Goal: Information Seeking & Learning: Learn about a topic

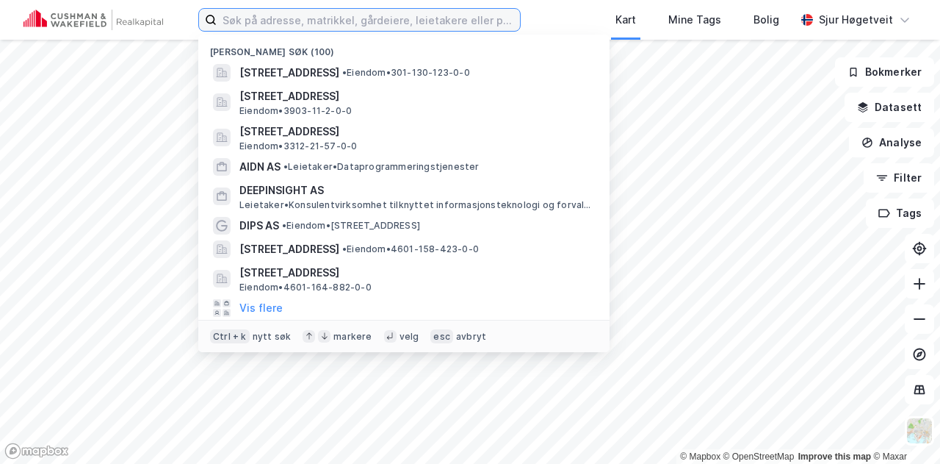
click at [330, 23] on input at bounding box center [368, 20] width 303 height 22
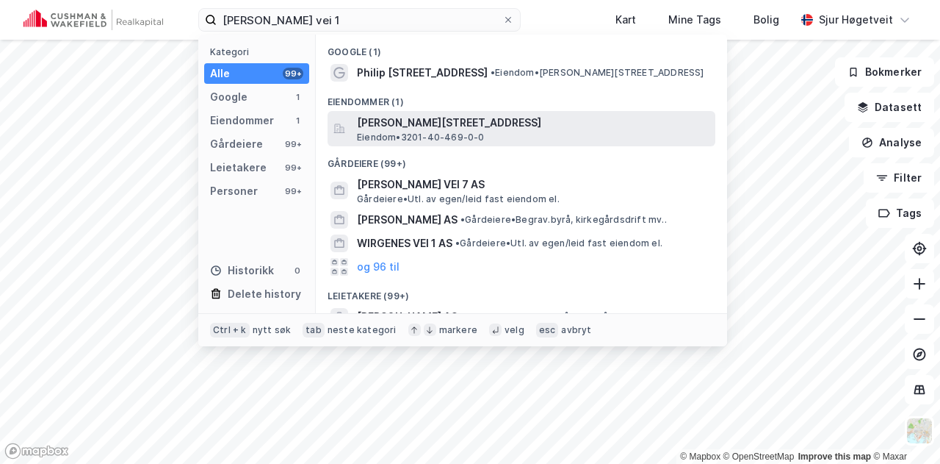
click at [419, 119] on span "[PERSON_NAME][STREET_ADDRESS]" at bounding box center [533, 123] width 353 height 18
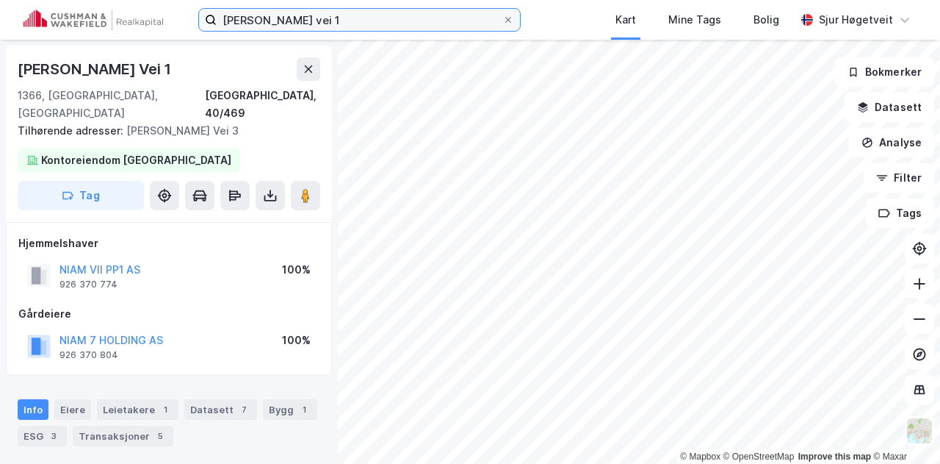
click at [348, 26] on input "philip pedersens vei 1" at bounding box center [360, 20] width 286 height 22
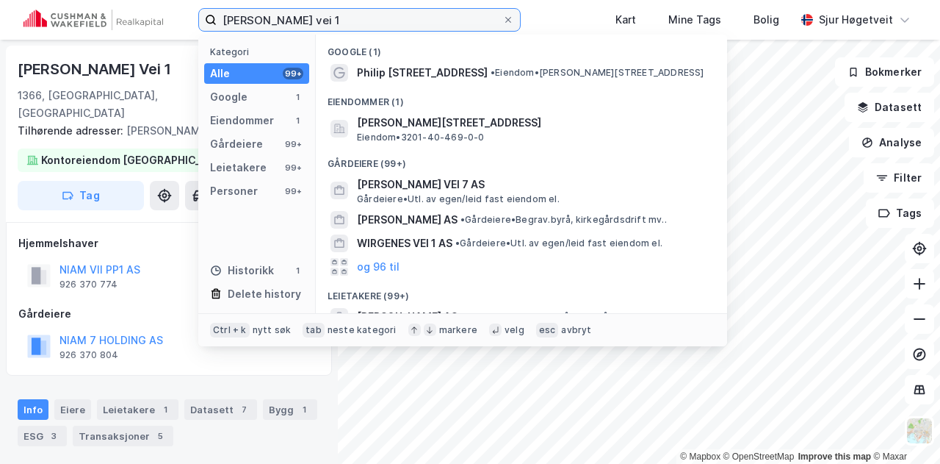
click at [348, 26] on input "philip pedersens vei 1" at bounding box center [360, 20] width 286 height 22
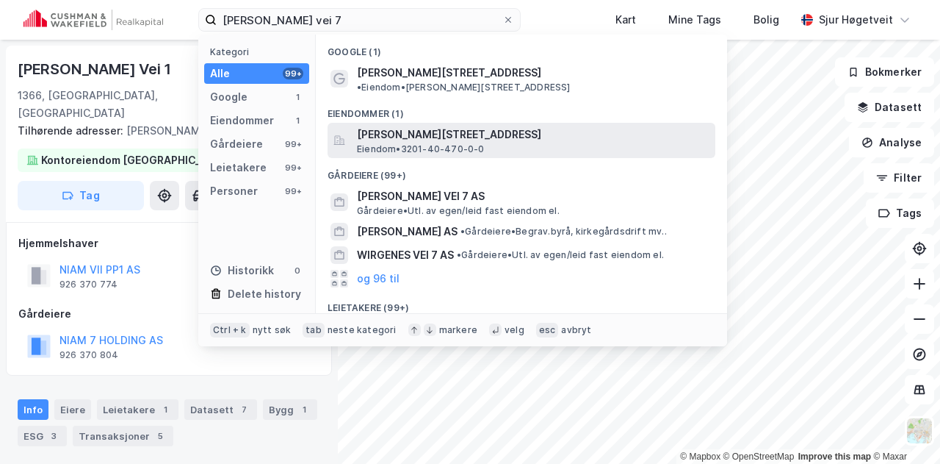
click at [421, 126] on span "[PERSON_NAME][STREET_ADDRESS]" at bounding box center [533, 135] width 353 height 18
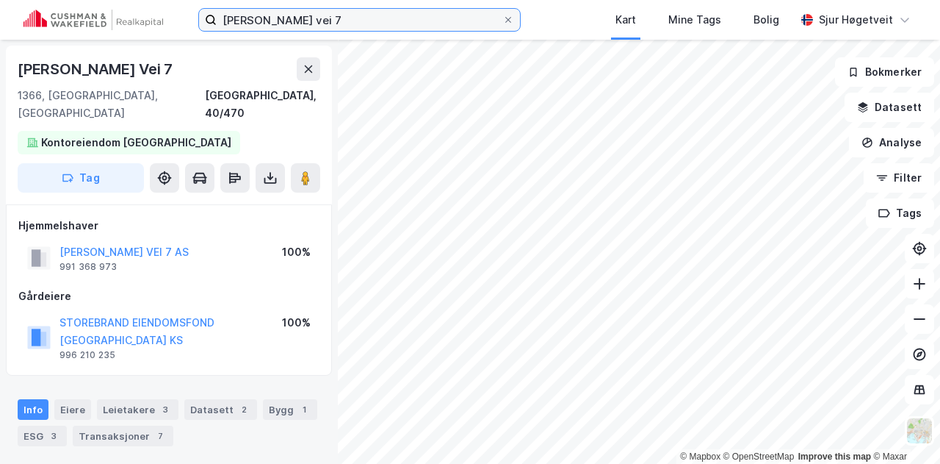
click at [375, 30] on input "philip pedersens vei 7" at bounding box center [360, 20] width 286 height 22
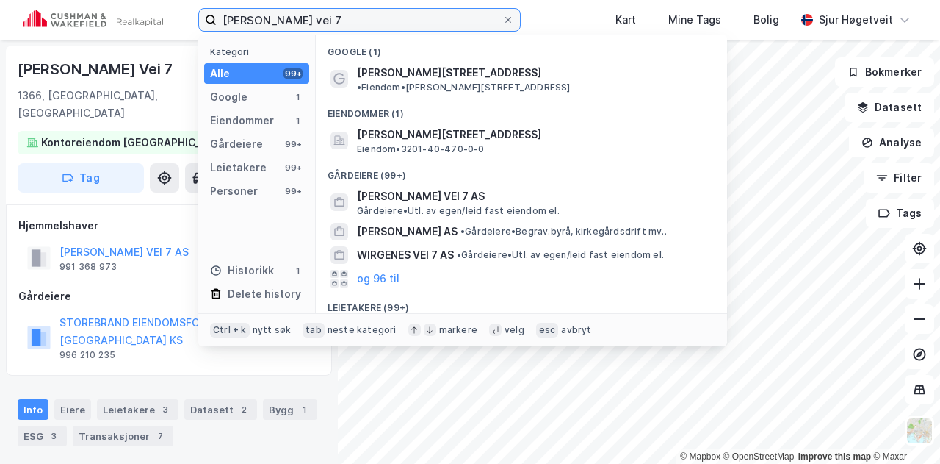
click at [375, 30] on input "philip pedersens vei 7" at bounding box center [360, 20] width 286 height 22
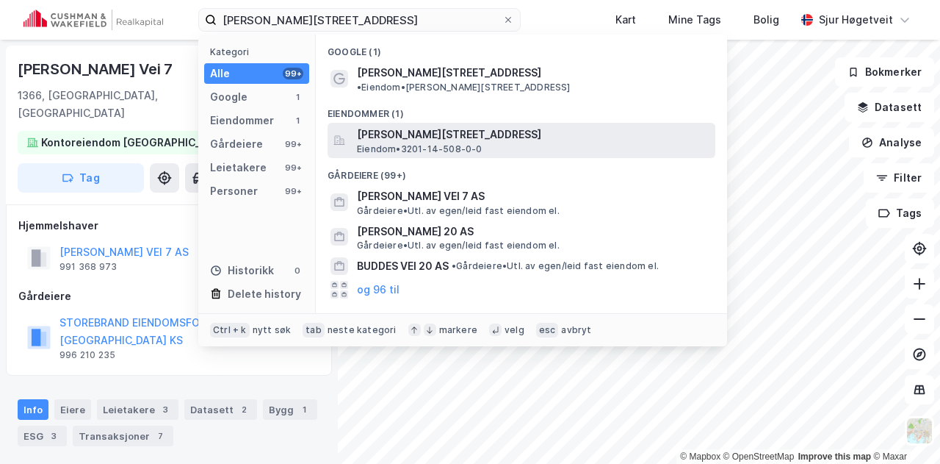
click at [420, 126] on span "[PERSON_NAME][STREET_ADDRESS]" at bounding box center [533, 135] width 353 height 18
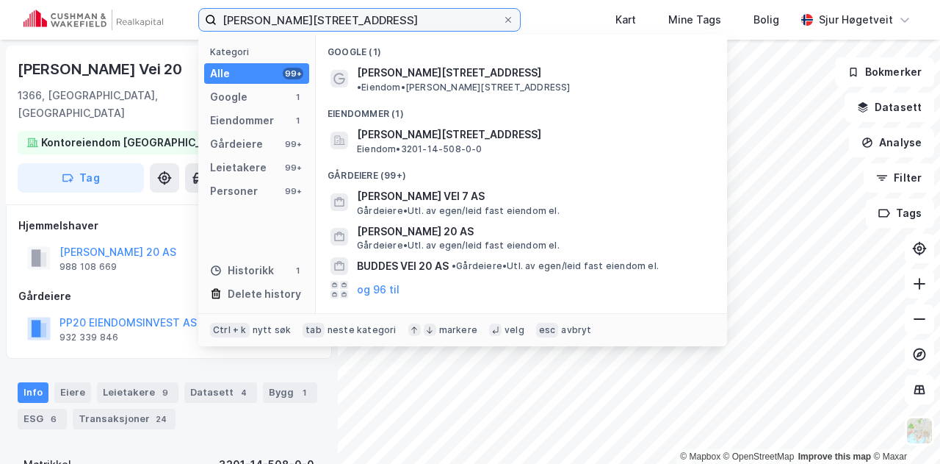
click at [463, 29] on input "philip pedersens vei 20" at bounding box center [360, 20] width 286 height 22
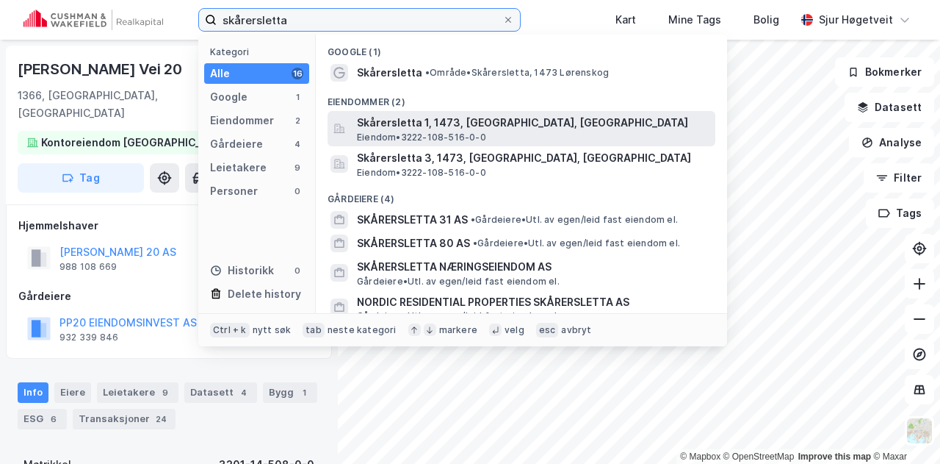
type input "skårersletta"
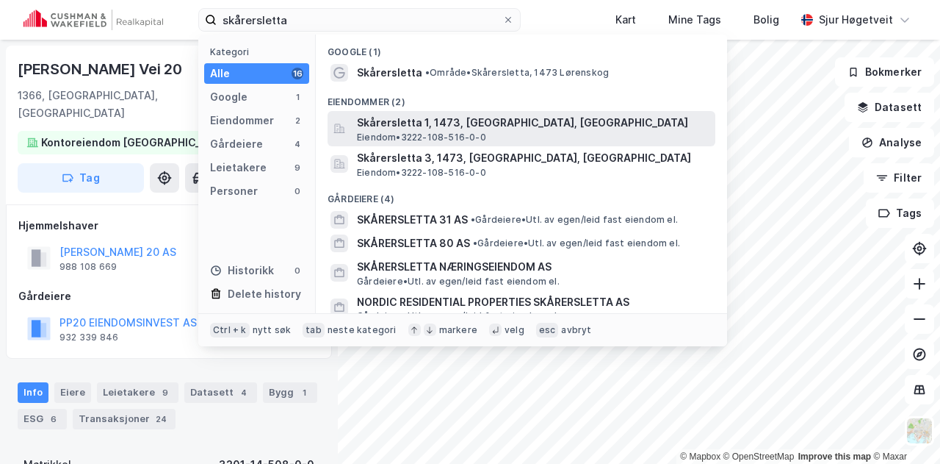
click at [495, 123] on span "Skårersletta 1, 1473, [GEOGRAPHIC_DATA], [GEOGRAPHIC_DATA]" at bounding box center [533, 123] width 353 height 18
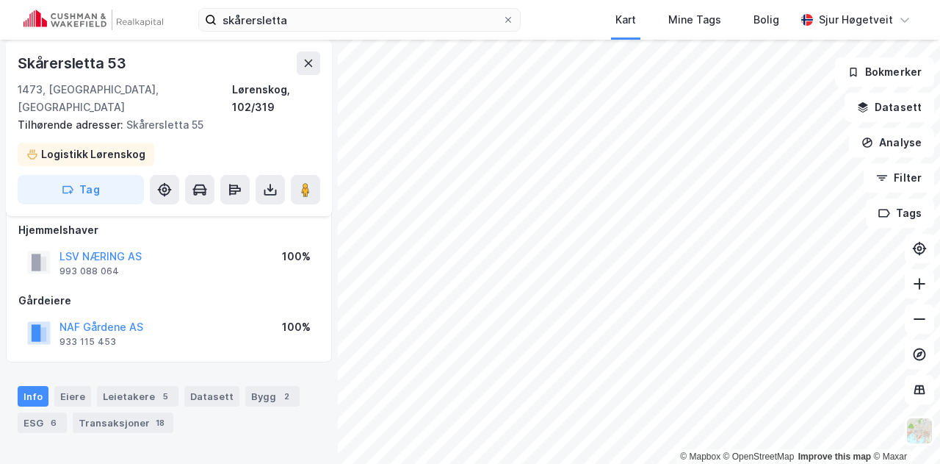
scroll to position [1, 0]
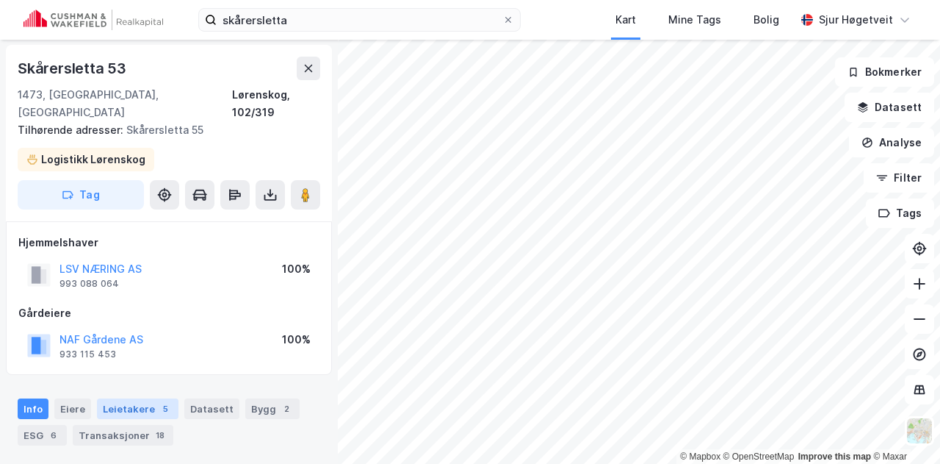
click at [158, 401] on div "5" at bounding box center [165, 408] width 15 height 15
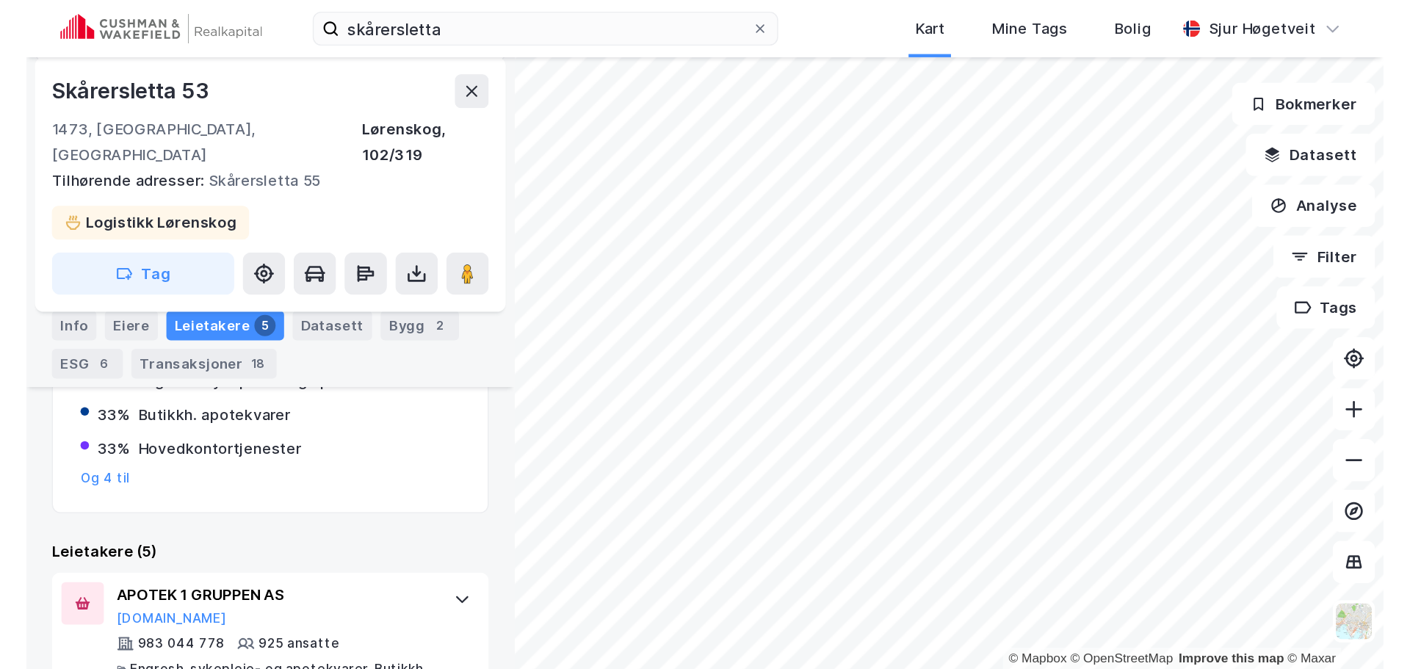
scroll to position [395, 0]
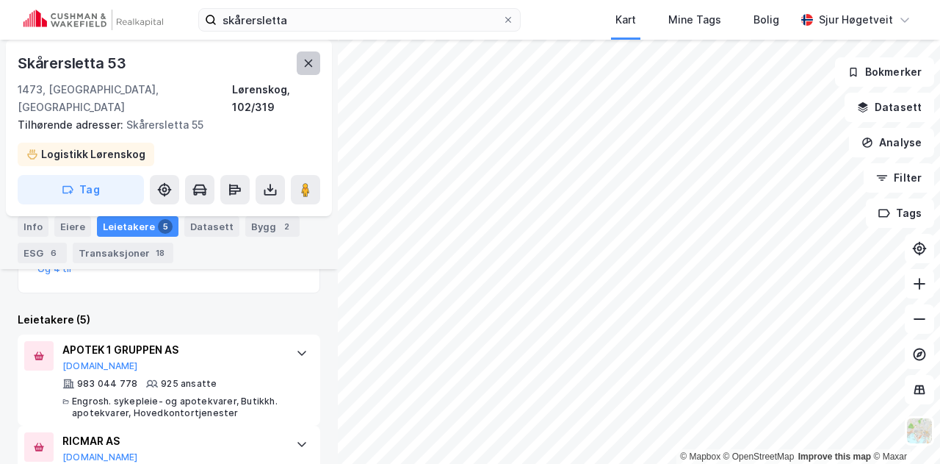
click at [312, 62] on icon at bounding box center [309, 63] width 12 height 12
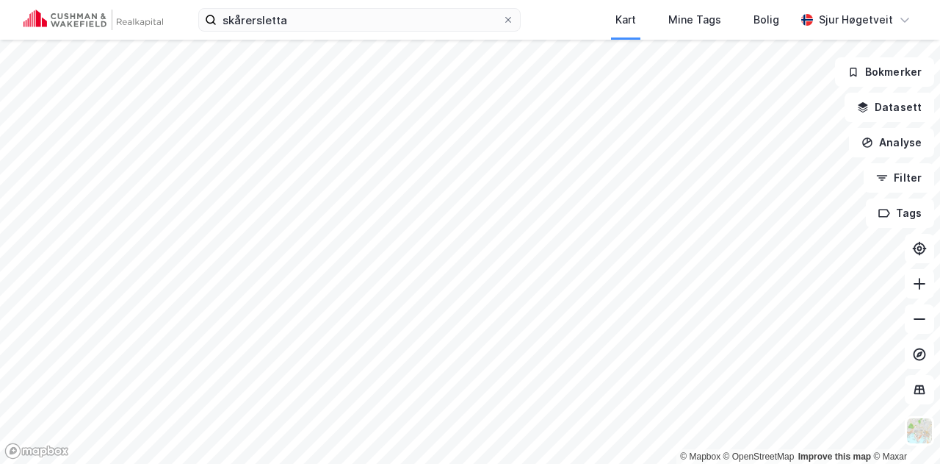
click at [122, 12] on img at bounding box center [94, 20] width 140 height 21
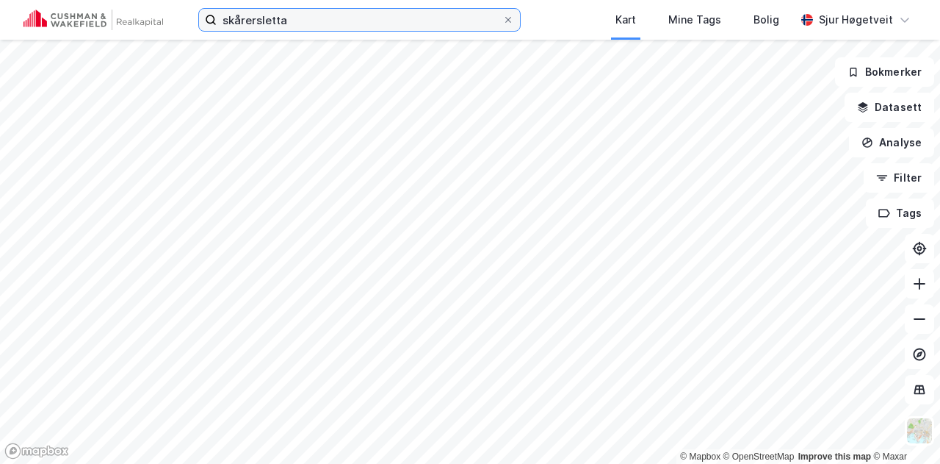
click at [305, 24] on input "skårersletta" at bounding box center [360, 20] width 286 height 22
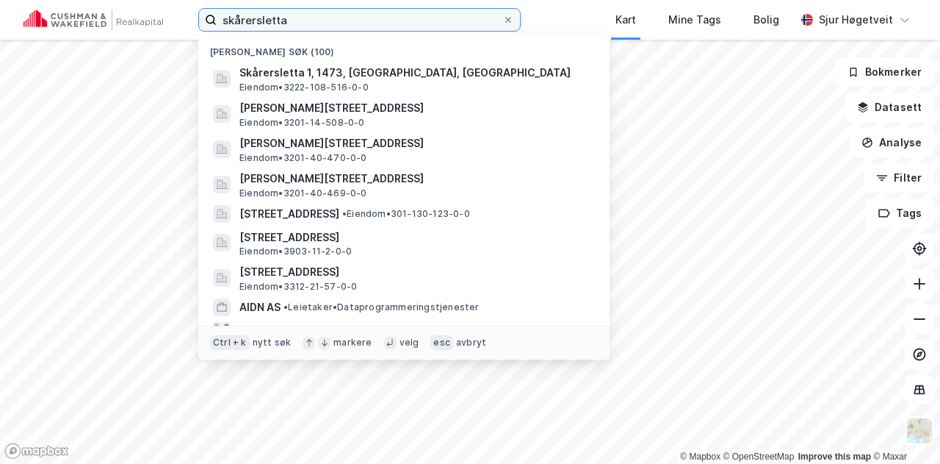
click at [305, 24] on input "skårersletta" at bounding box center [360, 20] width 286 height 22
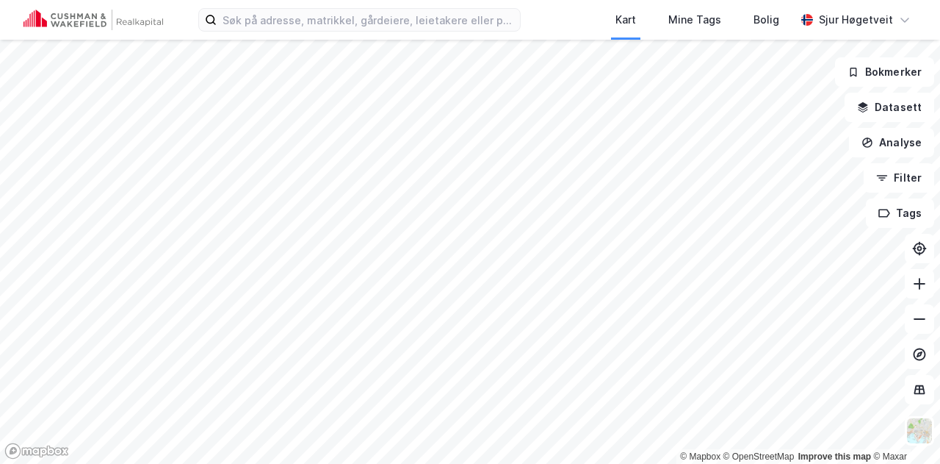
click at [587, 14] on div "Kart Mine Tags Bolig Sjur Høgetveit" at bounding box center [470, 20] width 940 height 40
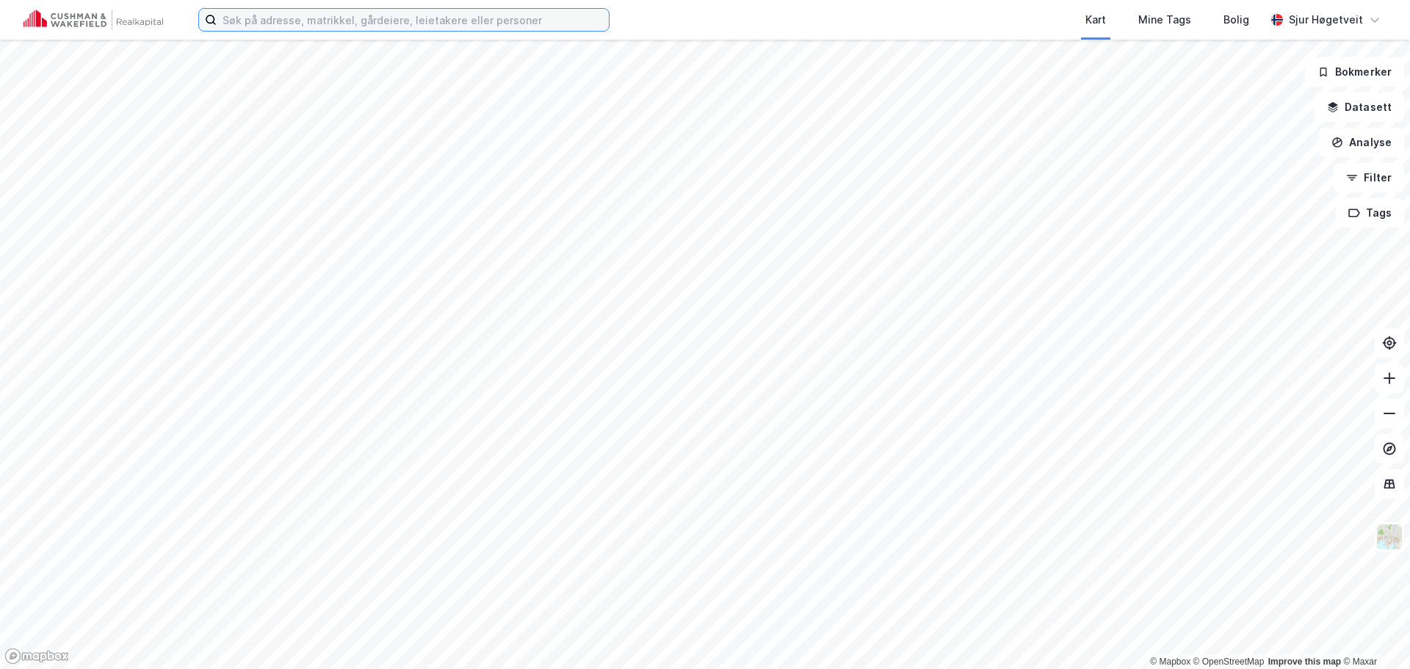
click at [344, 21] on input at bounding box center [413, 20] width 392 height 22
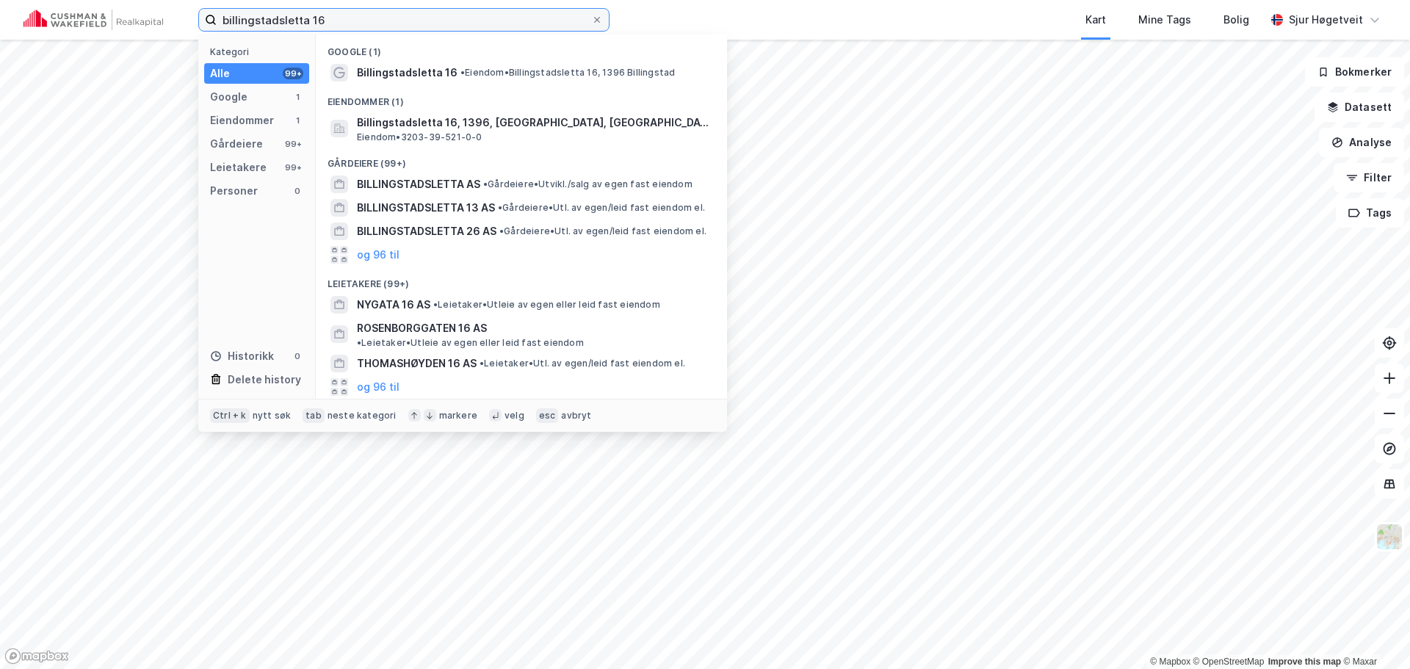
type input "billingstadsletta 16"
click at [494, 107] on div "Eiendommer (1)" at bounding box center [521, 97] width 411 height 26
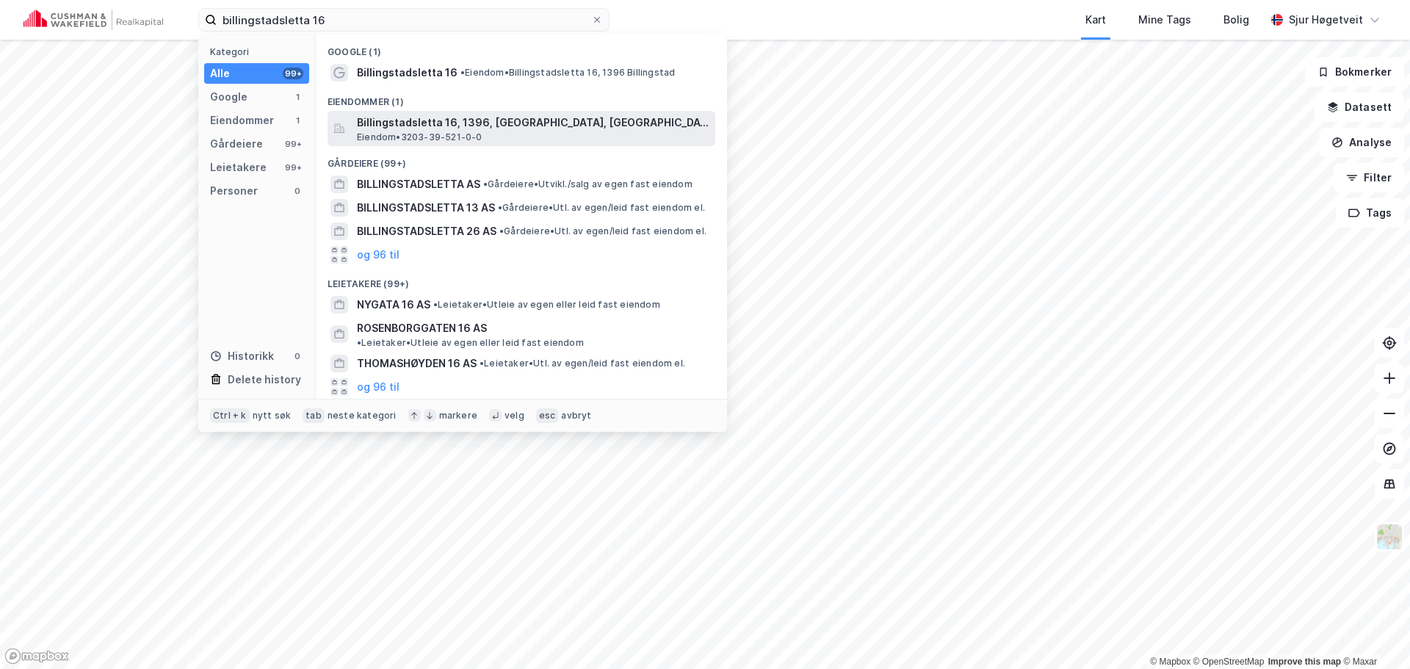
click at [495, 118] on span "Billingstadsletta 16, 1396, [GEOGRAPHIC_DATA], [GEOGRAPHIC_DATA]" at bounding box center [533, 123] width 353 height 18
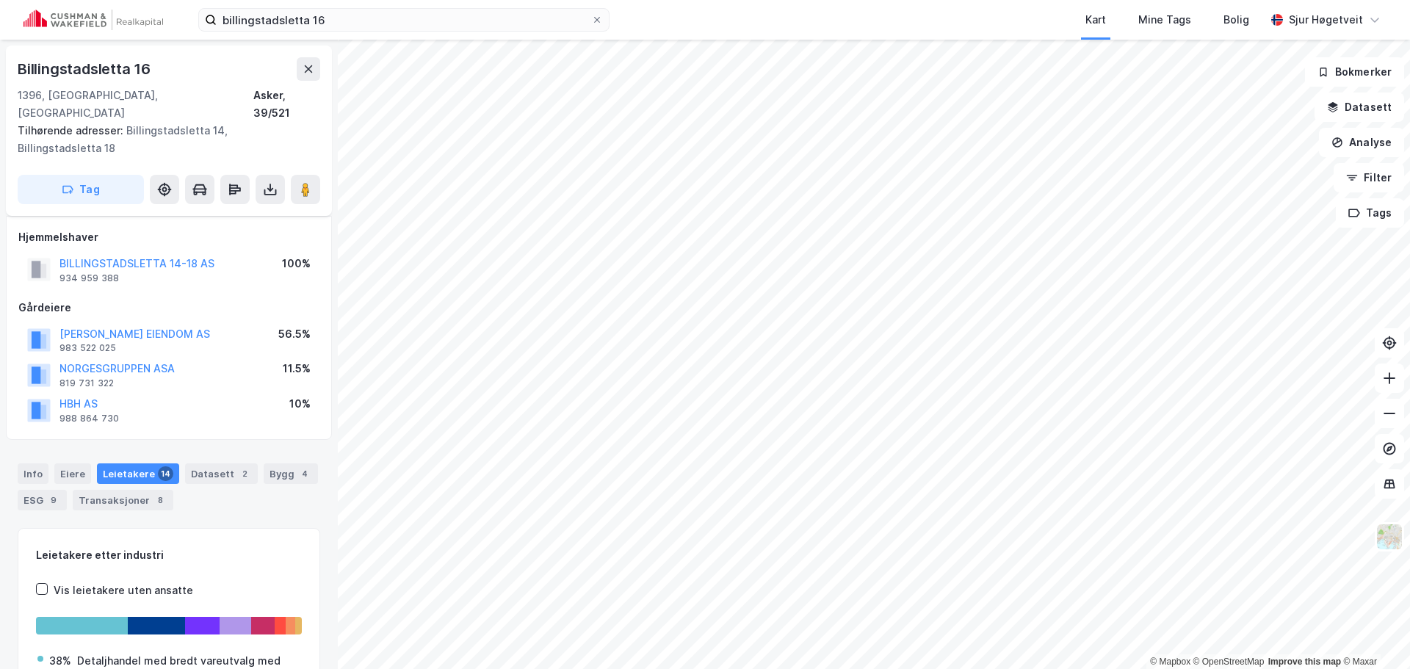
scroll to position [143, 0]
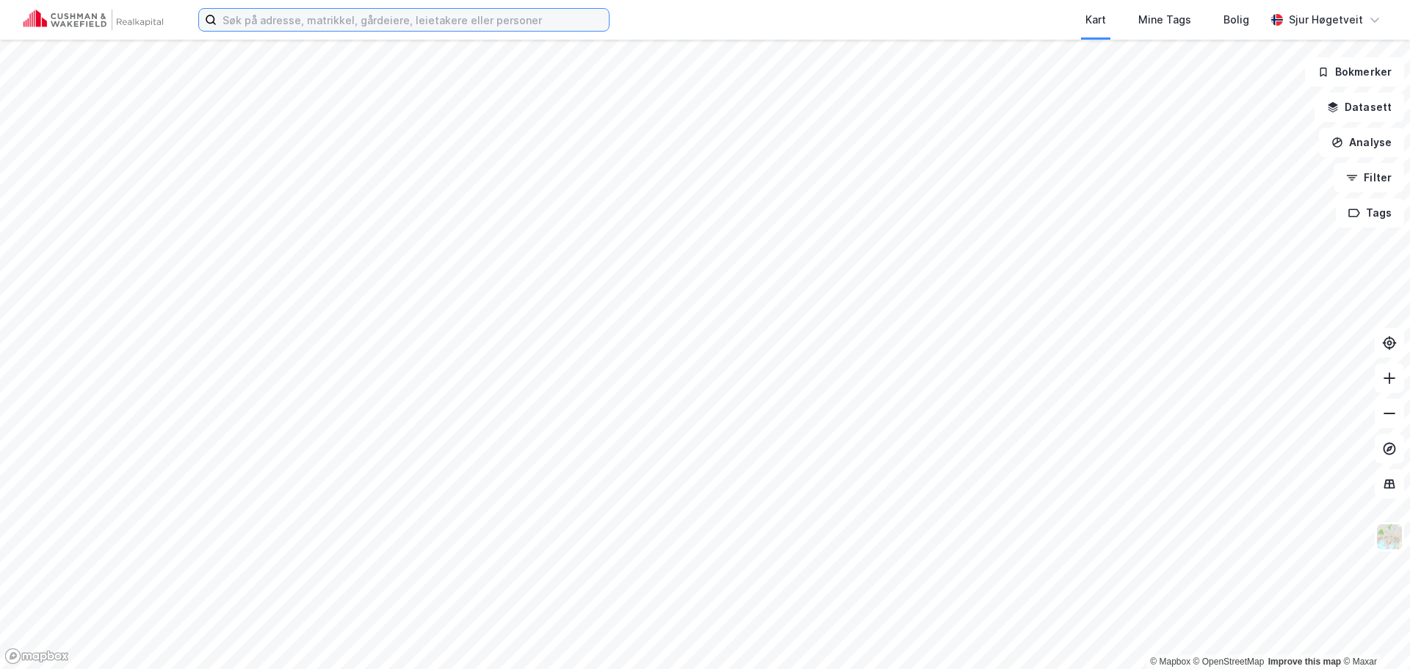
click at [440, 20] on input at bounding box center [413, 20] width 392 height 22
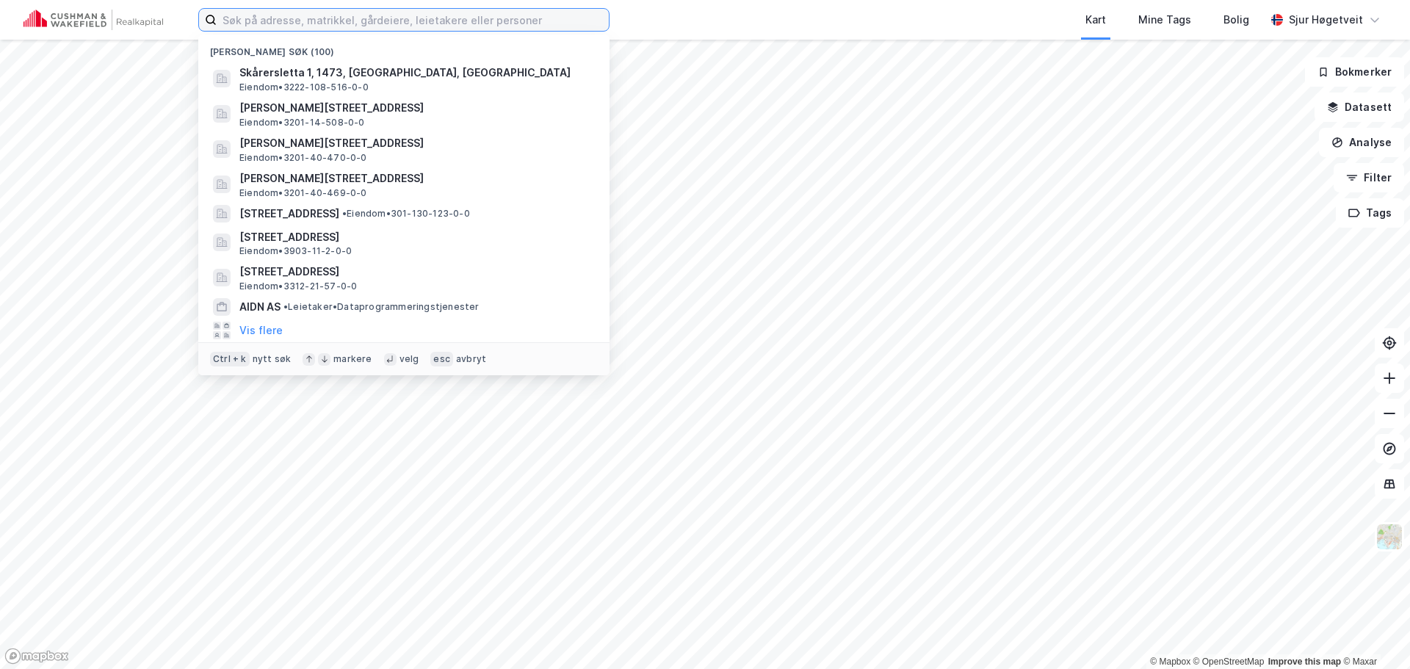
paste input "[STREET_ADDRESS],"
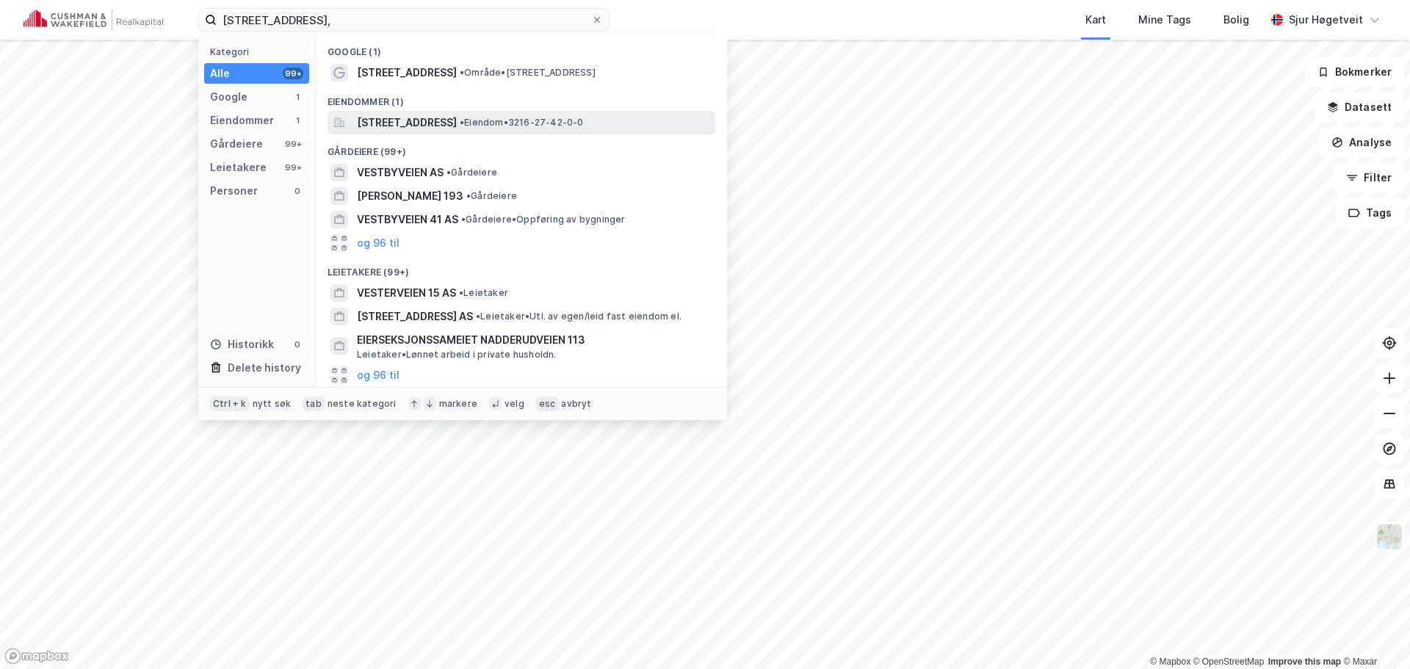
click at [448, 112] on div "[STREET_ADDRESS] • Eiendom • 3216-27-42-0-0" at bounding box center [522, 123] width 388 height 24
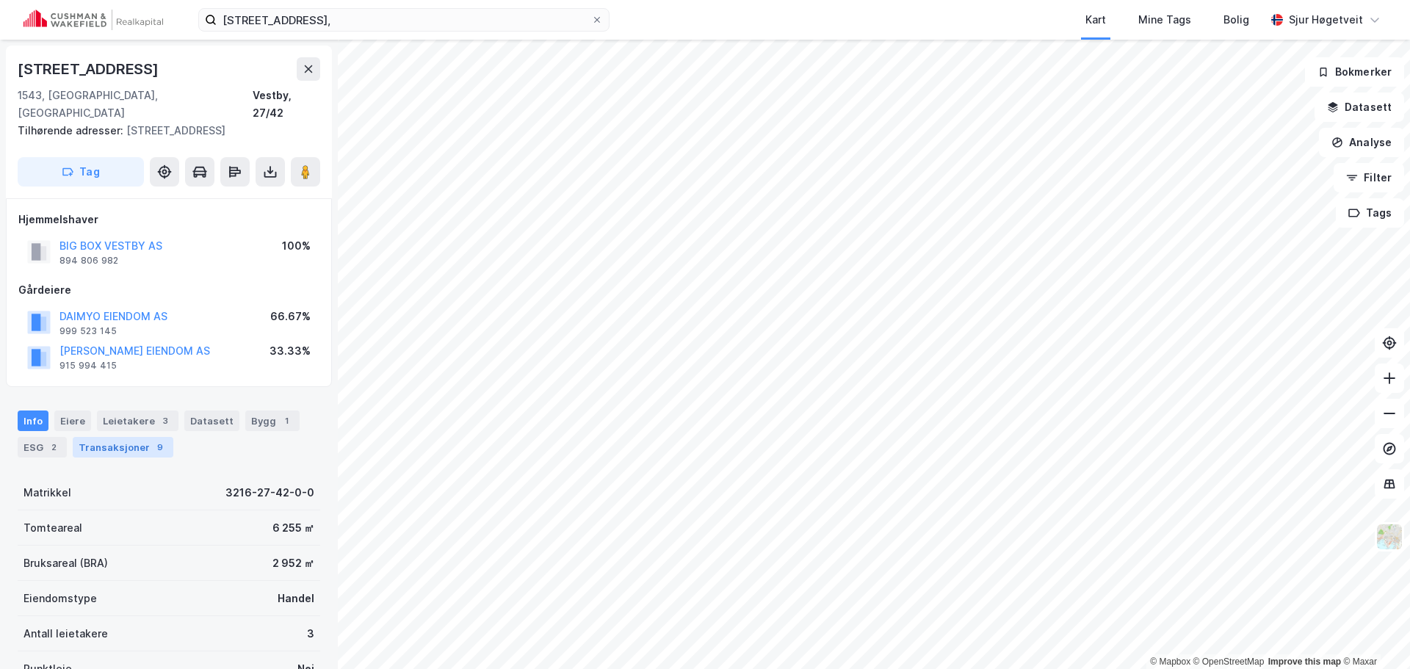
click at [153, 440] on div "9" at bounding box center [160, 447] width 15 height 15
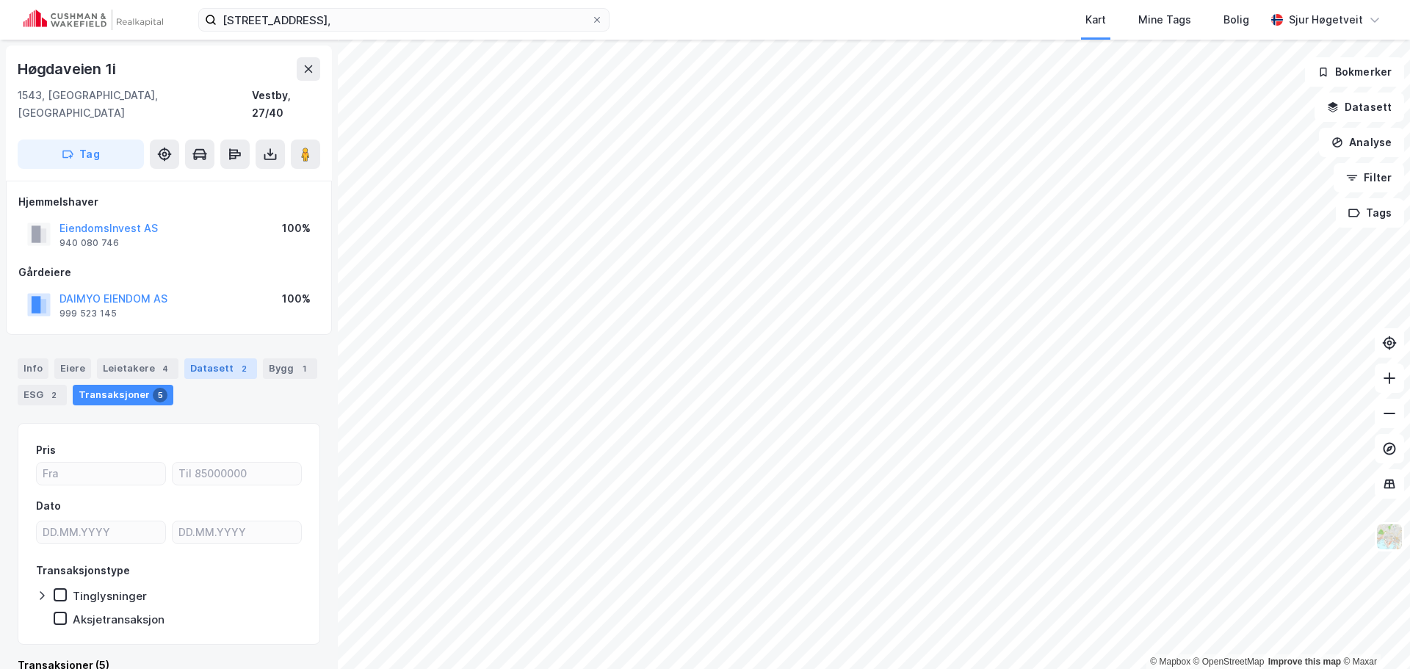
click at [217, 358] on div "Datasett 2" at bounding box center [220, 368] width 73 height 21
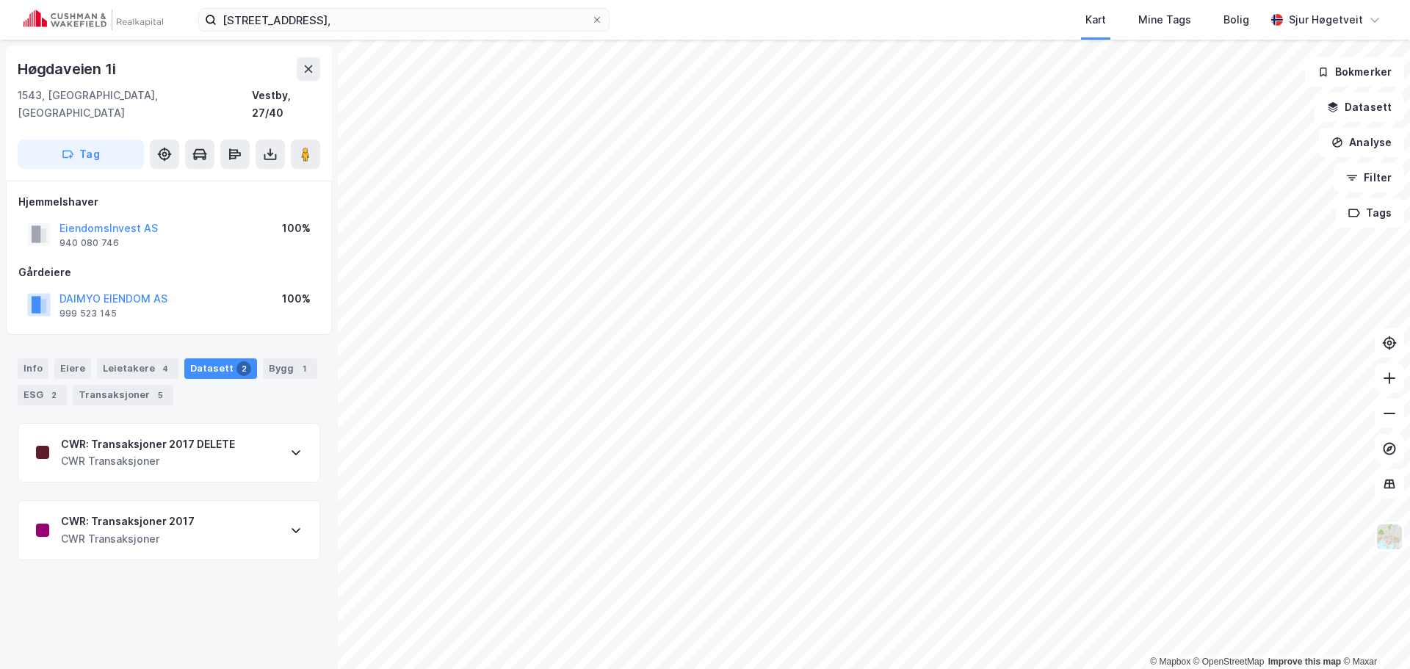
click at [252, 505] on div "CWR: Transaksjoner 2017 CWR Transaksjoner" at bounding box center [168, 530] width 301 height 59
click at [255, 505] on div "CWR: Transaksjoner 2017 CWR Transaksjoner" at bounding box center [168, 530] width 301 height 59
click at [546, 17] on input "[STREET_ADDRESS]," at bounding box center [404, 20] width 375 height 22
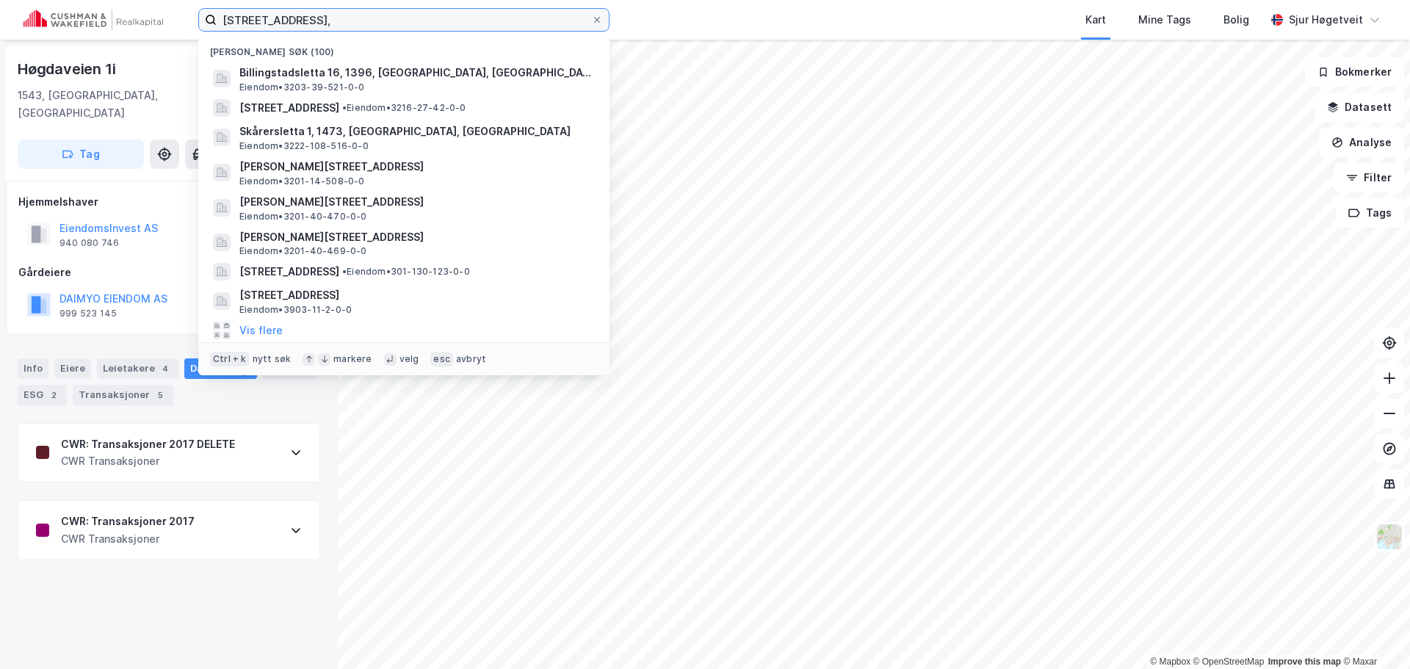
click at [545, 17] on input "[STREET_ADDRESS]," at bounding box center [404, 20] width 375 height 22
paste input "Billingstadsletta 16"
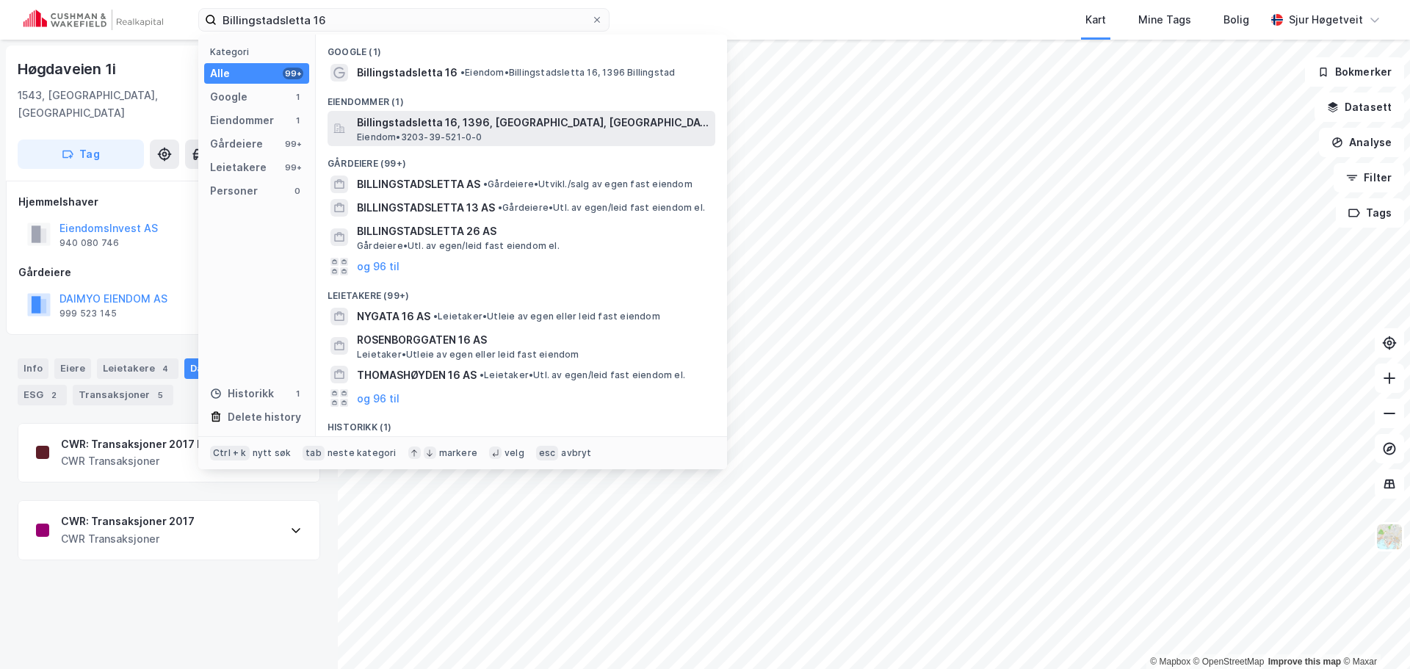
click at [527, 134] on div "Billingstadsletta 16, 1396, [GEOGRAPHIC_DATA], ASKER Eiendom • 3203-39-521-0-0" at bounding box center [535, 128] width 356 height 29
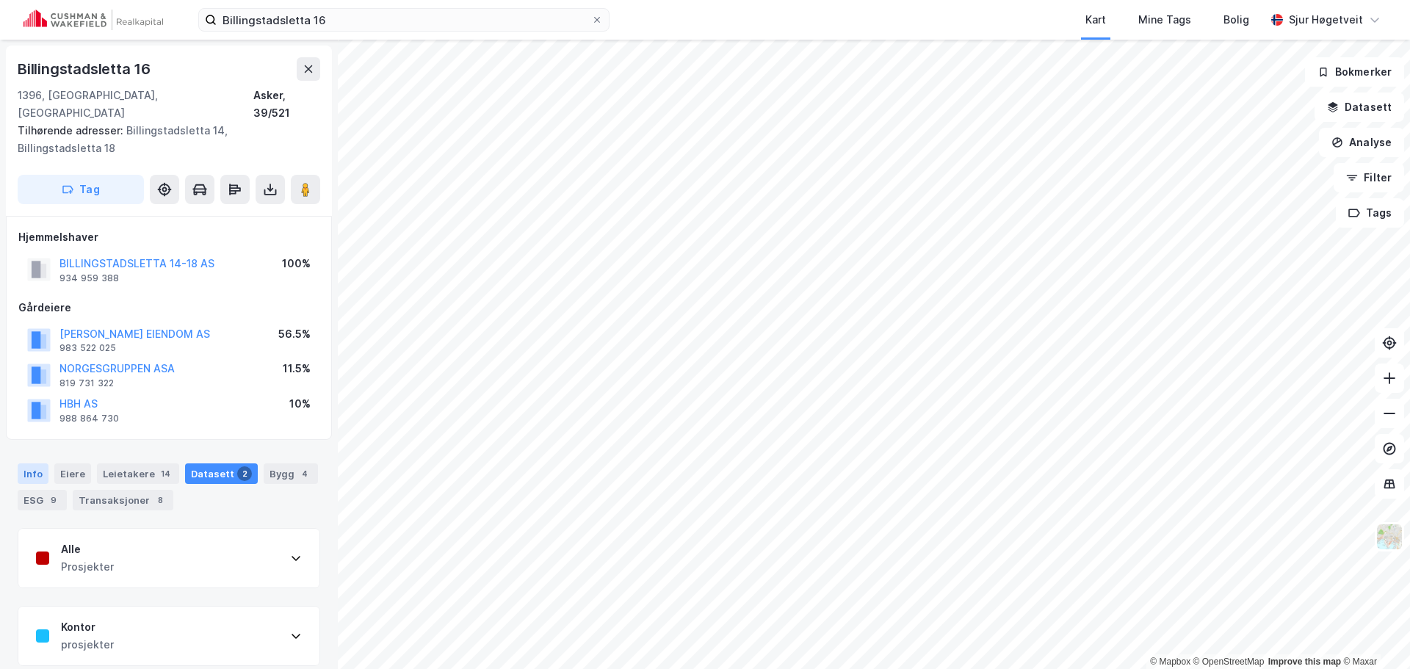
click at [32, 464] on div "Info" at bounding box center [33, 474] width 31 height 21
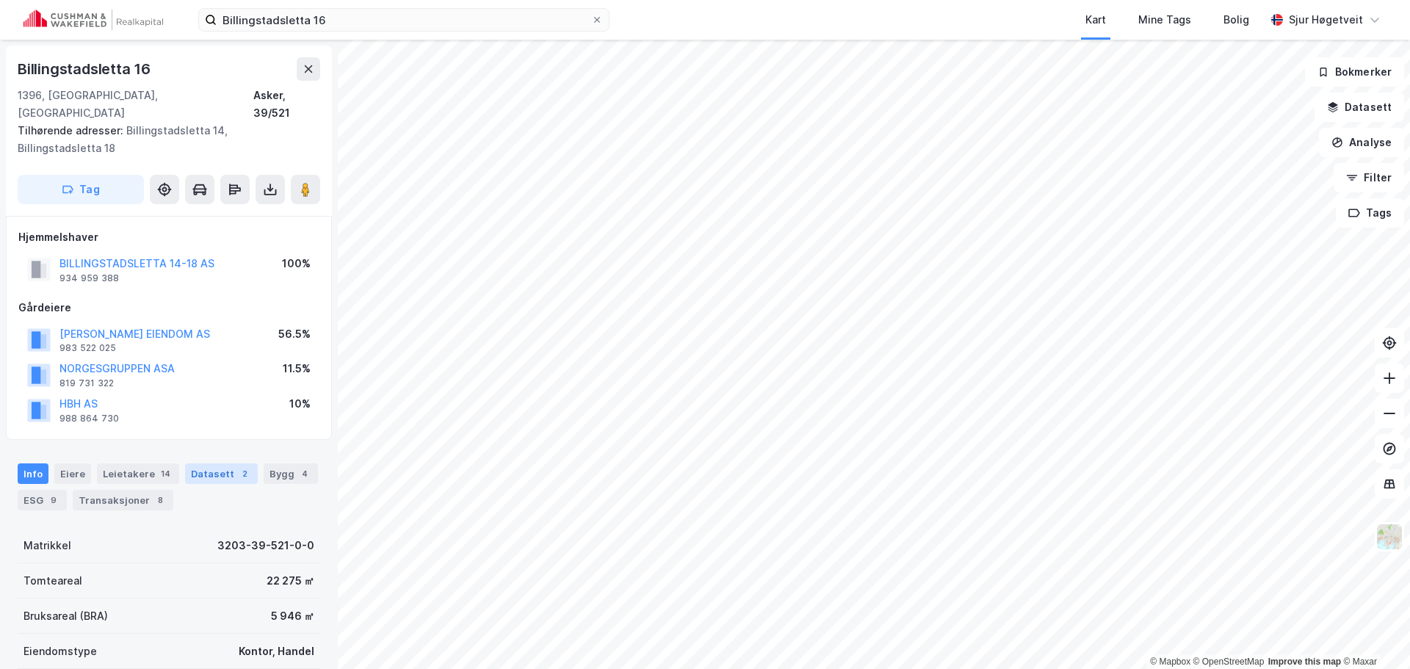
click at [231, 464] on div "Datasett 2" at bounding box center [221, 474] width 73 height 21
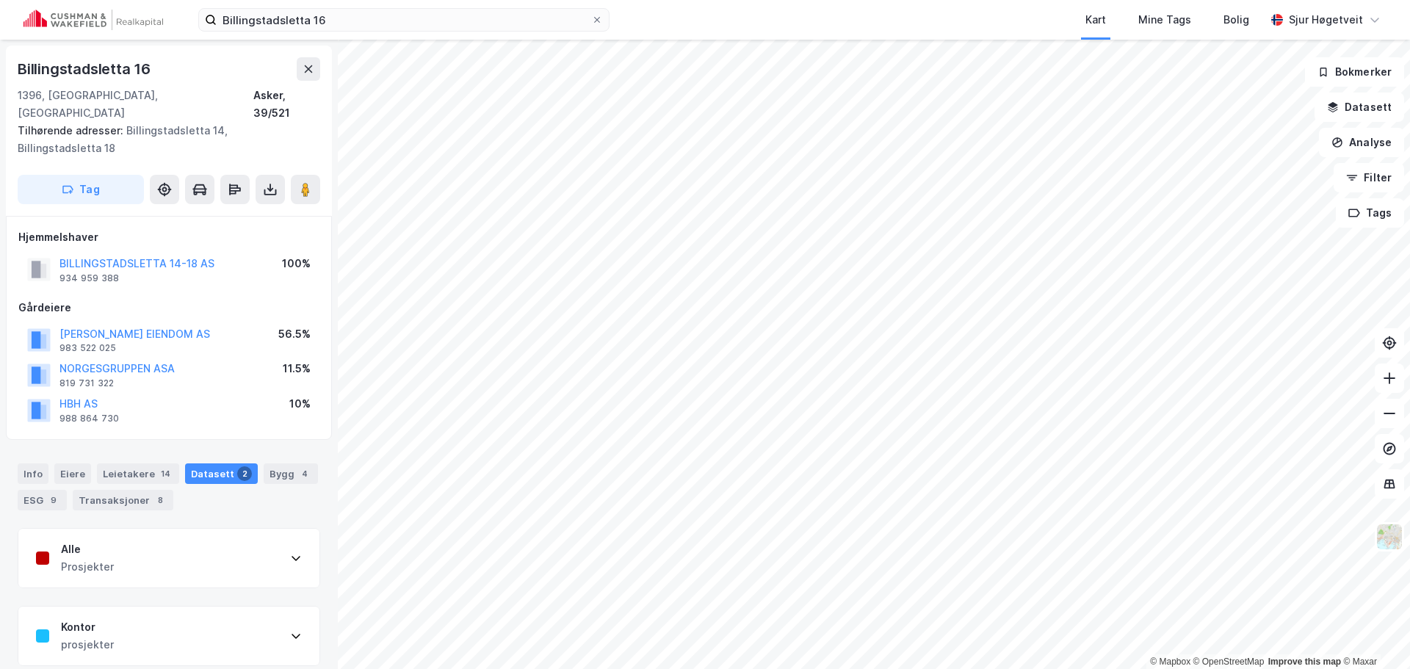
click at [250, 540] on div "Alle Prosjekter" at bounding box center [168, 558] width 301 height 59
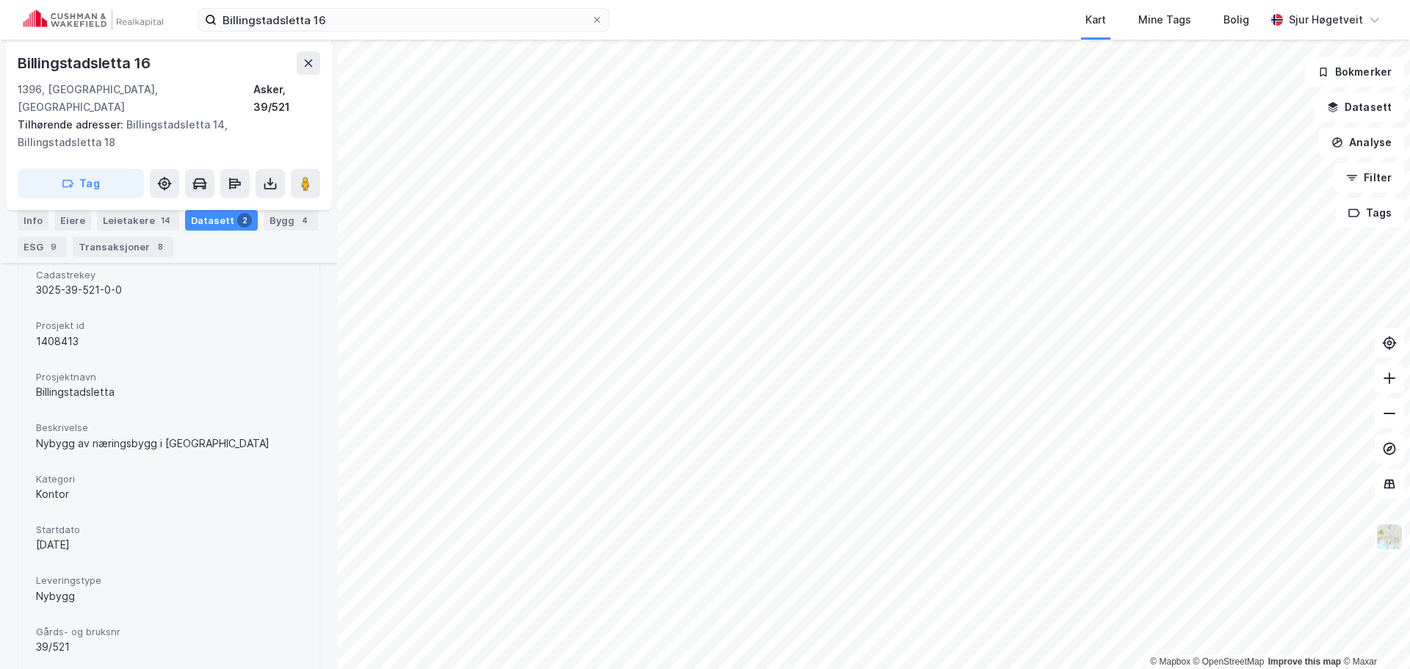
scroll to position [367, 0]
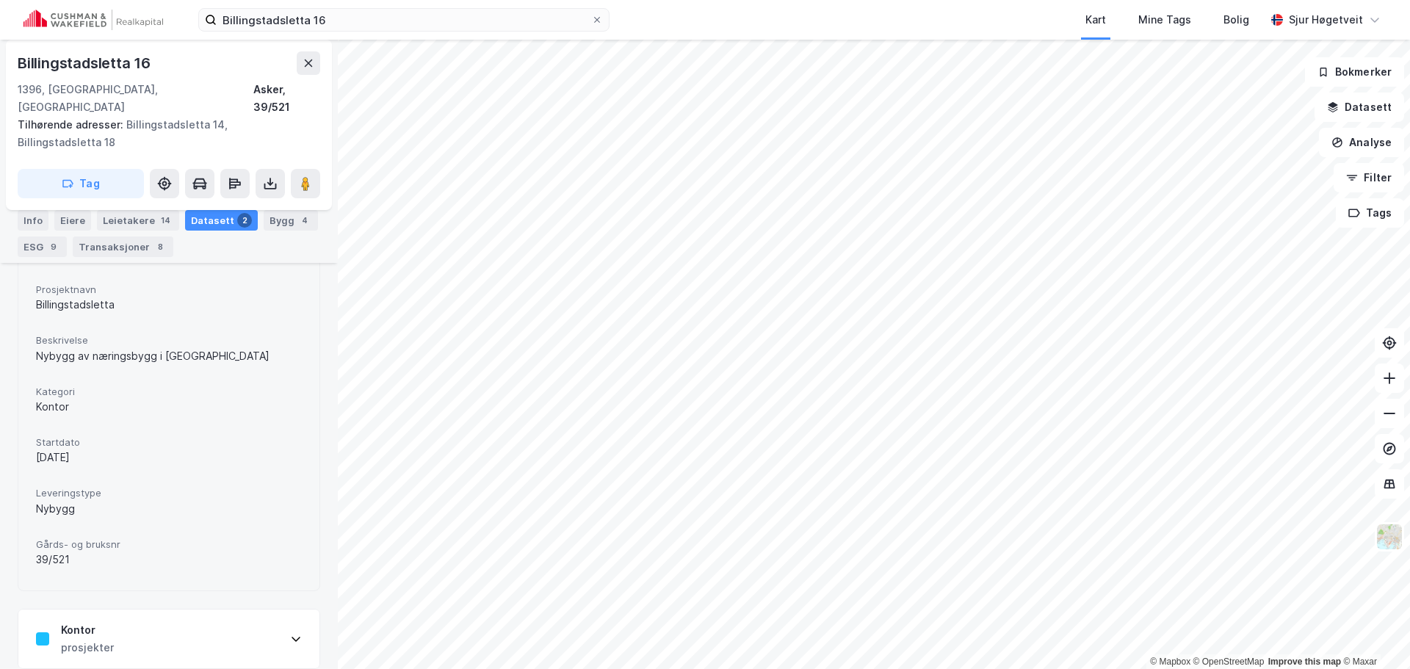
click at [242, 613] on div "Kontor prosjekter" at bounding box center [168, 639] width 301 height 59
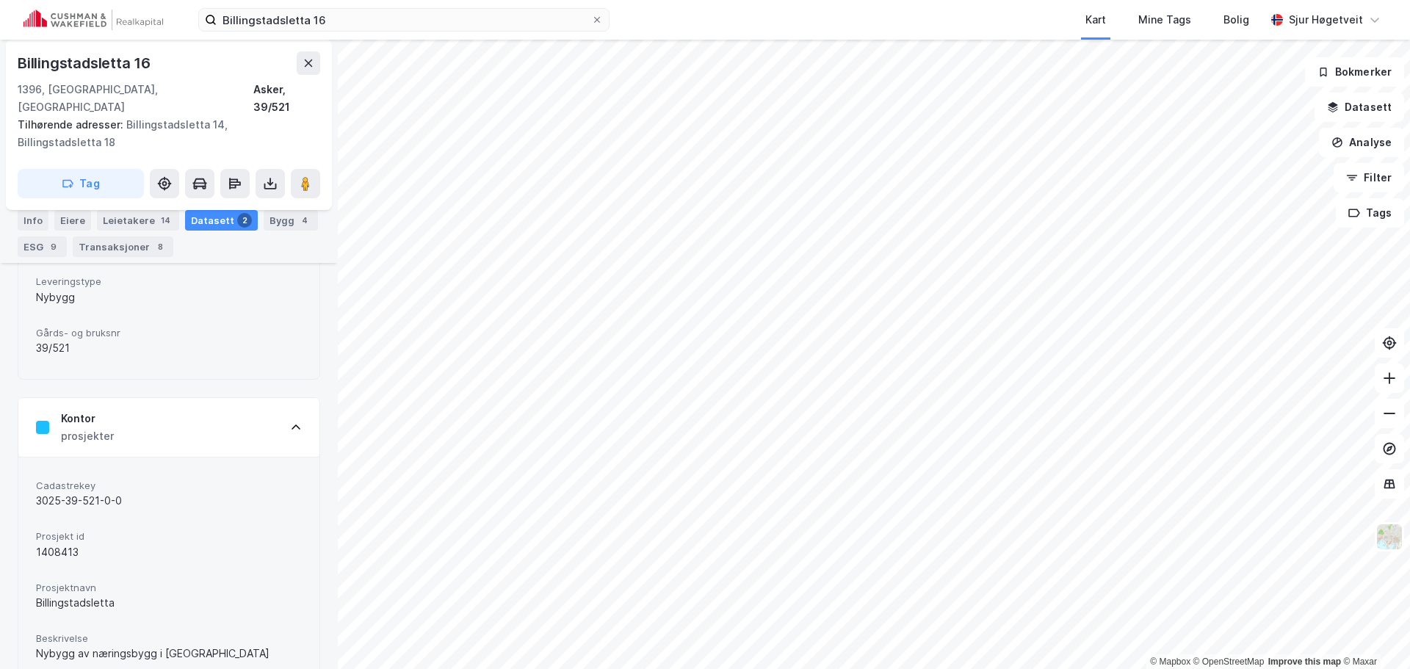
click at [202, 427] on div "Kontor prosjekter" at bounding box center [168, 427] width 301 height 59
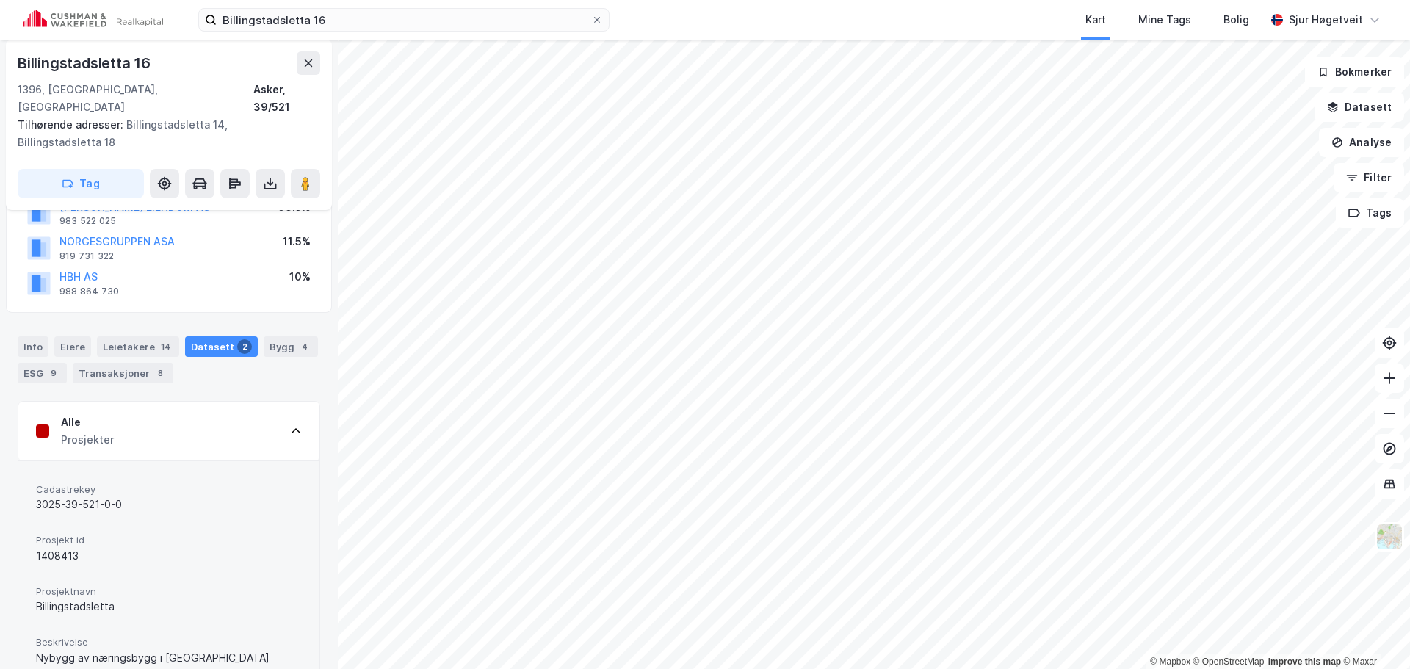
scroll to position [0, 0]
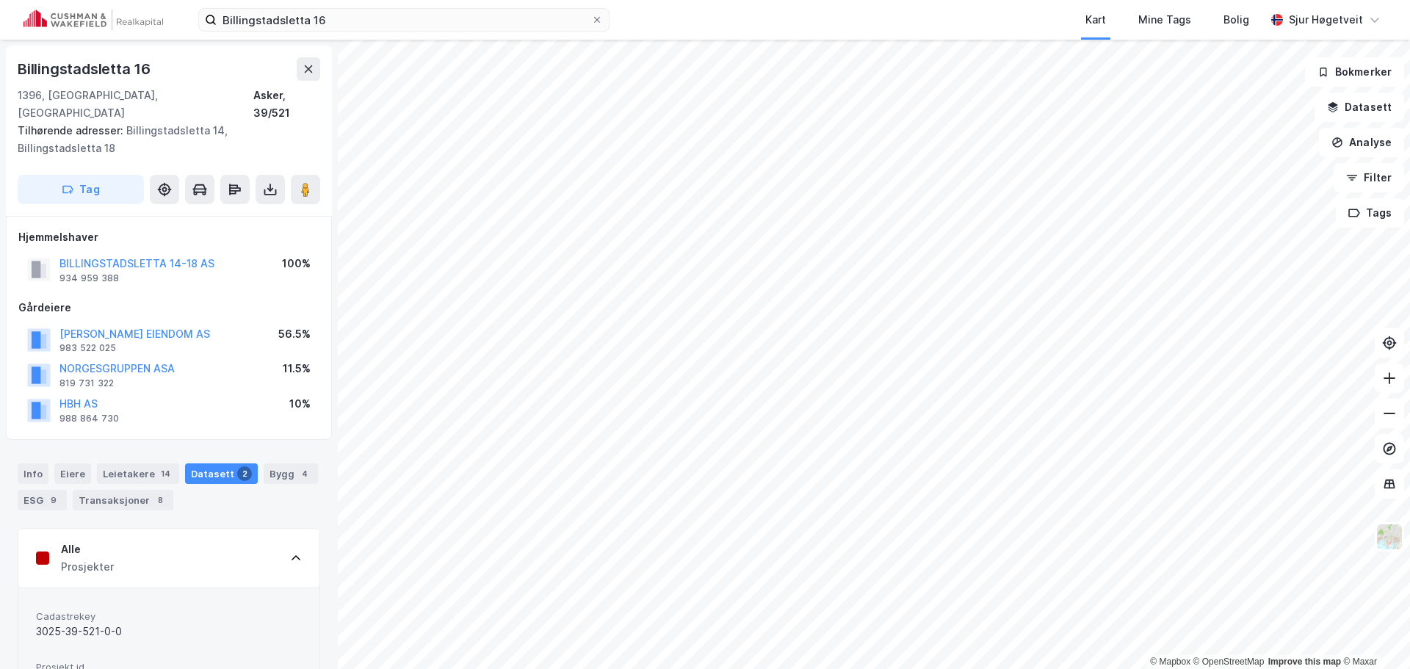
click at [236, 560] on div "Alle Prosjekter" at bounding box center [168, 558] width 301 height 59
click at [266, 464] on div "Bygg 4" at bounding box center [291, 474] width 54 height 21
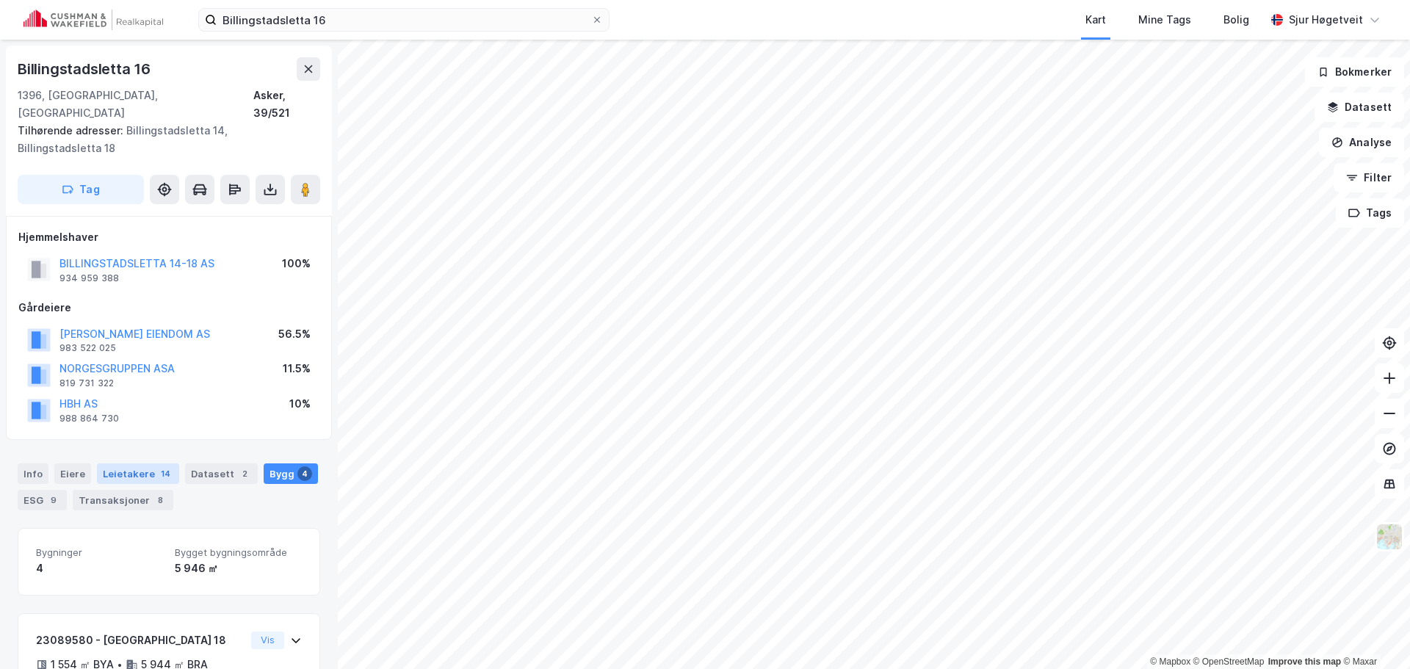
click at [145, 464] on div "Leietakere 14" at bounding box center [138, 474] width 82 height 21
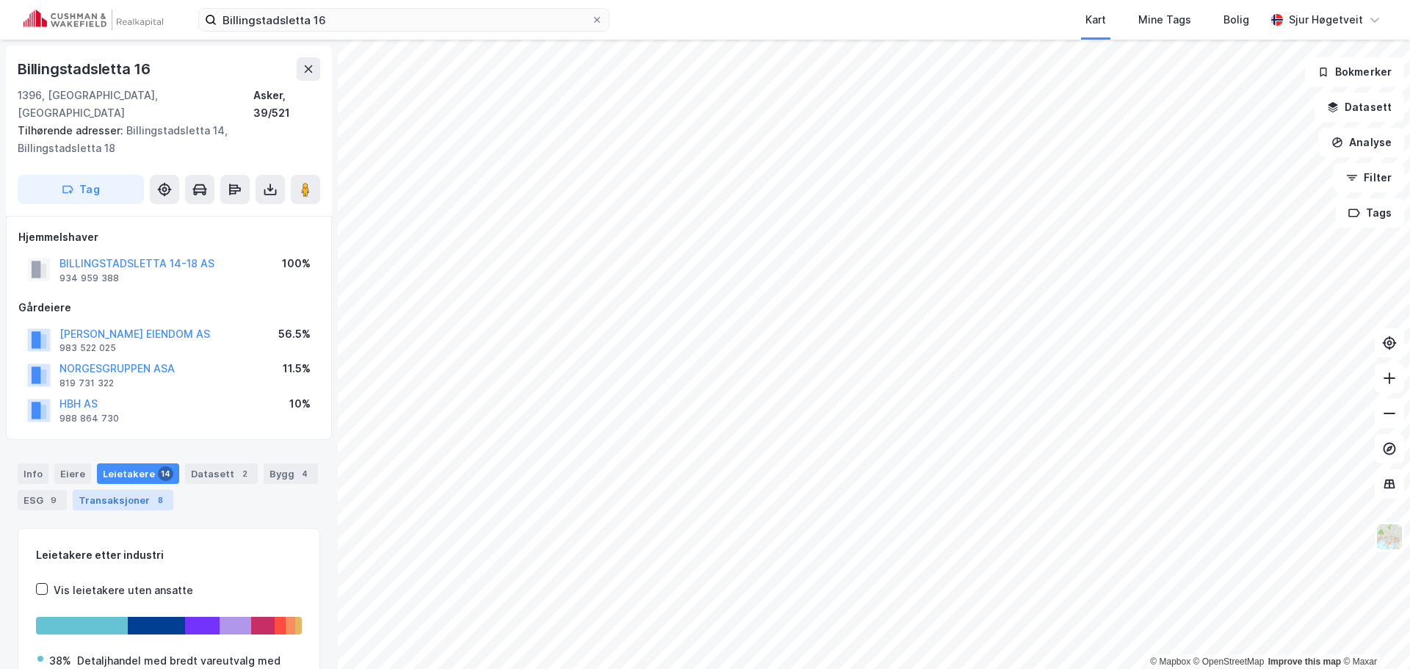
click at [137, 490] on div "Transaksjoner 8" at bounding box center [123, 500] width 101 height 21
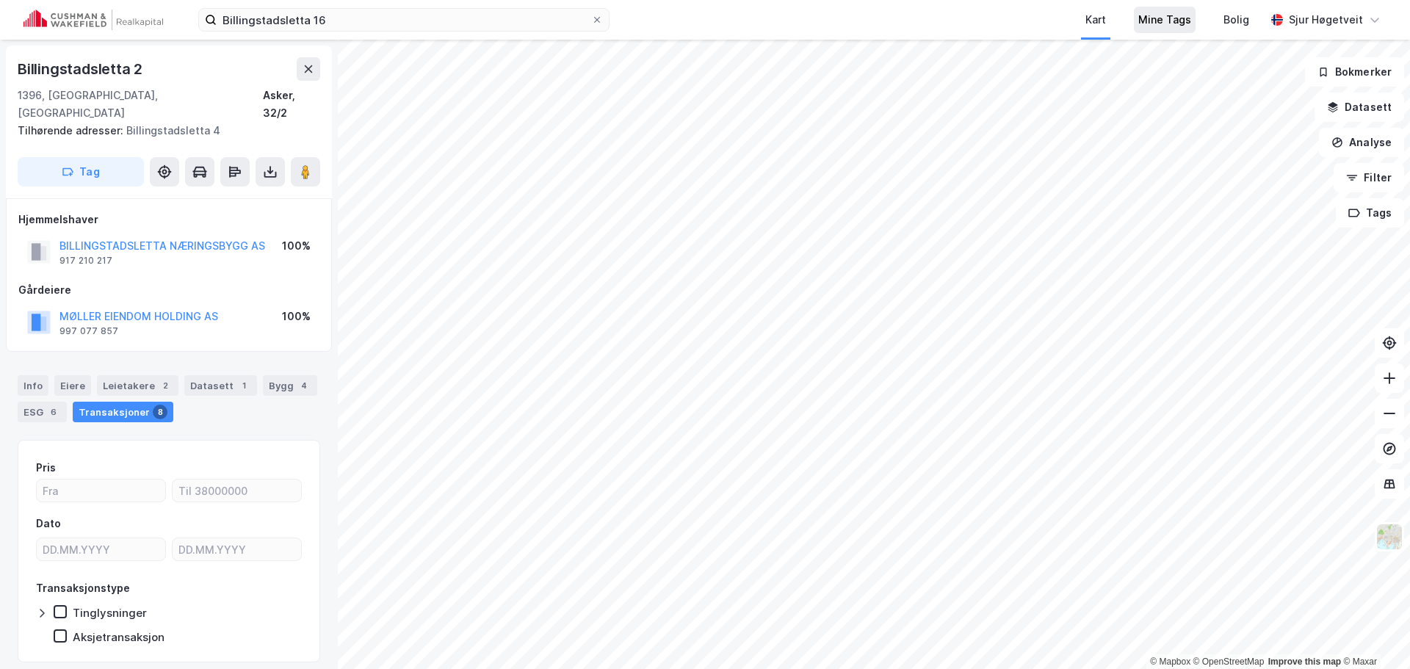
scroll to position [1, 0]
click at [233, 379] on div "Info Eiere Leietakere 2 Datasett 1 Bygg 4 ESG 6 Transaksjoner 8" at bounding box center [169, 398] width 303 height 47
click at [237, 378] on div "1" at bounding box center [244, 385] width 15 height 15
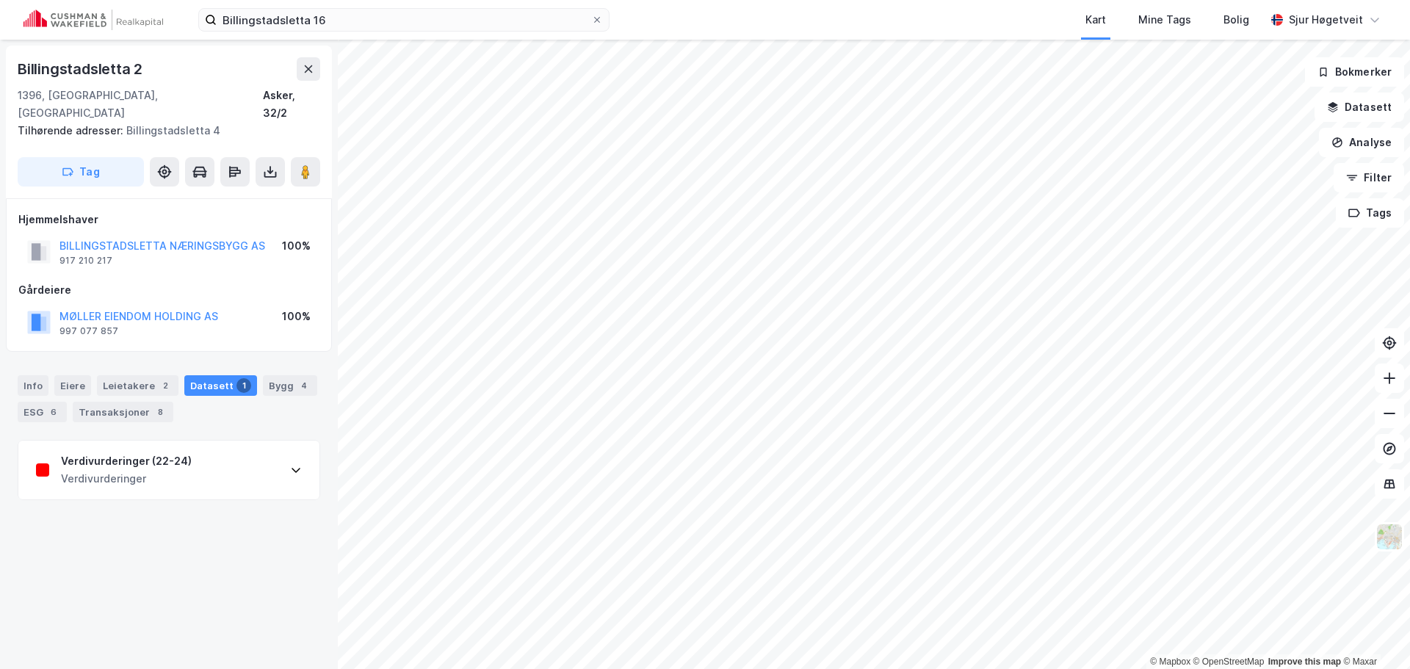
click at [246, 455] on div "Verdivurderinger (22-24) Verdivurderinger" at bounding box center [168, 470] width 301 height 59
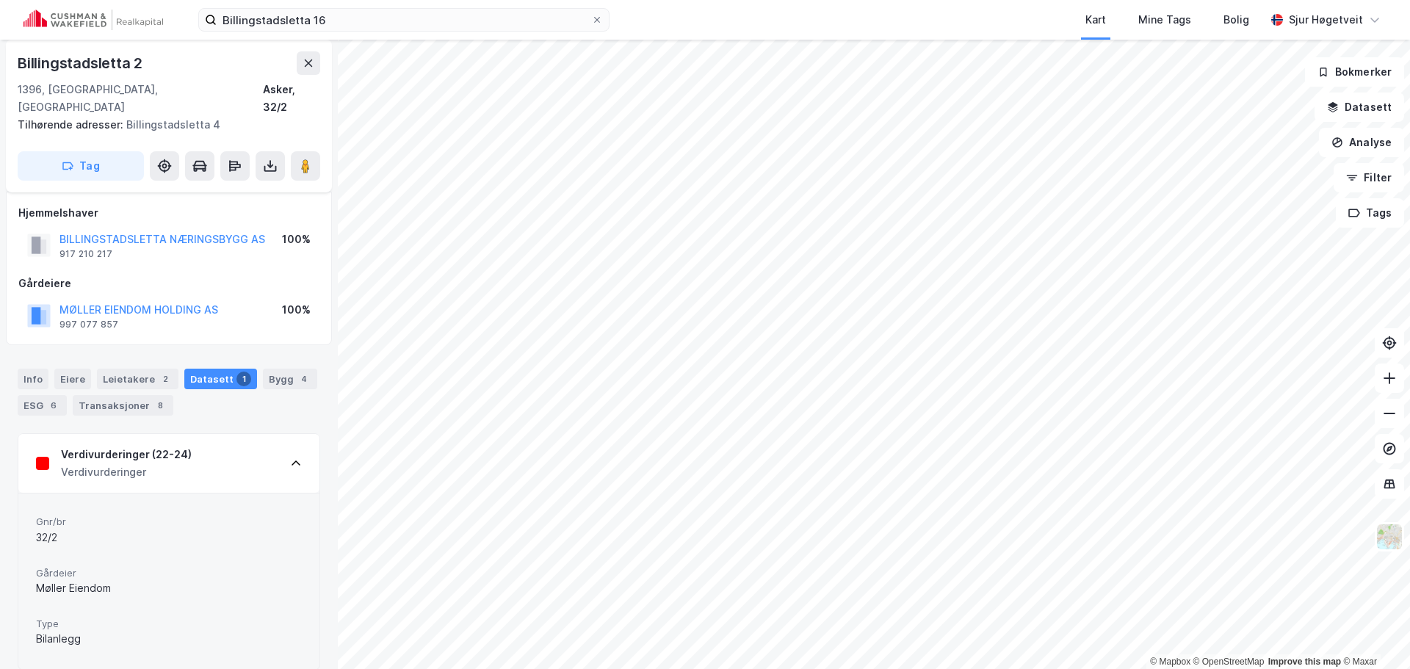
scroll to position [8, 0]
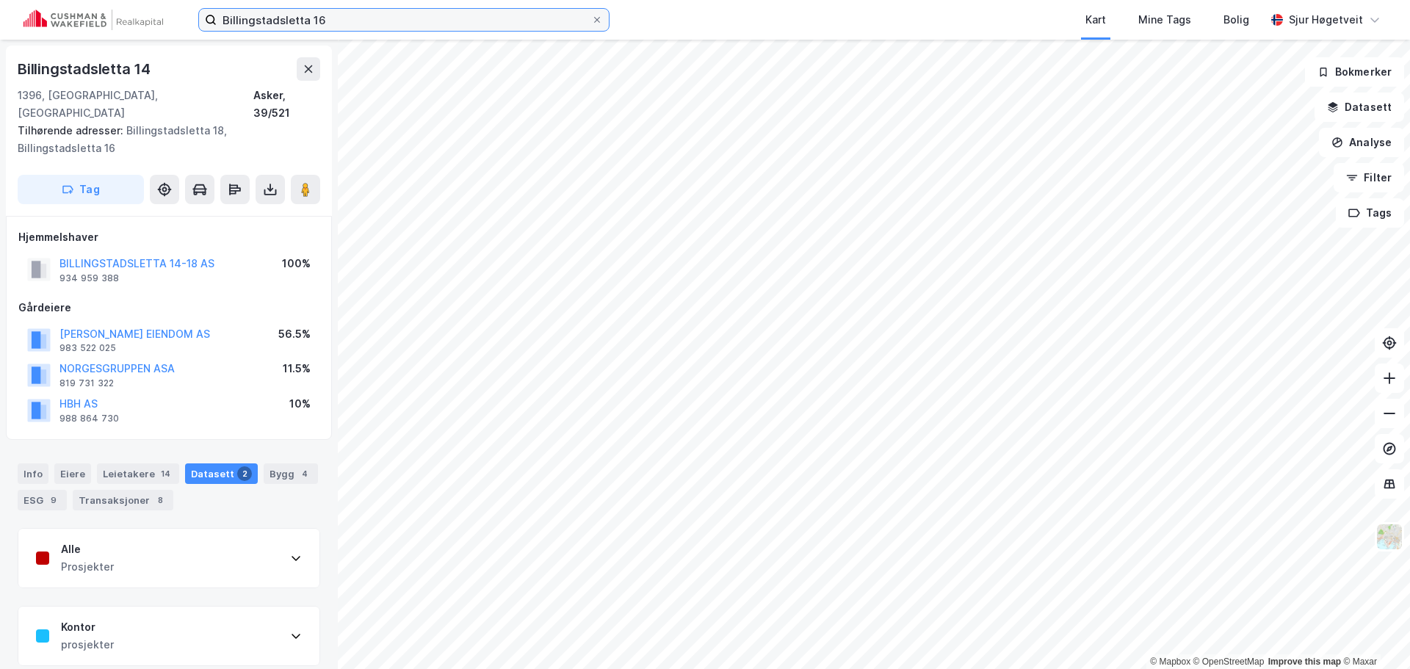
click at [409, 17] on input "Billingstadsletta 16" at bounding box center [404, 20] width 375 height 22
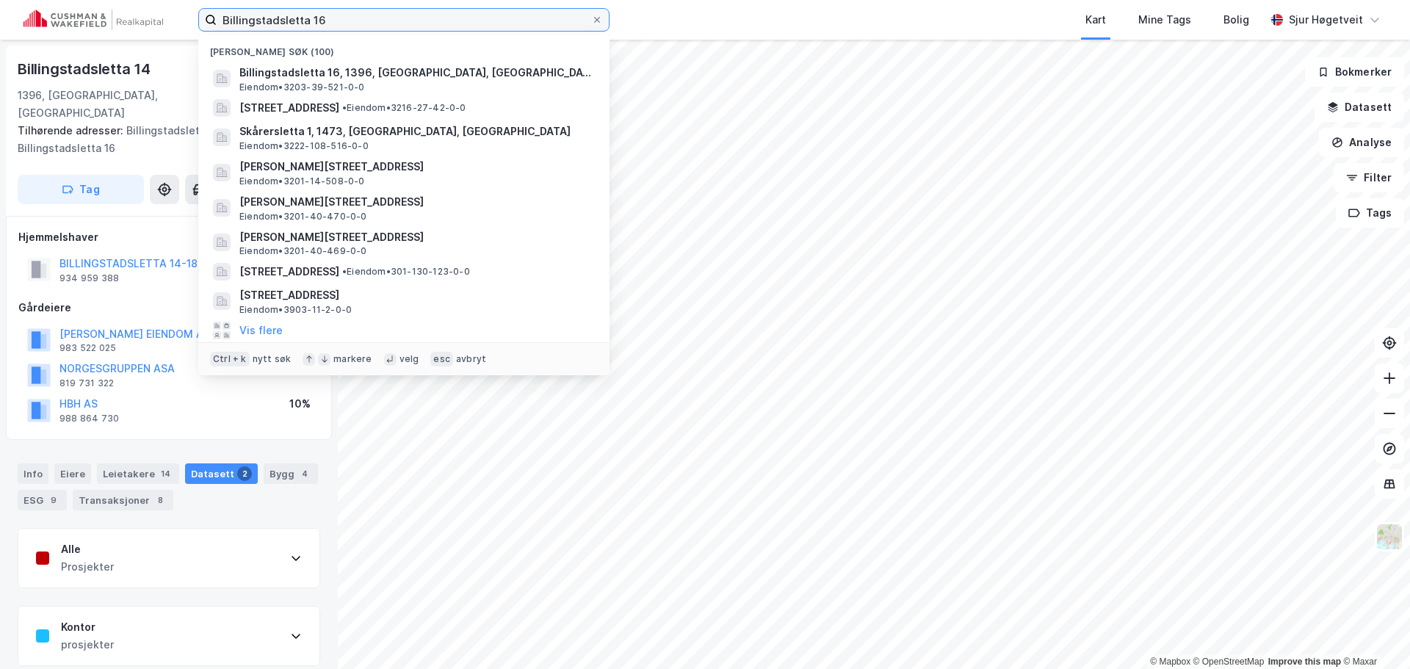
click at [409, 17] on input "Billingstadsletta 16" at bounding box center [404, 20] width 375 height 22
paste input "[STREET_ADDRESS]"
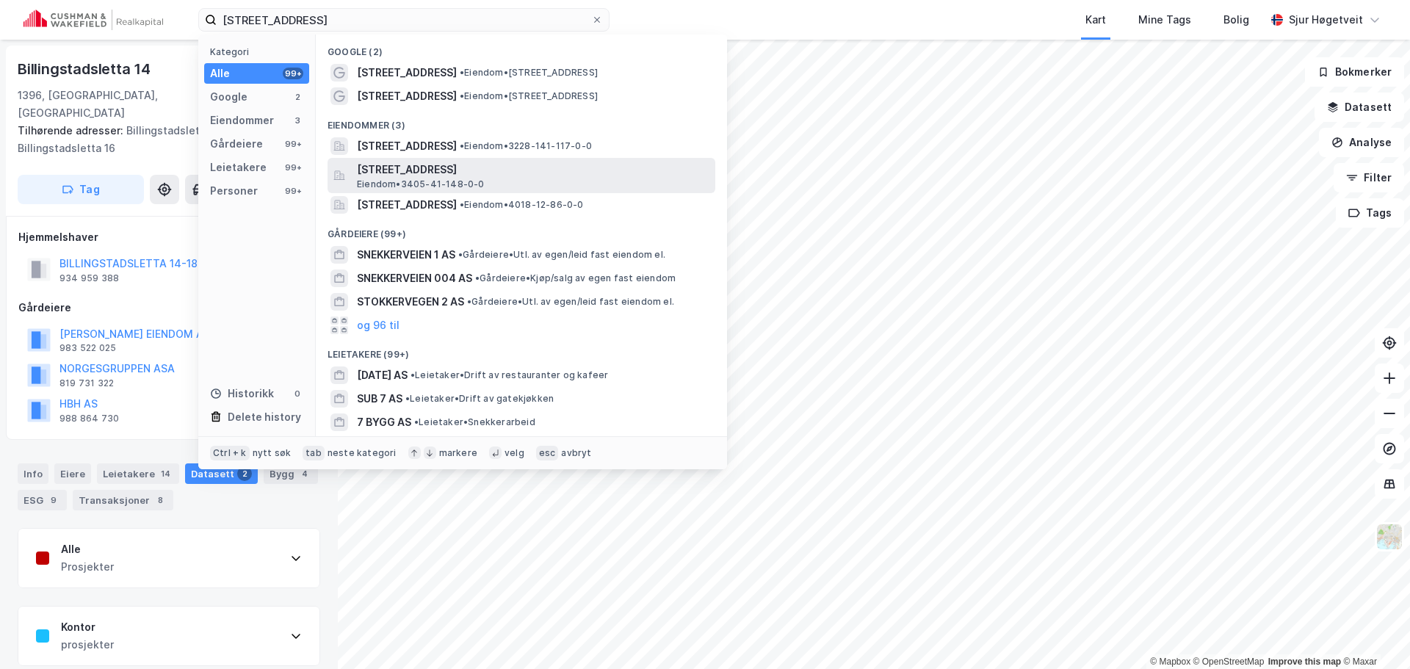
click at [646, 169] on span "[STREET_ADDRESS]" at bounding box center [533, 170] width 353 height 18
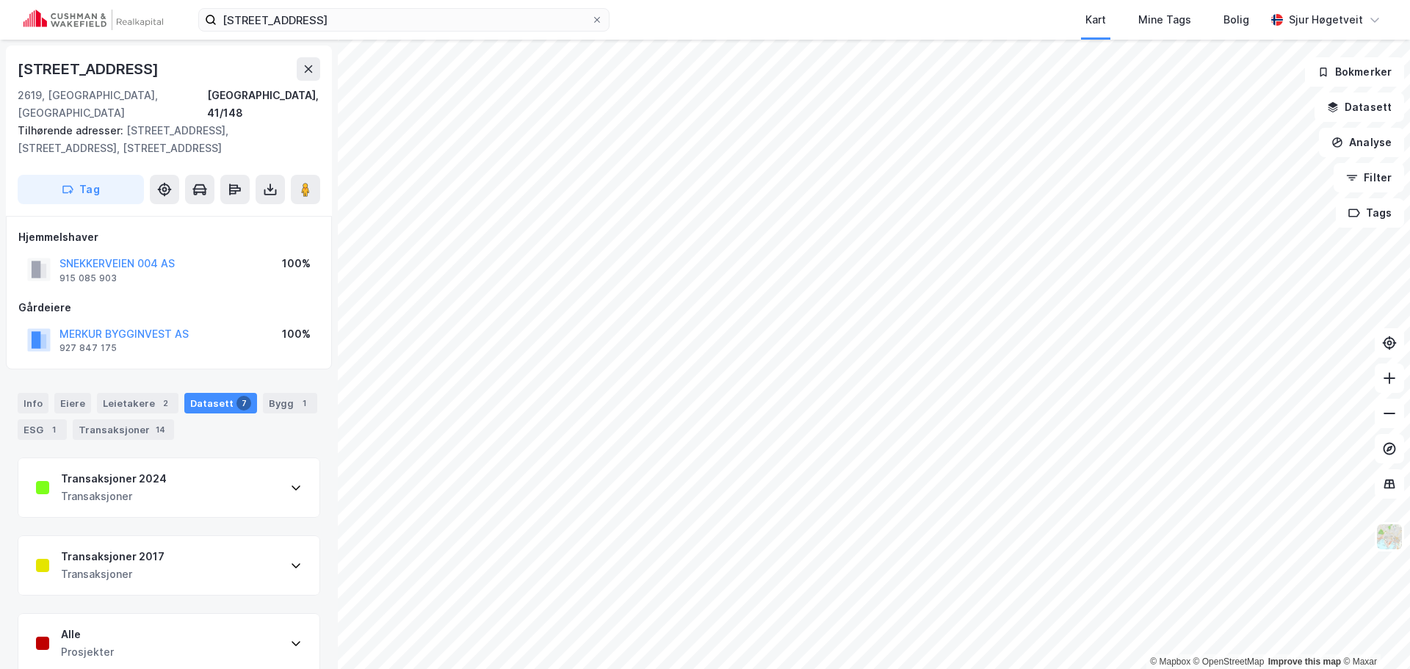
click at [220, 471] on div "Transaksjoner 2024 Transaksjoner" at bounding box center [168, 487] width 301 height 59
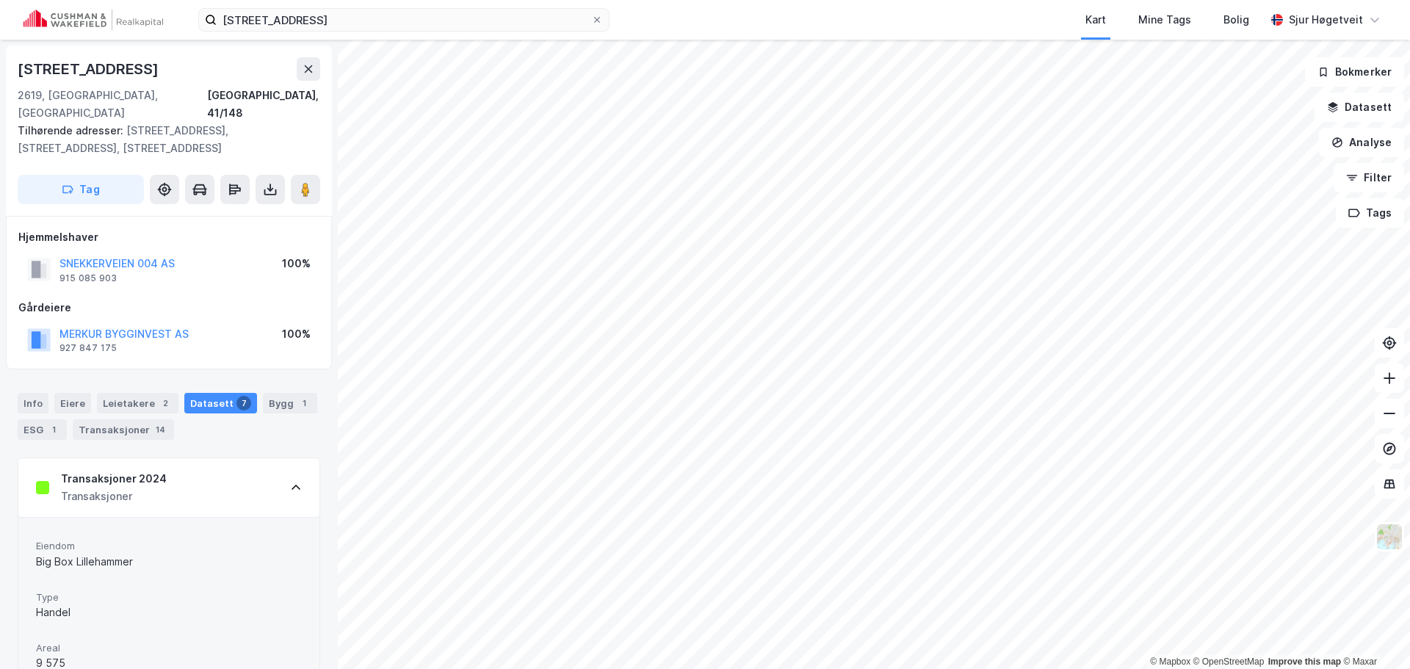
click at [80, 470] on div "Transaksjoner 2024" at bounding box center [114, 479] width 106 height 18
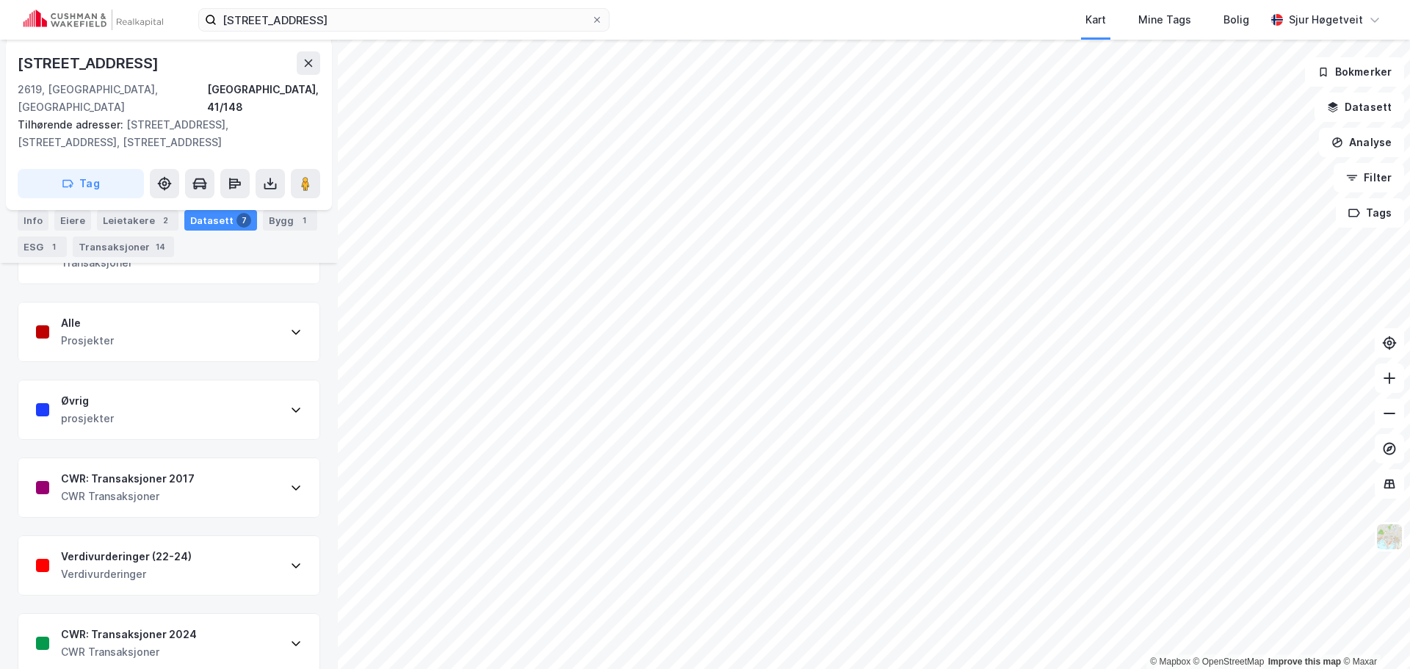
scroll to position [316, 0]
click at [253, 633] on div "CWR: Transaksjoner 2024 CWR Transaksjoner" at bounding box center [168, 639] width 301 height 59
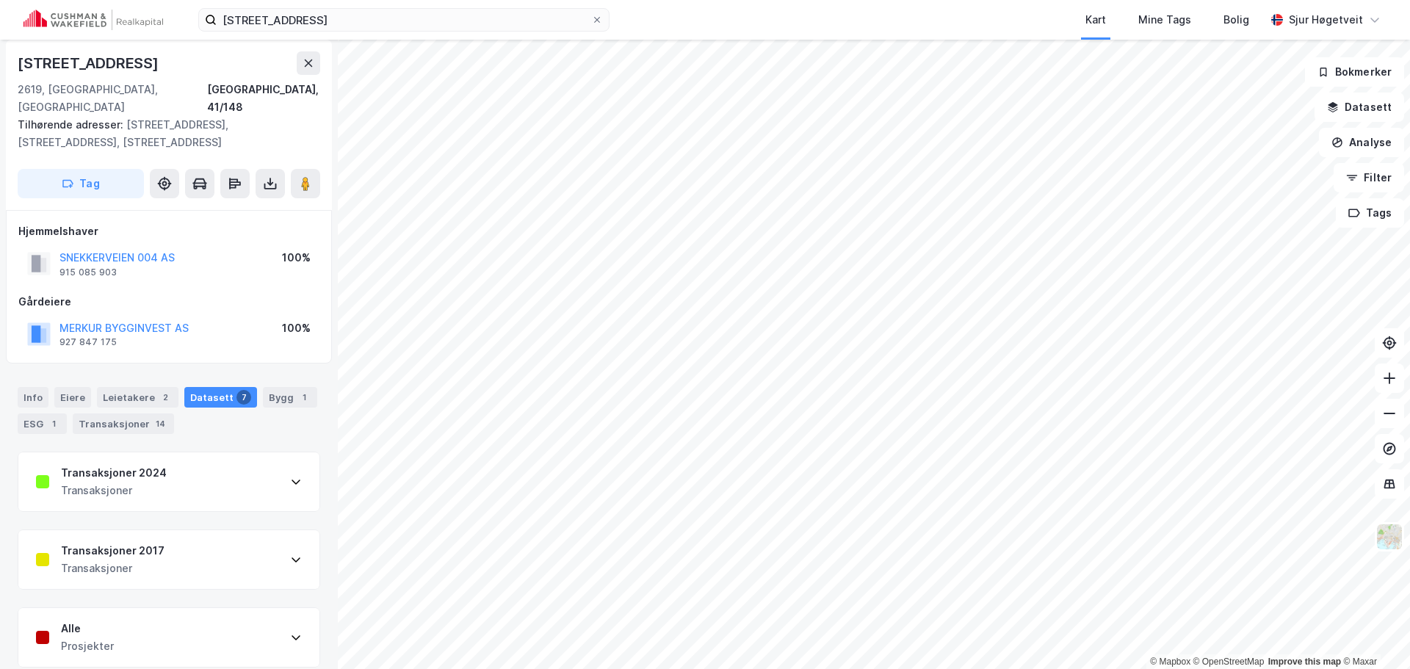
scroll to position [0, 0]
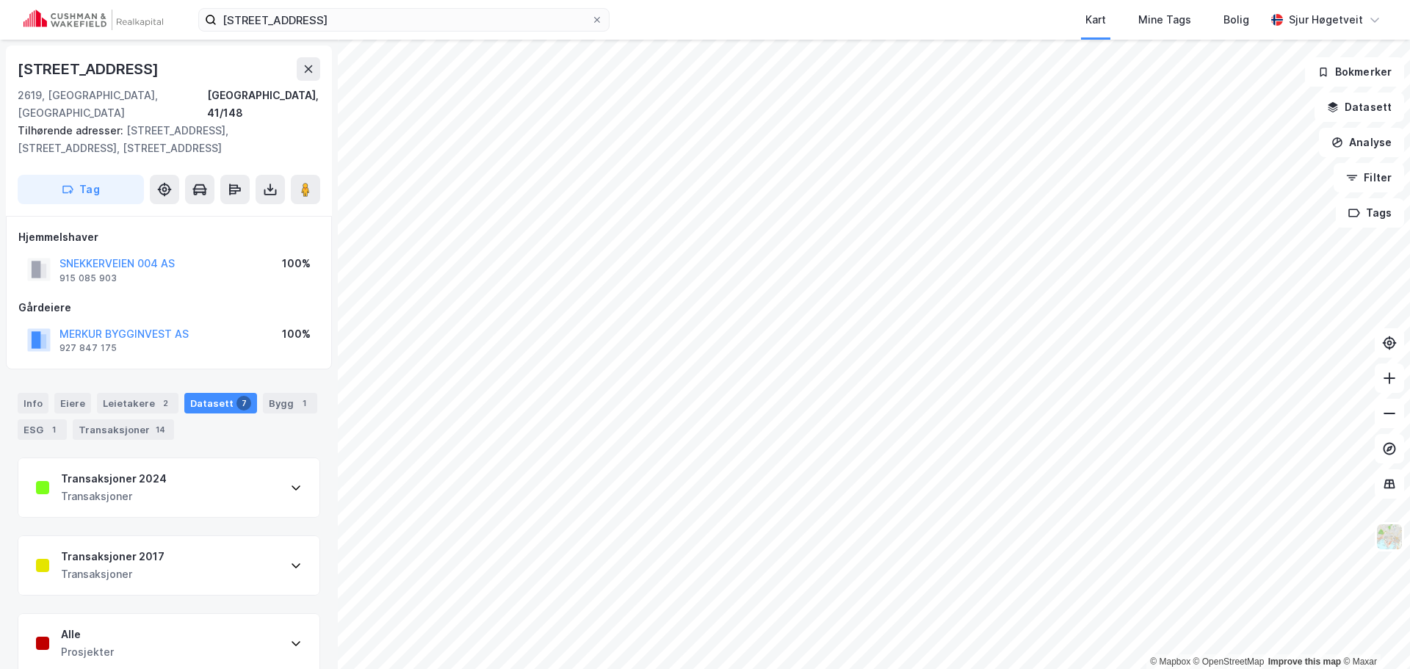
click at [270, 480] on div "Transaksjoner 2024 Transaksjoner" at bounding box center [168, 487] width 301 height 59
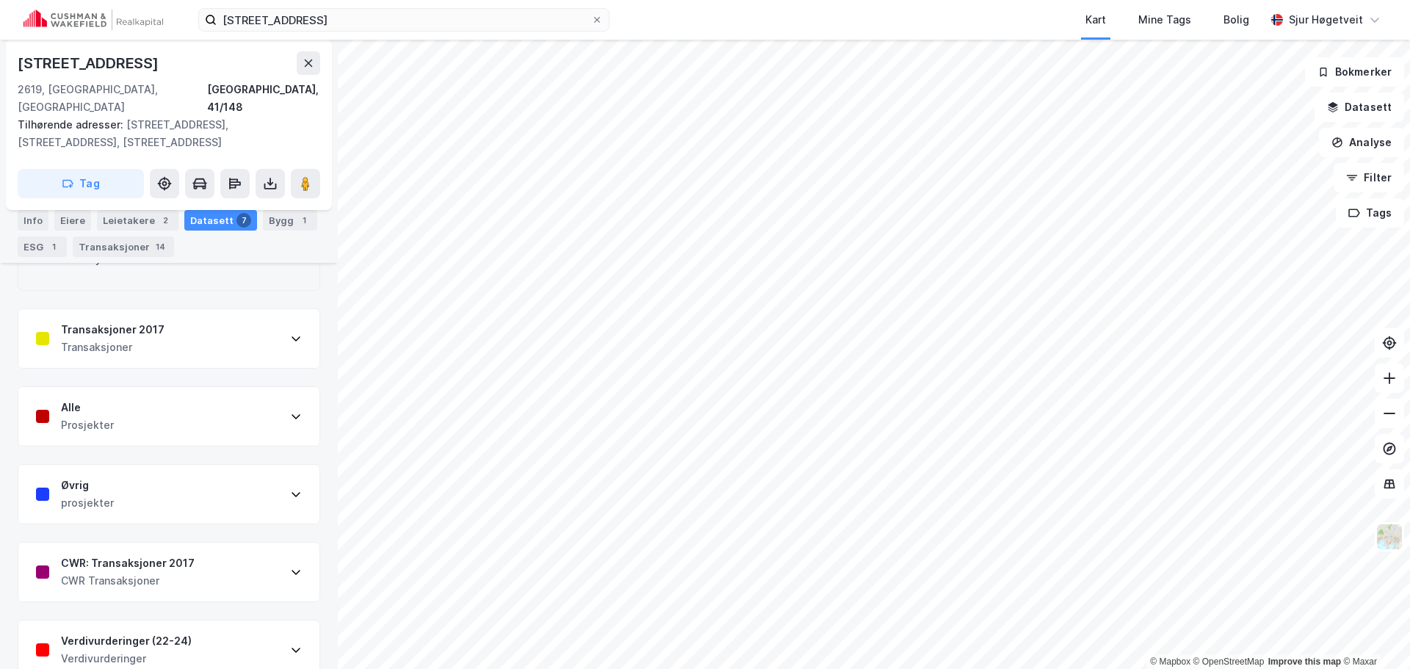
scroll to position [808, 0]
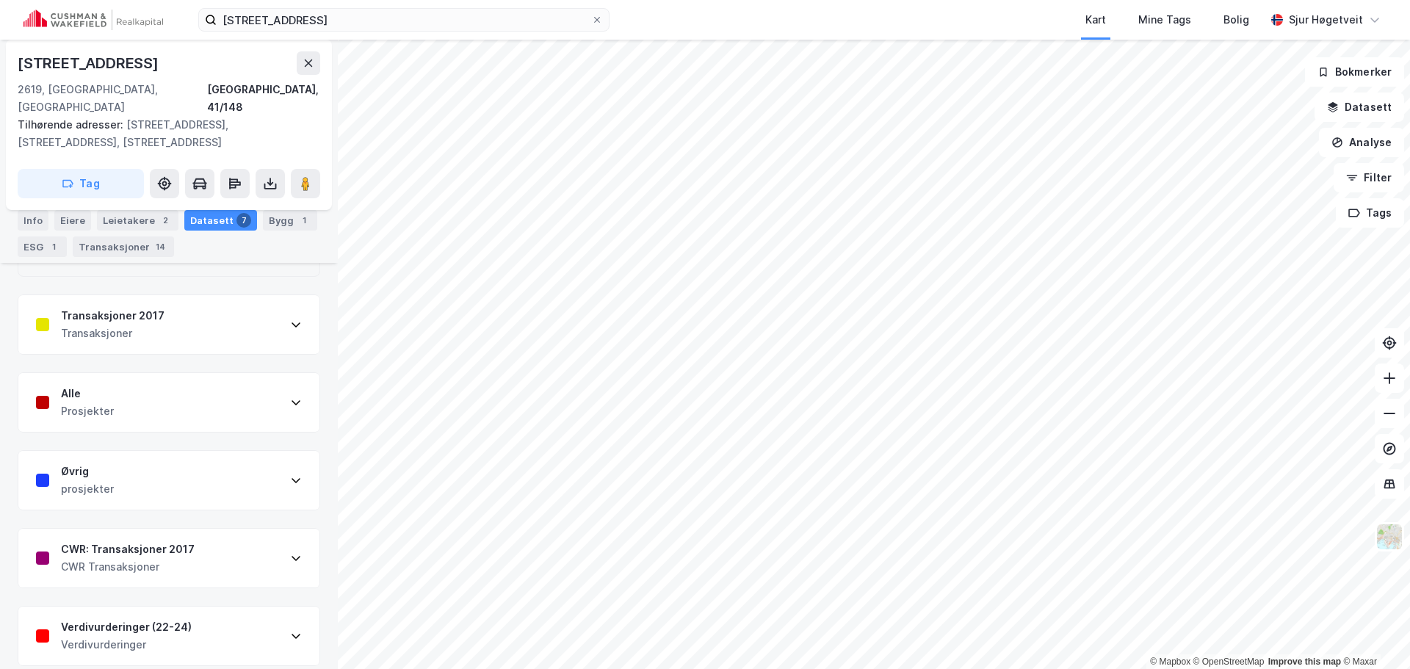
click at [272, 307] on div "Transaksjoner 2017 Transaksjoner" at bounding box center [168, 324] width 301 height 59
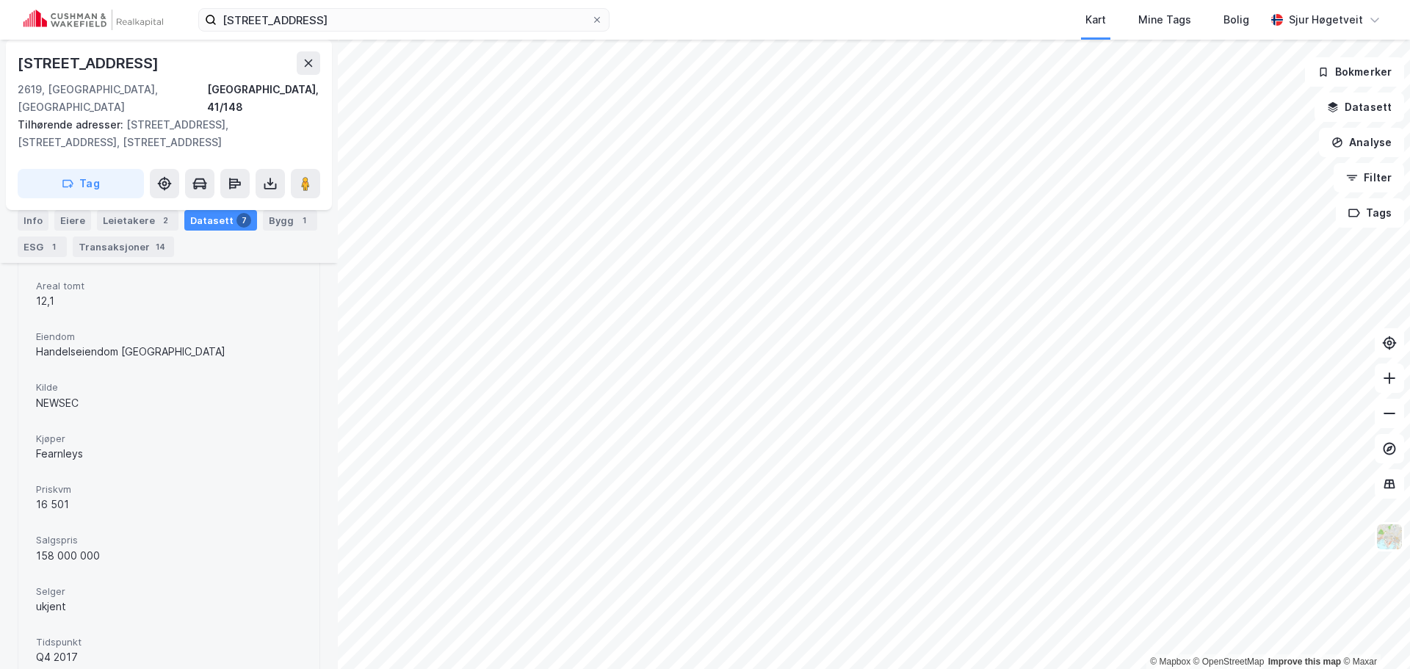
scroll to position [955, 0]
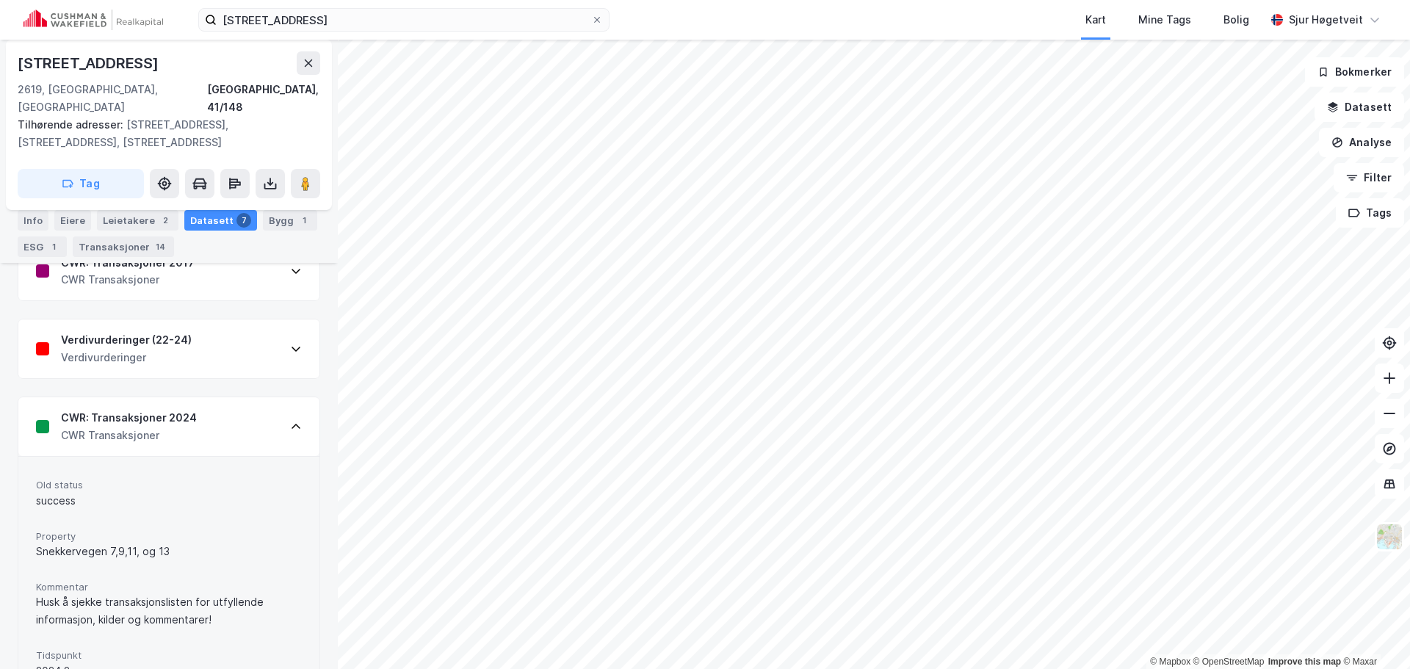
click at [262, 403] on div "CWR: Transaksjoner 2024 CWR Transaksjoner" at bounding box center [168, 426] width 301 height 59
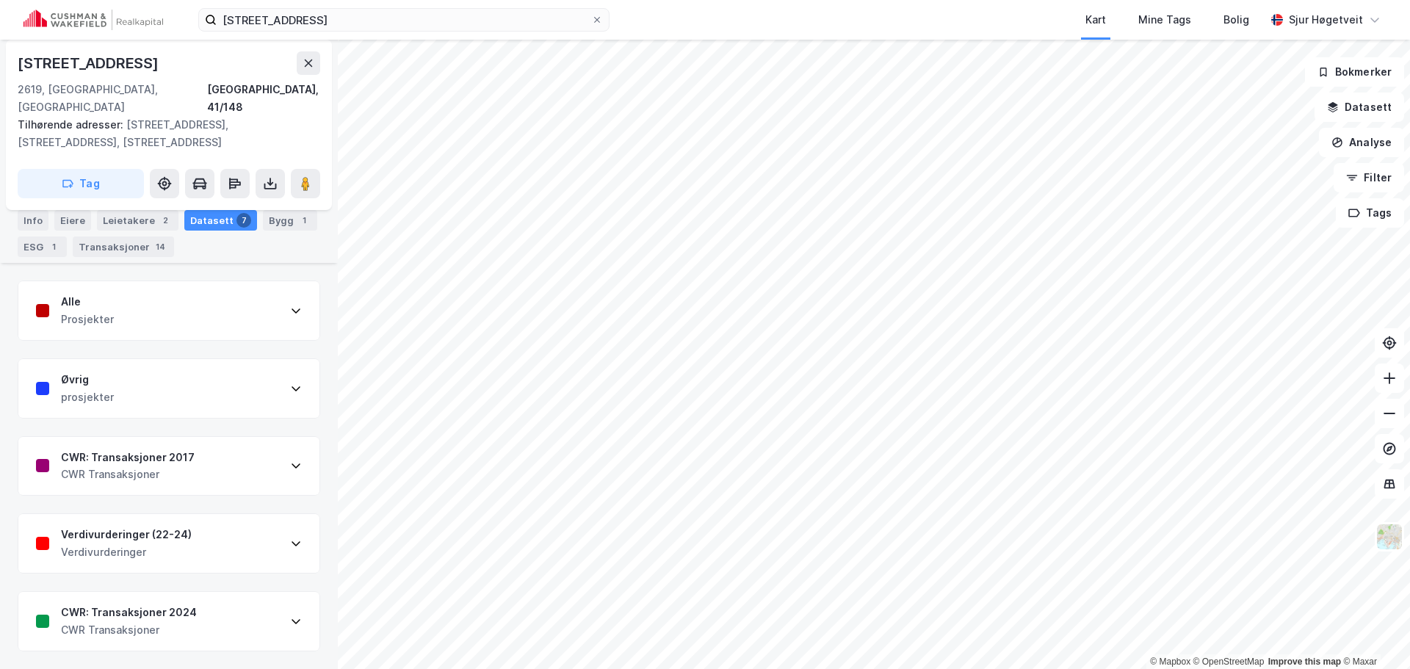
scroll to position [1416, 0]
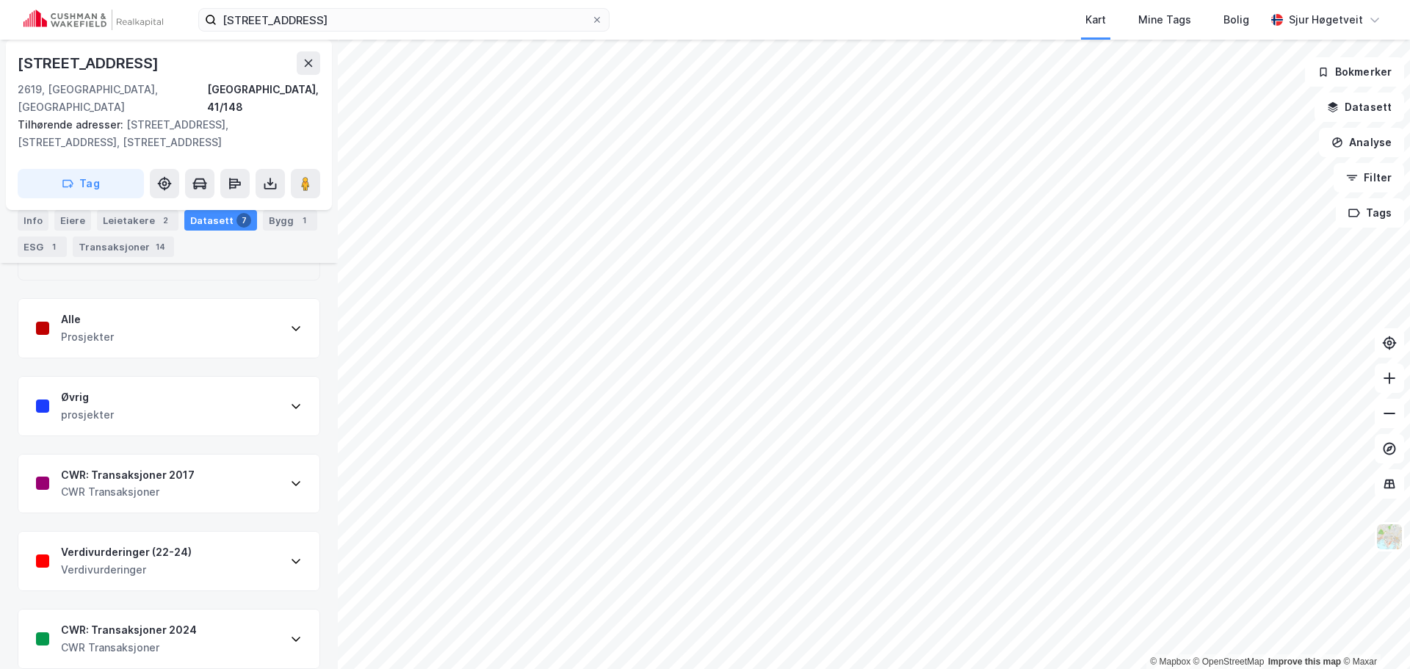
click at [259, 455] on div "CWR: Transaksjoner 2017 CWR Transaksjoner" at bounding box center [168, 484] width 301 height 59
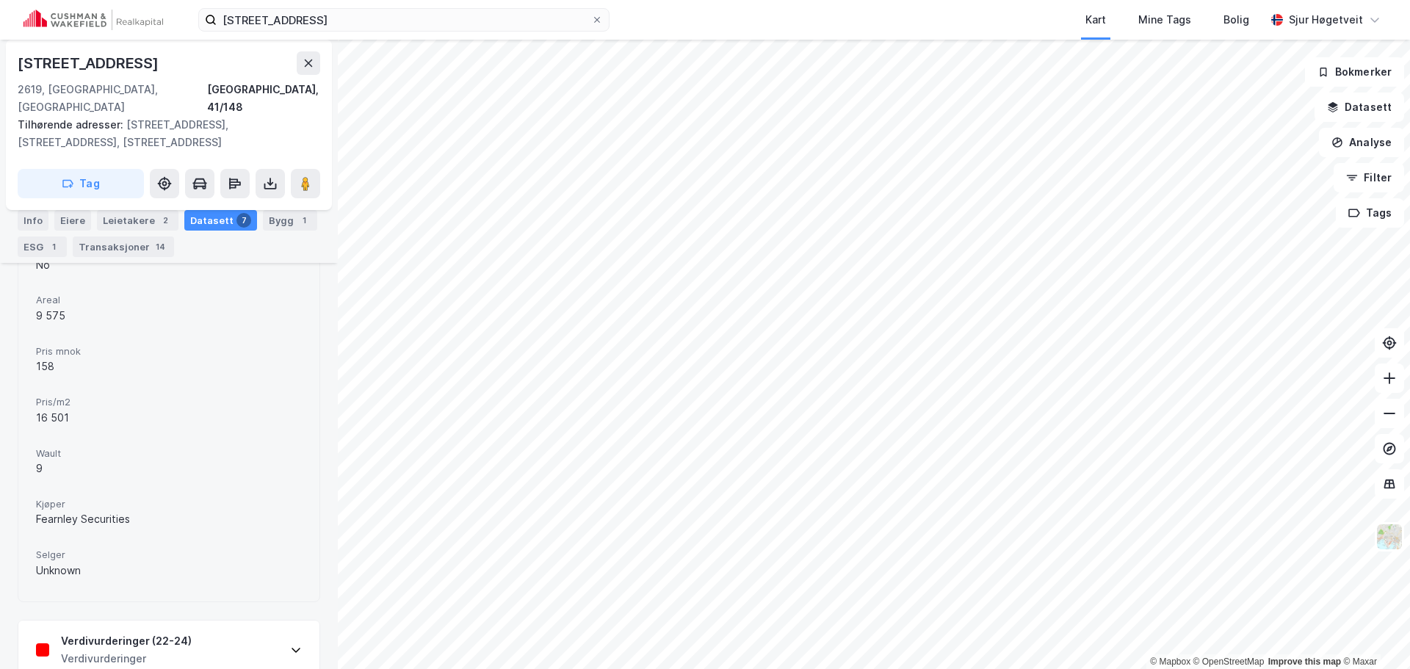
scroll to position [1996, 0]
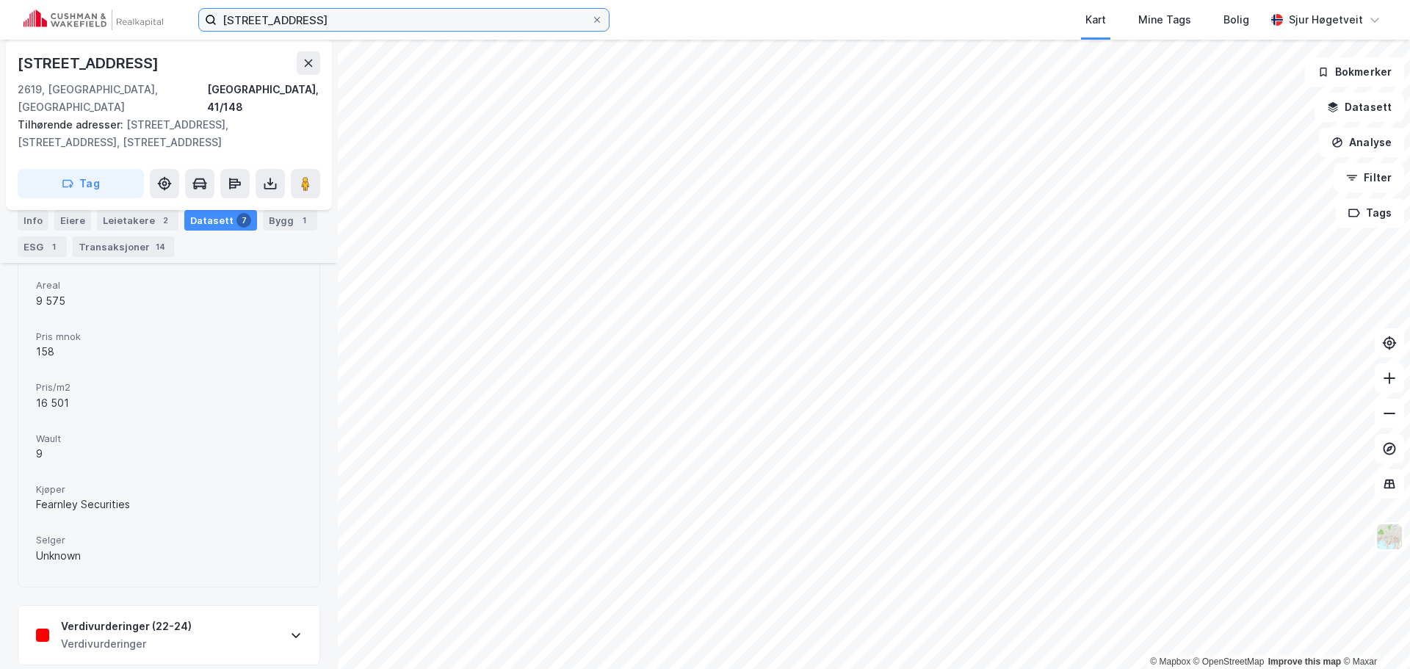
click at [483, 21] on input "[STREET_ADDRESS]" at bounding box center [404, 20] width 375 height 22
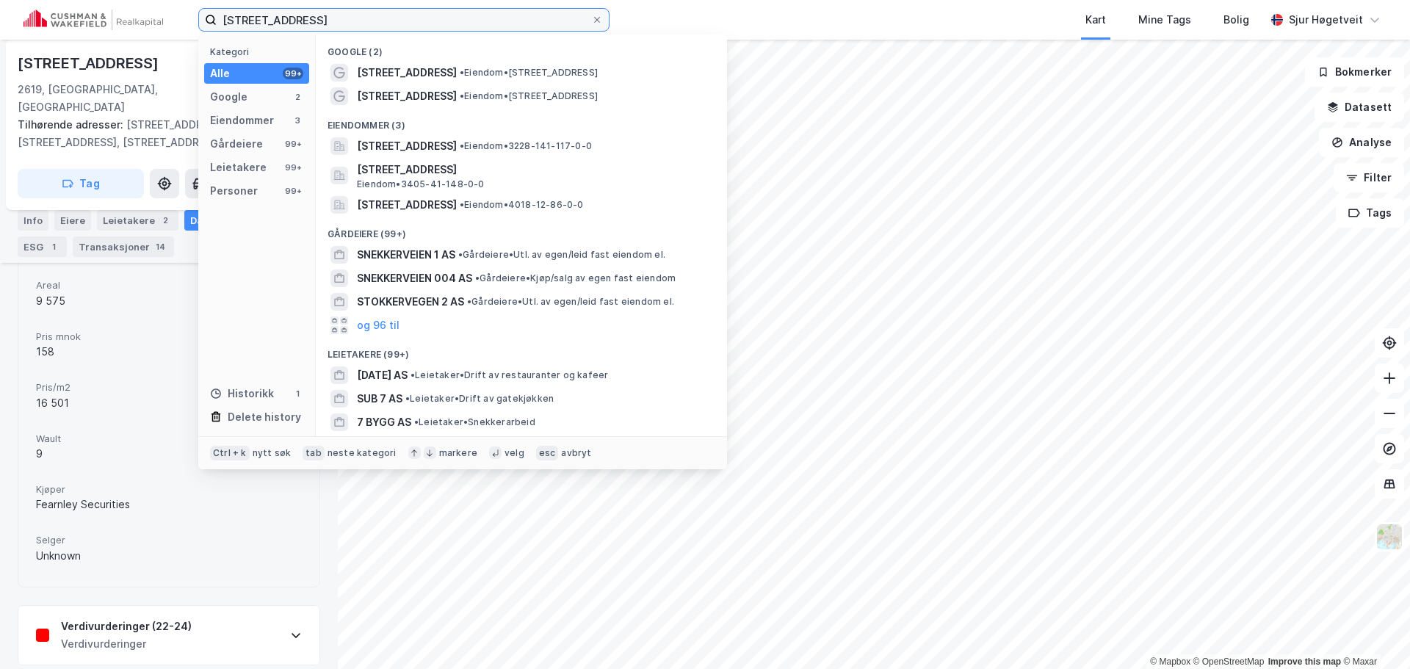
click at [483, 21] on input "[STREET_ADDRESS]" at bounding box center [404, 20] width 375 height 22
paste input "Tomtegata 4A"
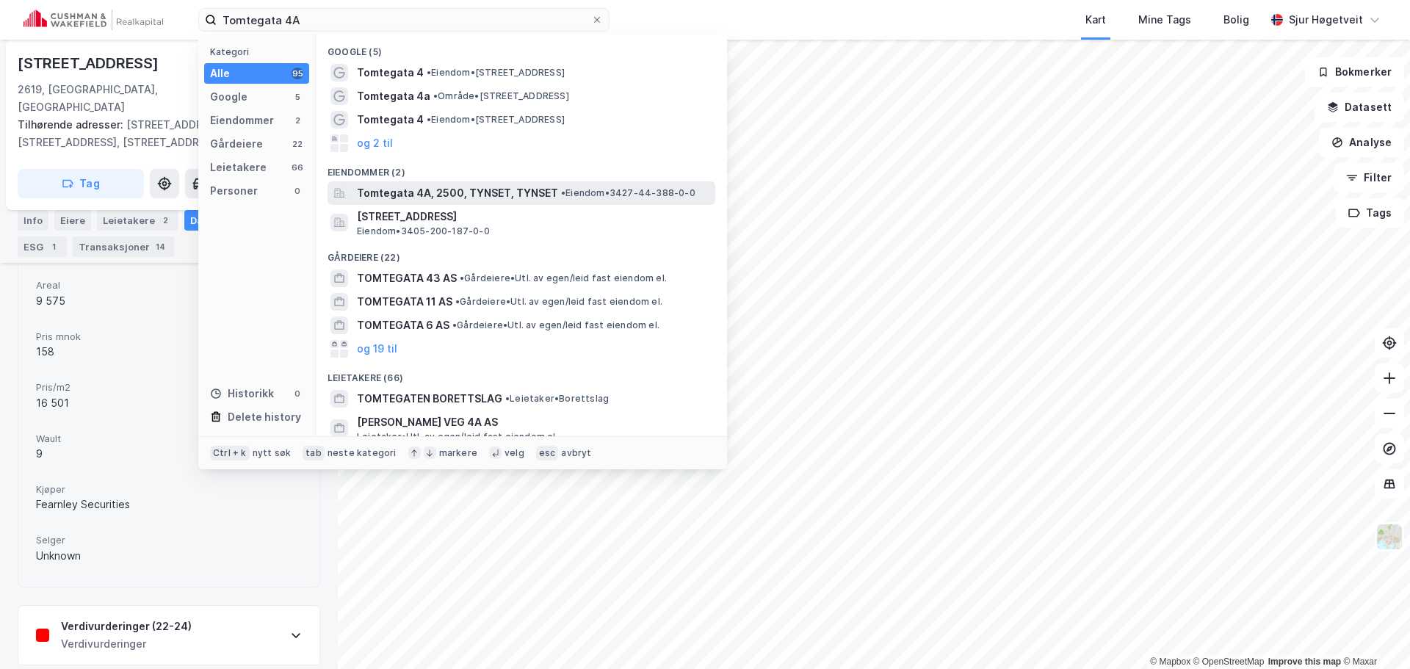
click at [524, 193] on span "Tomtegata 4A, 2500, TYNSET, TYNSET" at bounding box center [457, 193] width 201 height 18
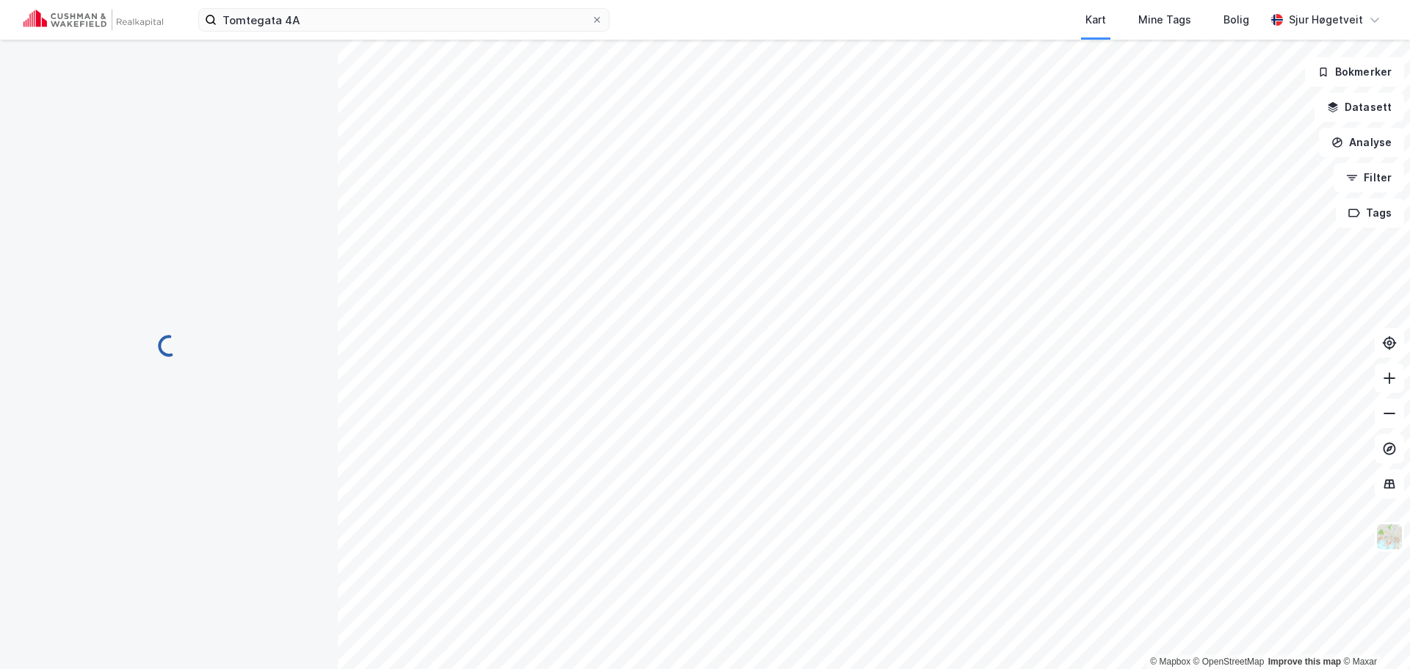
scroll to position [18, 0]
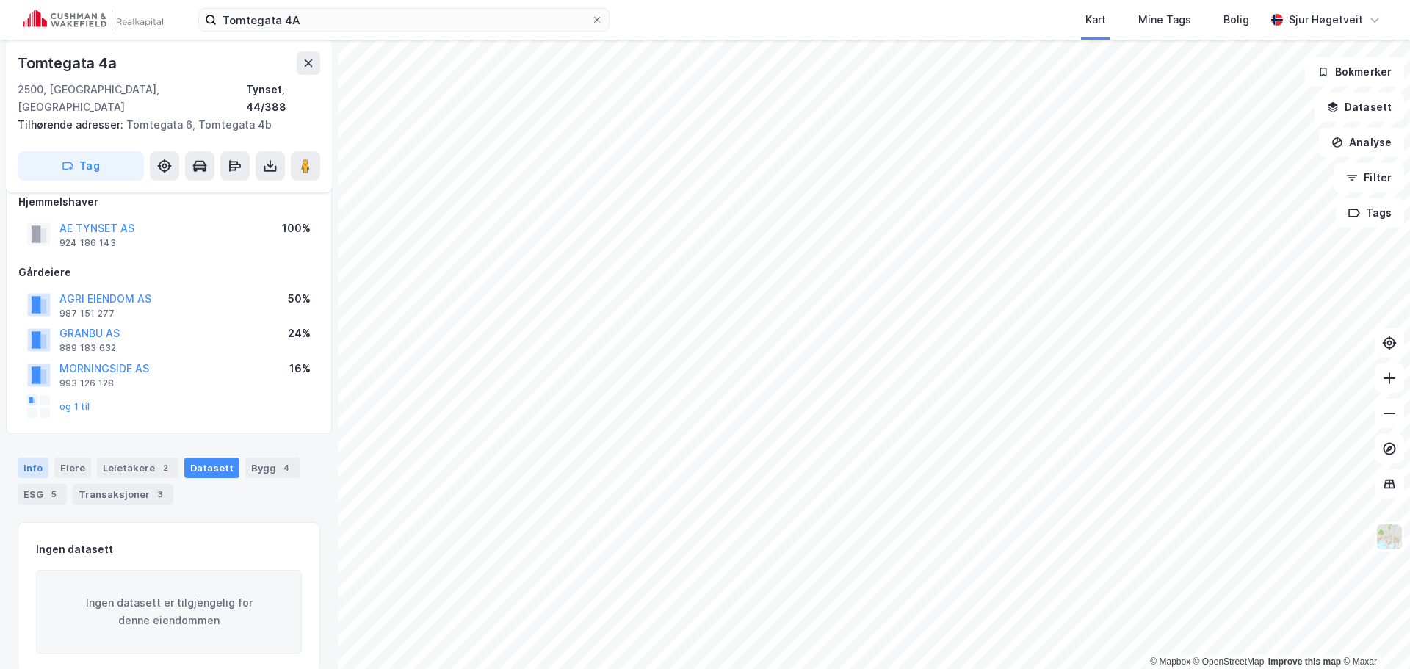
click at [31, 460] on div "Info" at bounding box center [33, 468] width 31 height 21
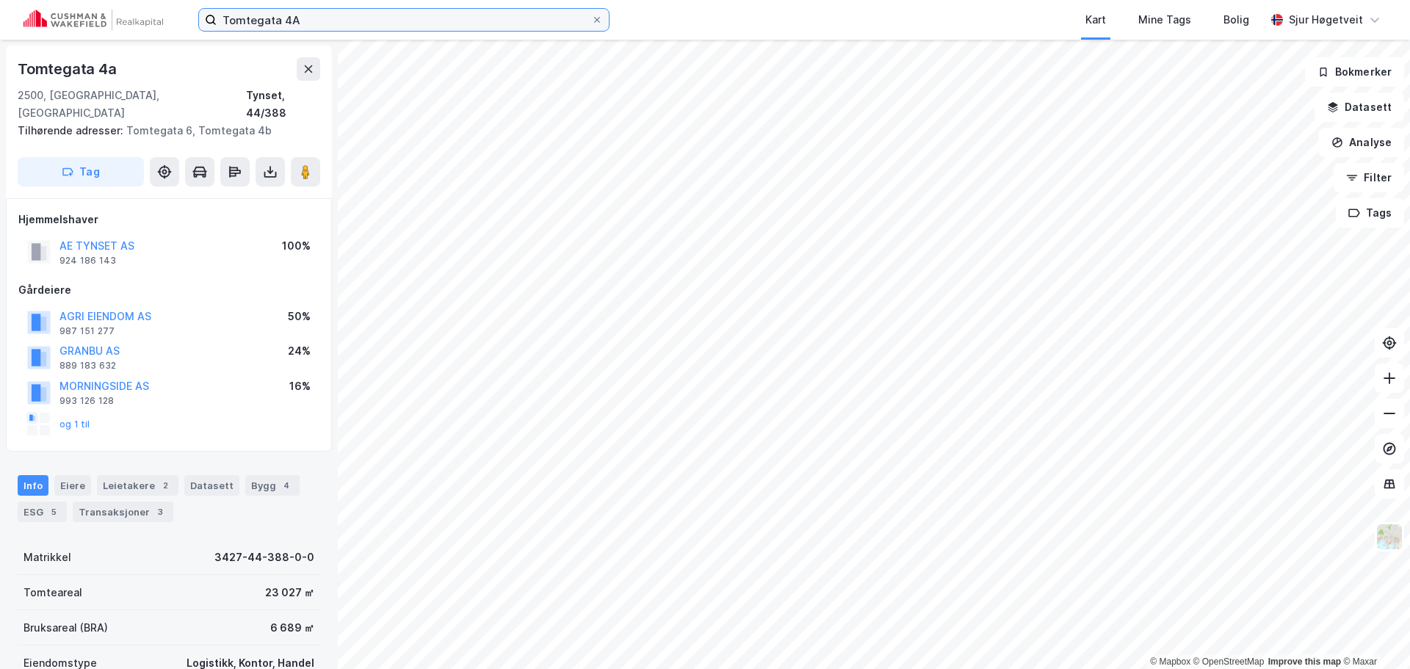
click at [413, 15] on input "Tomtegata 4A" at bounding box center [404, 20] width 375 height 22
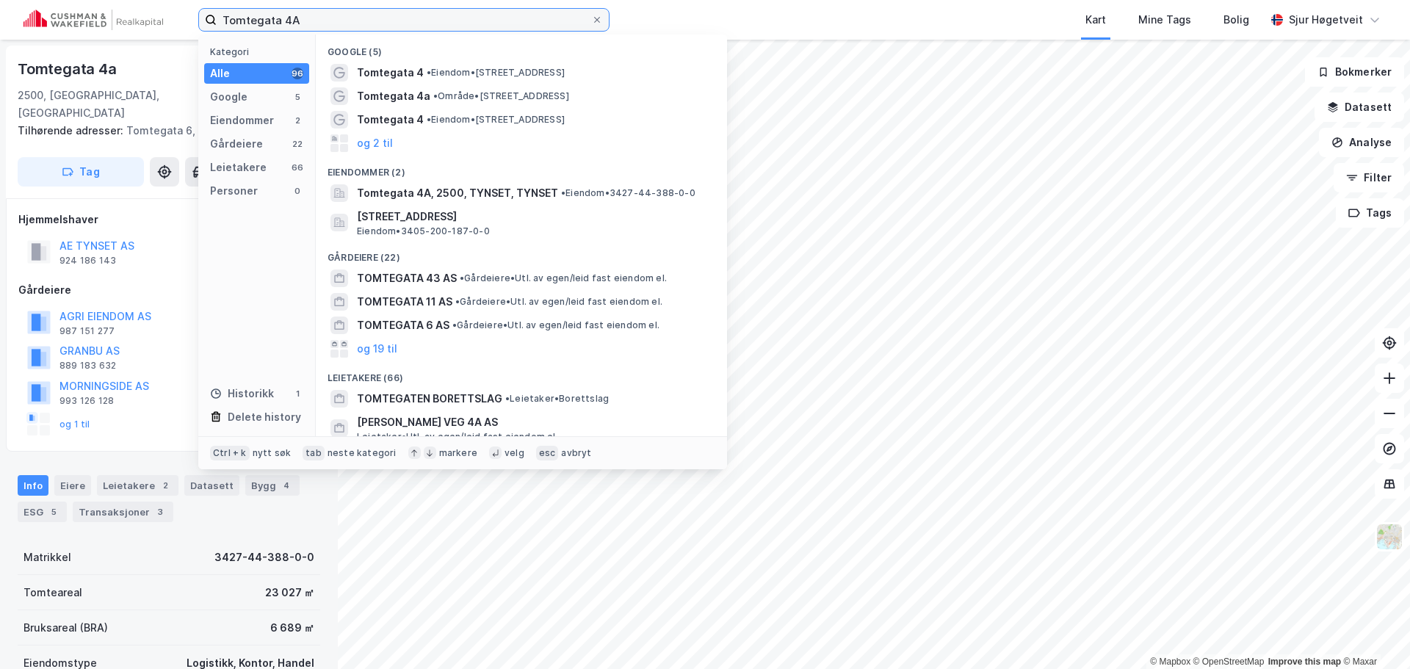
click at [413, 15] on input "Tomtegata 4A" at bounding box center [404, 20] width 375 height 22
paste input "Moseidsletta 102"
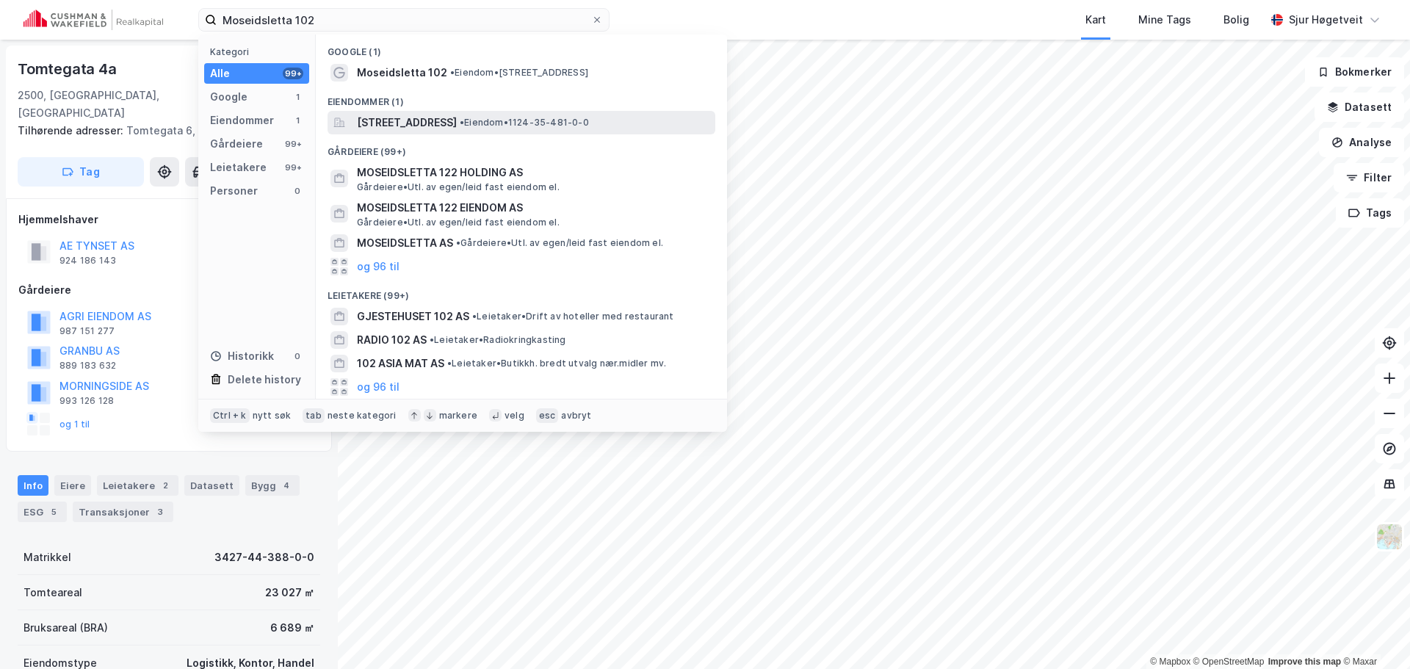
click at [457, 118] on span "[STREET_ADDRESS]" at bounding box center [407, 123] width 100 height 18
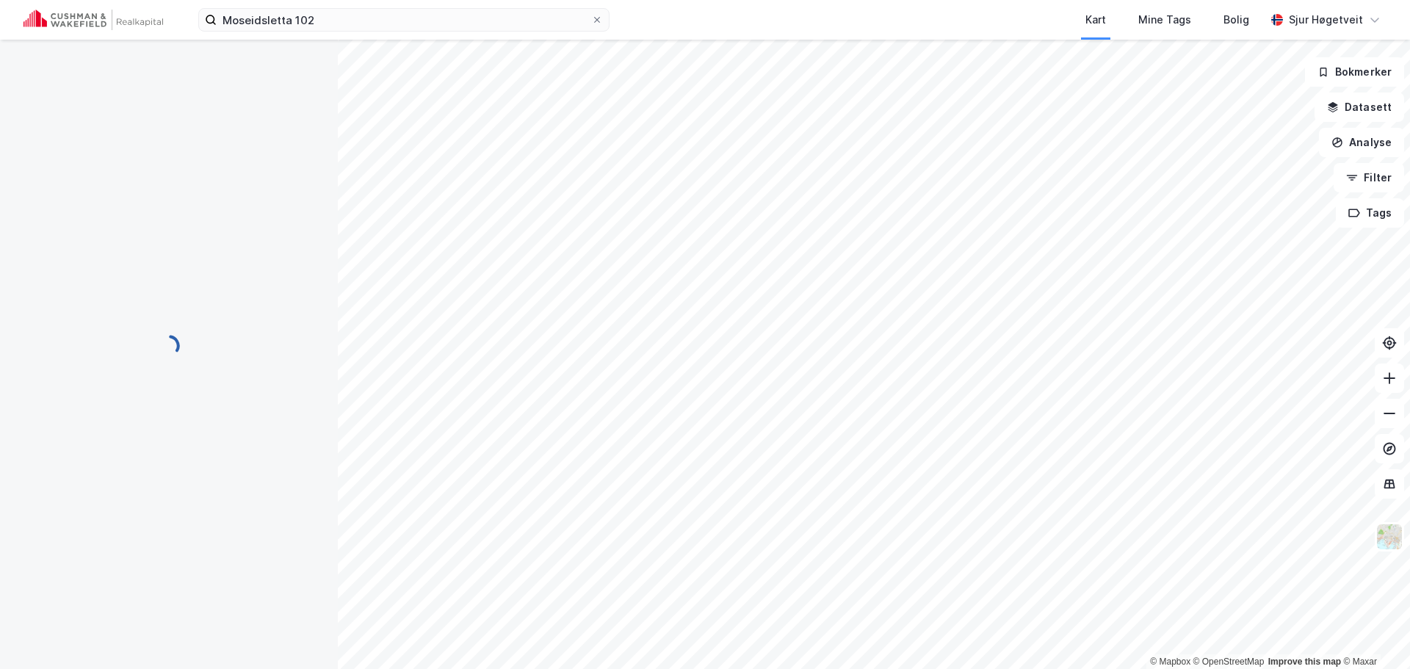
scroll to position [1, 0]
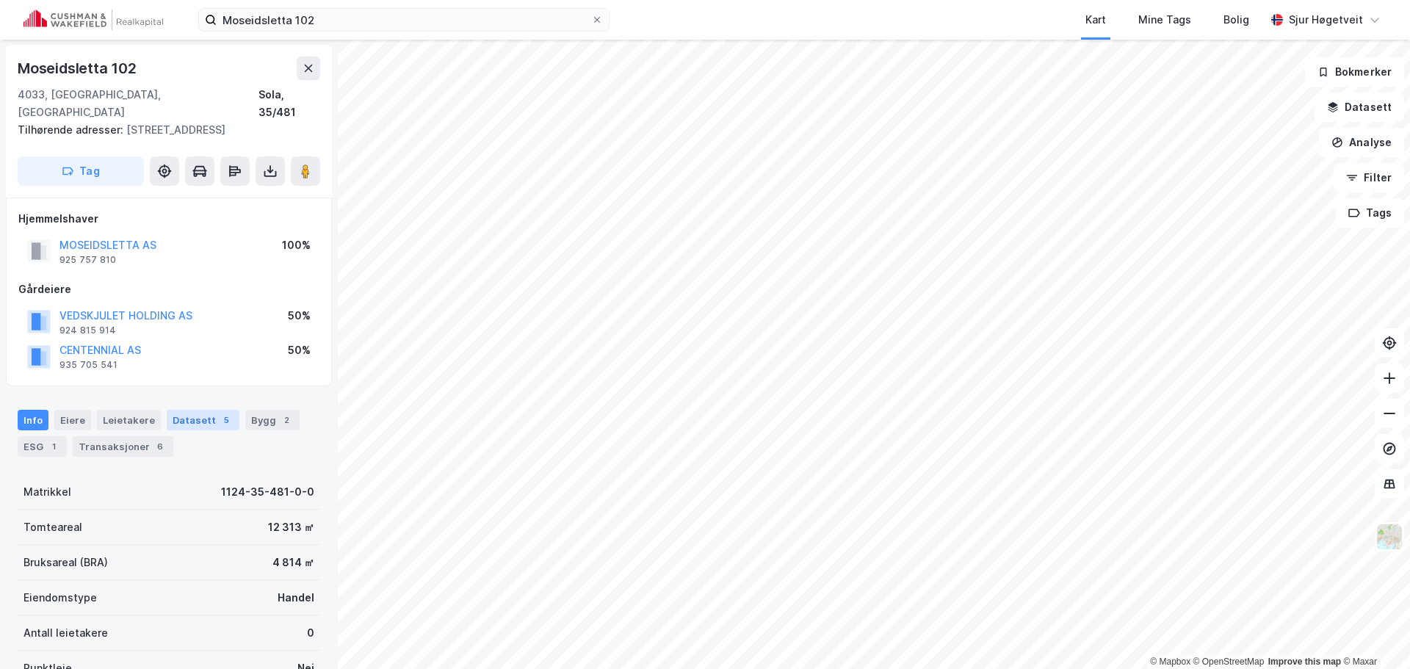
click at [223, 410] on div "Datasett 5" at bounding box center [203, 420] width 73 height 21
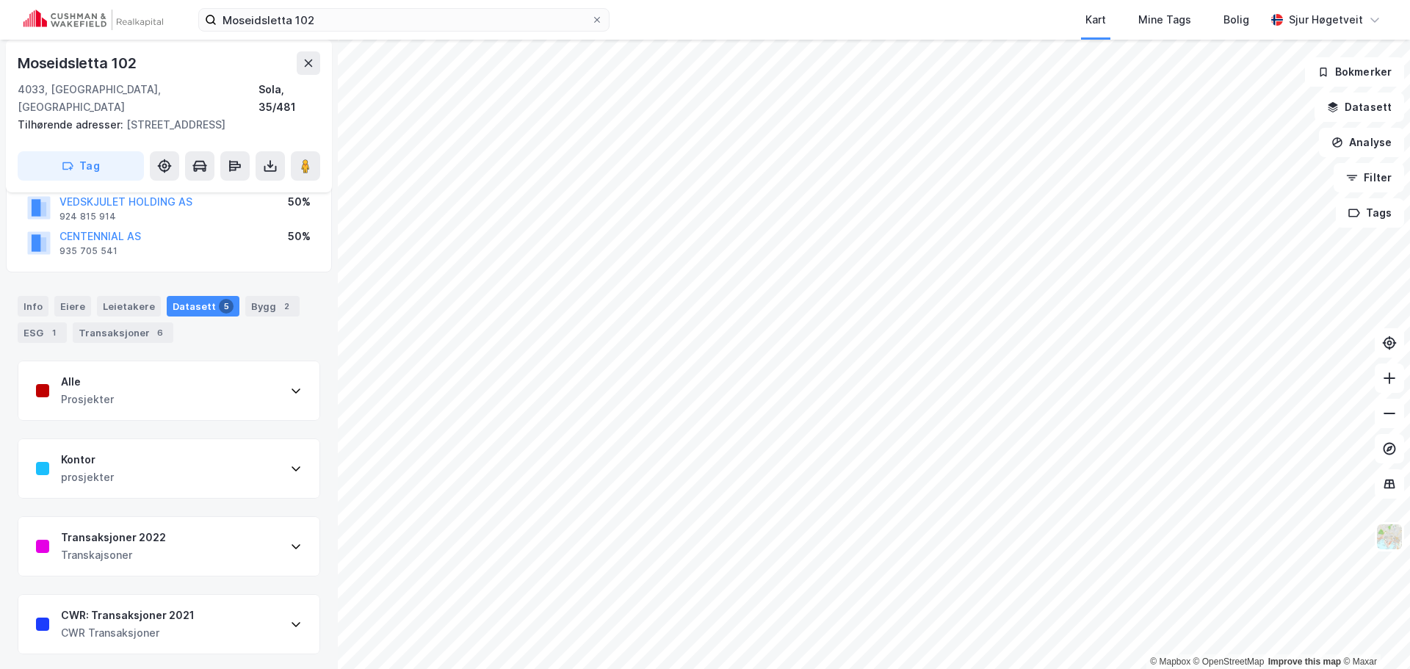
scroll to position [178, 0]
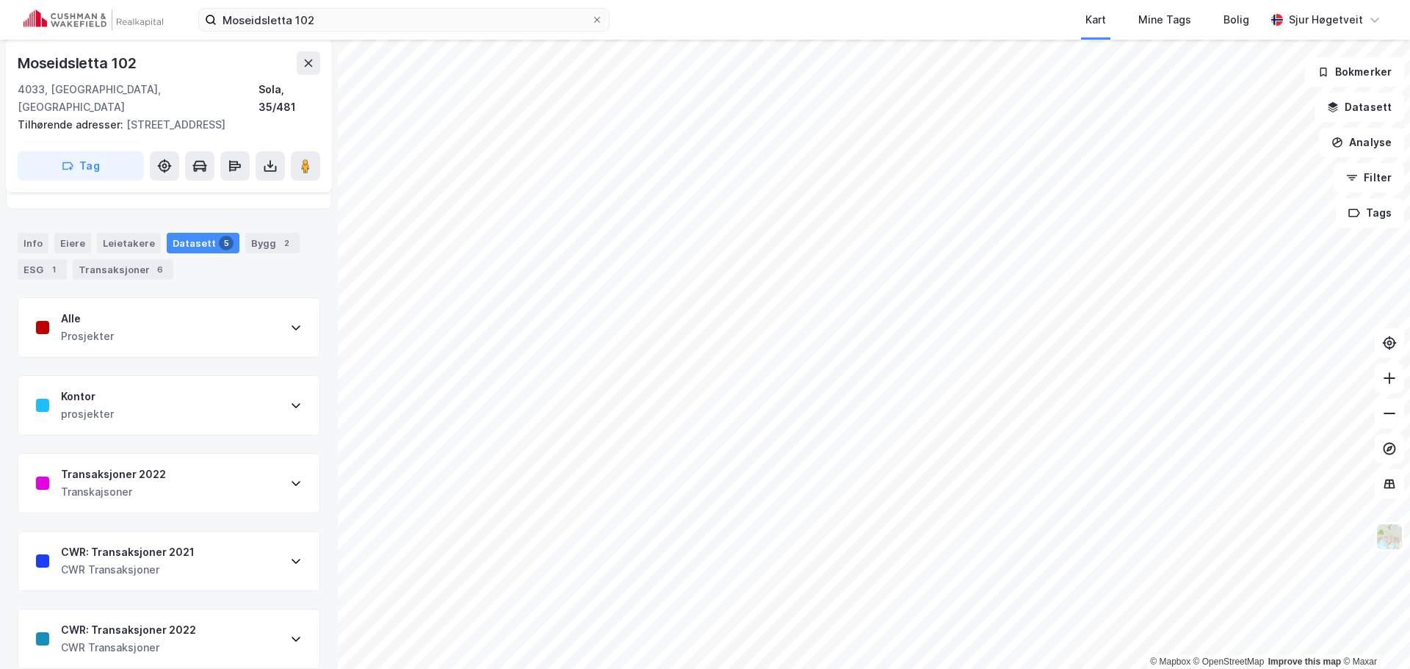
click at [232, 613] on div "CWR: Transaksjoner 2022 CWR Transaksjoner" at bounding box center [168, 639] width 301 height 59
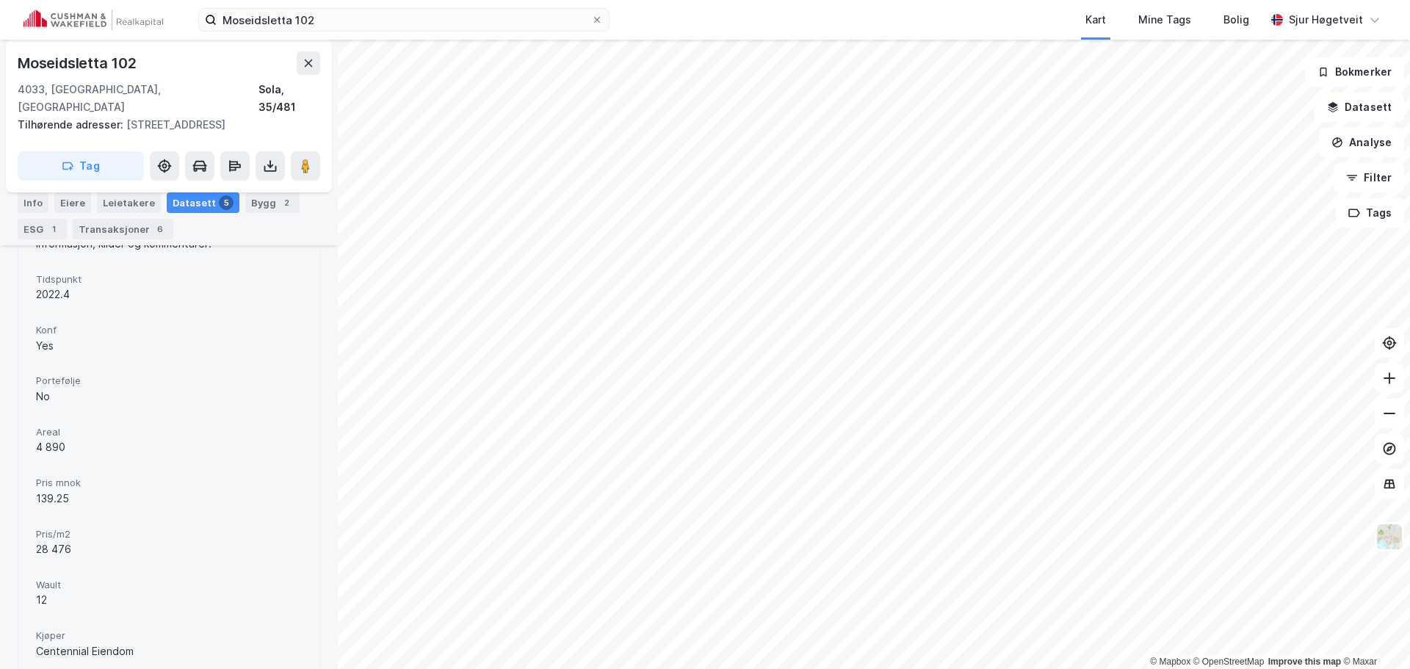
scroll to position [831, 0]
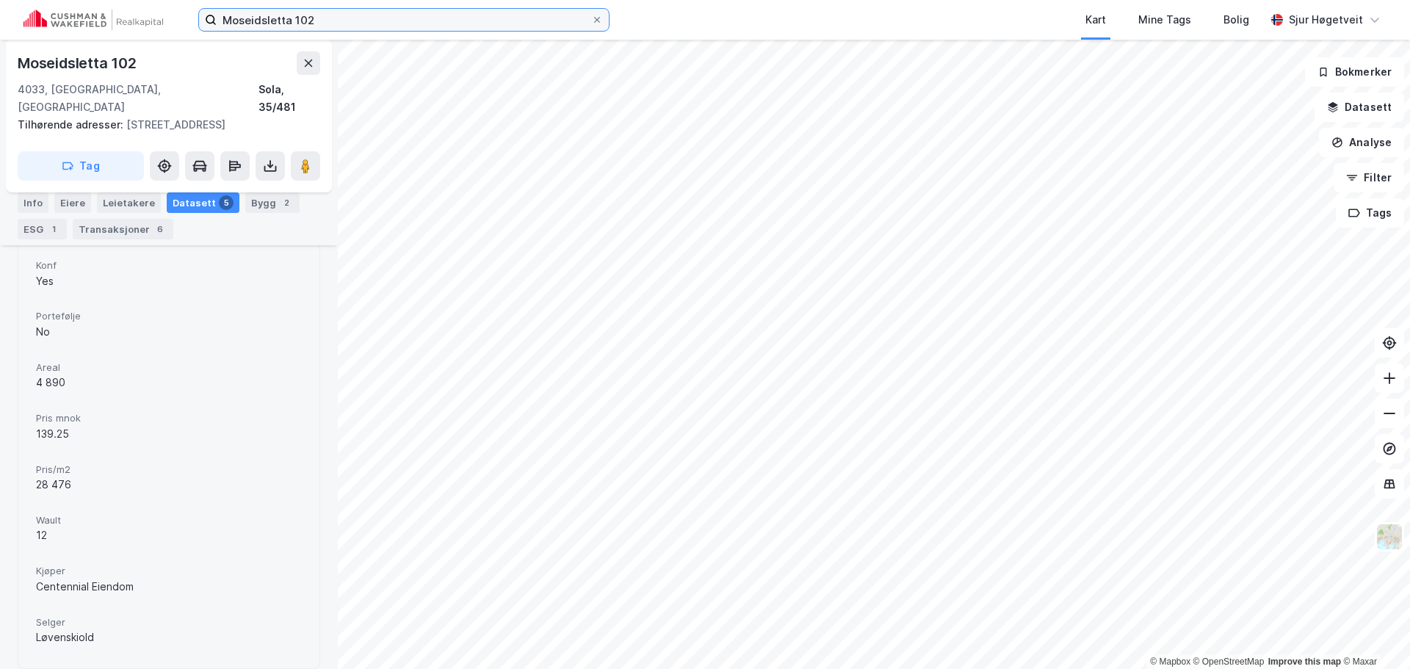
click at [496, 29] on input "Moseidsletta 102" at bounding box center [404, 20] width 375 height 22
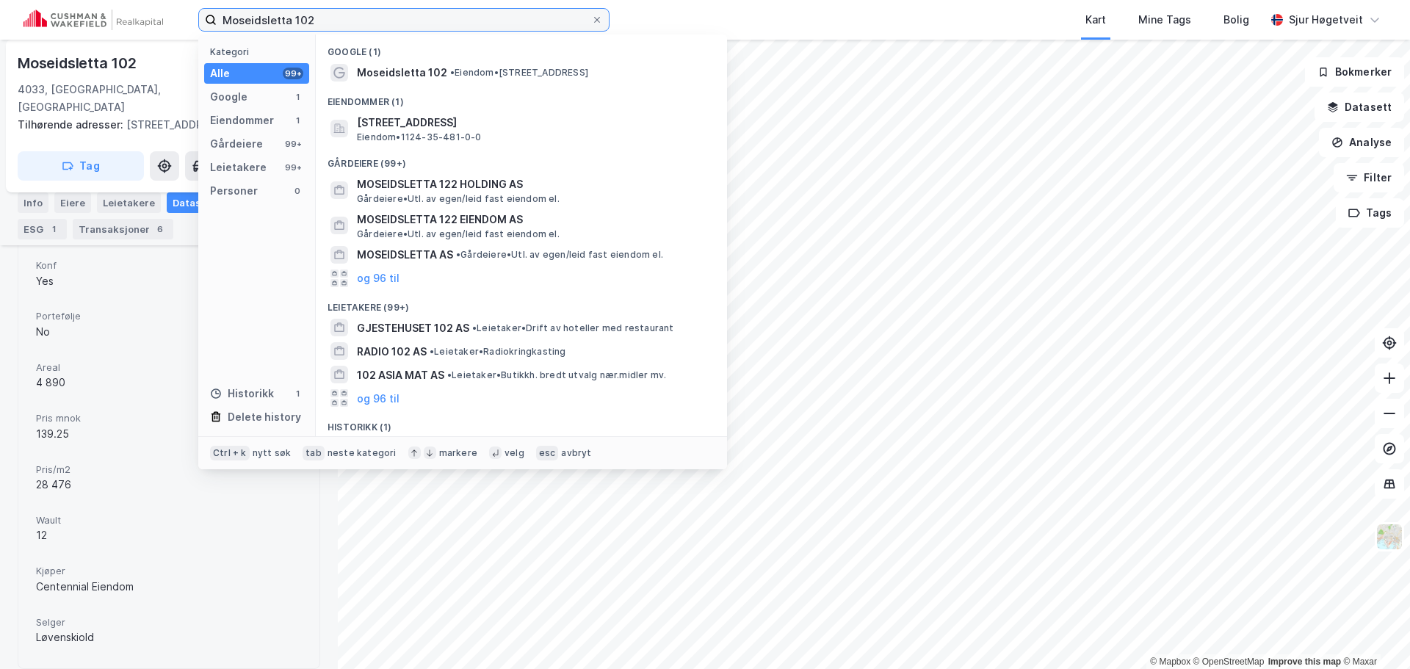
click at [499, 26] on input "Moseidsletta 102" at bounding box center [404, 20] width 375 height 22
paste input "[STREET_ADDRESS]"
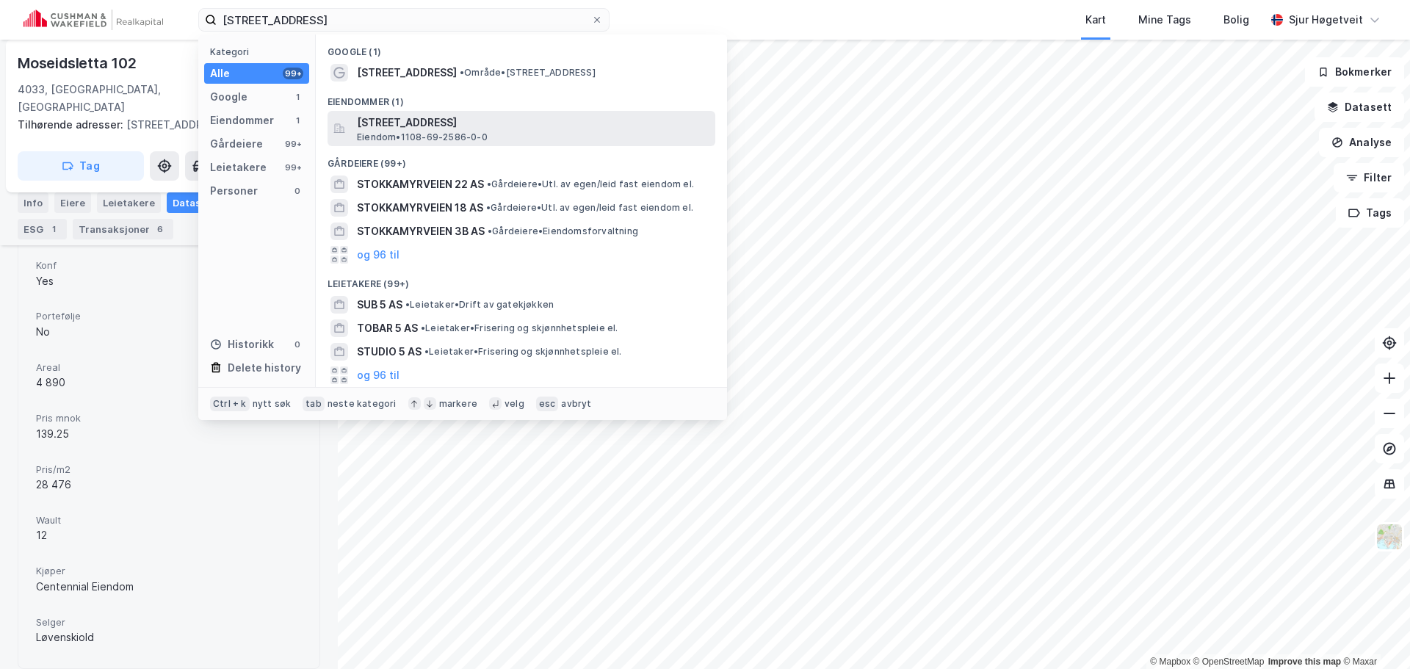
click at [491, 114] on span "[STREET_ADDRESS]" at bounding box center [533, 123] width 353 height 18
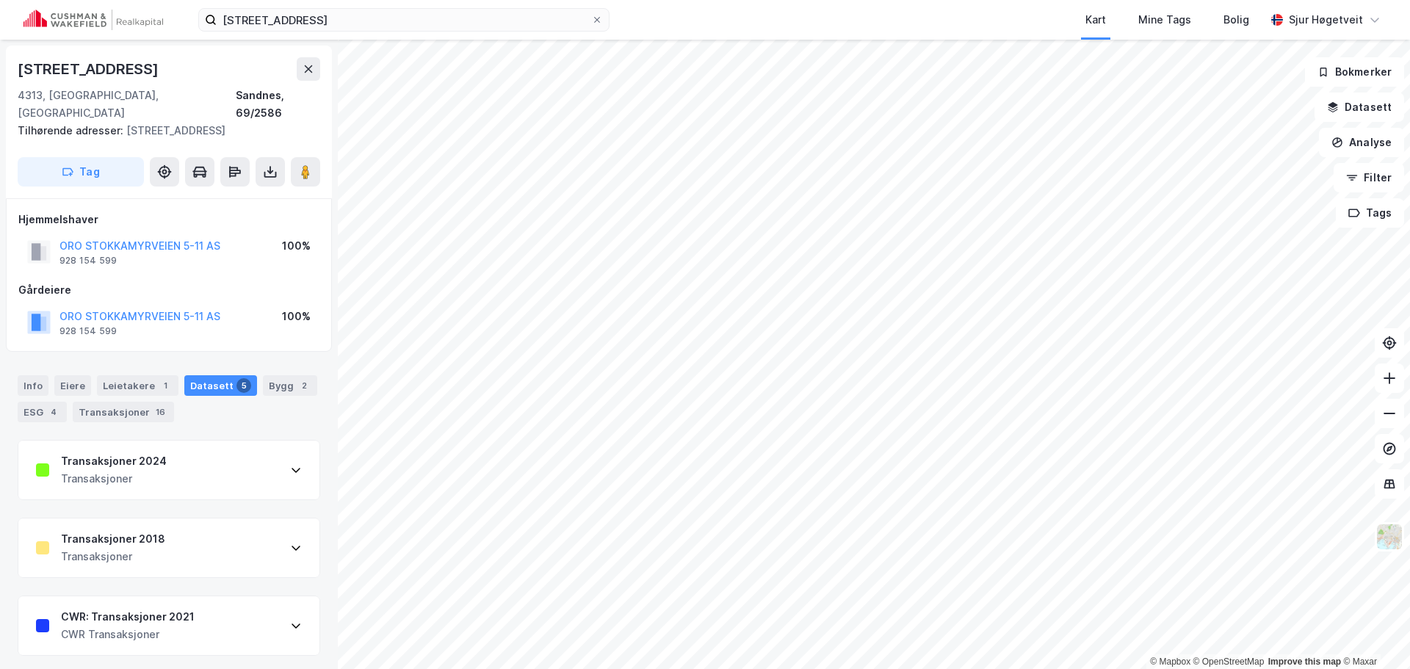
click at [217, 471] on div "Transaksjoner 2024 Transaksjoner" at bounding box center [168, 470] width 301 height 59
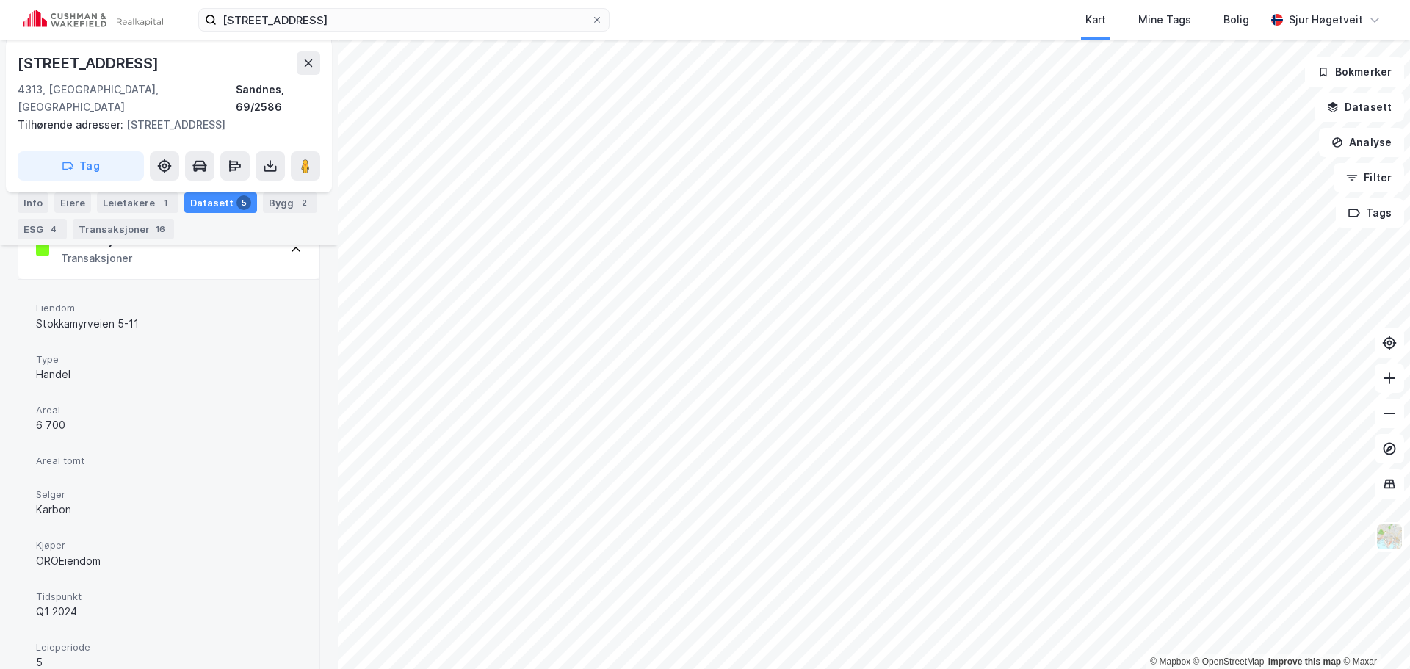
scroll to position [294, 0]
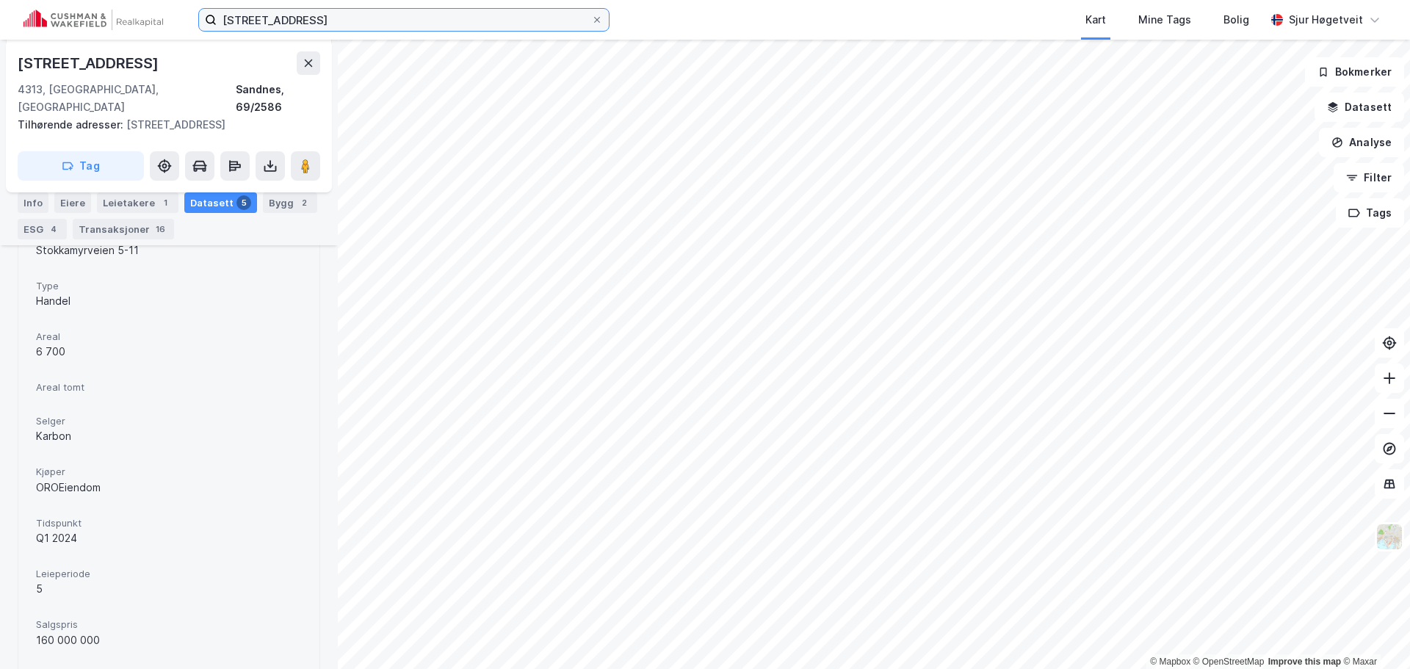
click at [513, 22] on input "[STREET_ADDRESS]" at bounding box center [404, 20] width 375 height 22
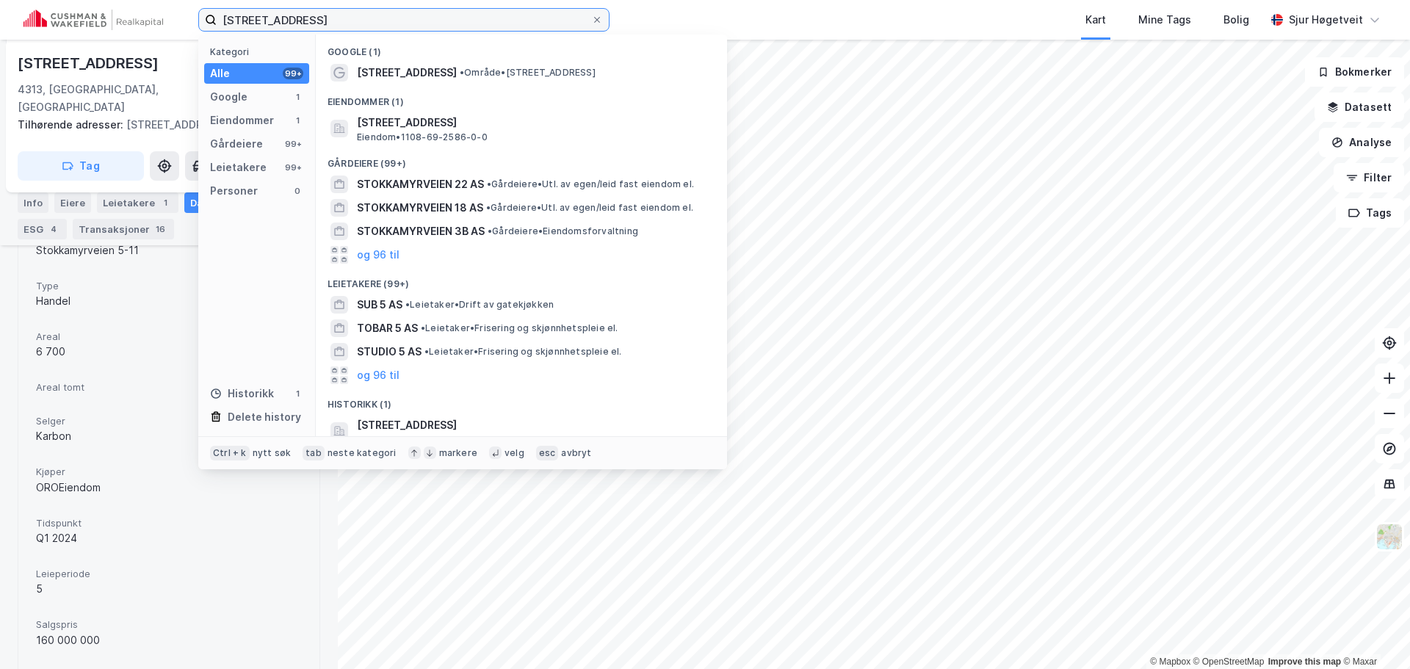
click at [513, 22] on input "[STREET_ADDRESS]" at bounding box center [404, 20] width 375 height 22
click at [512, 22] on input "[STREET_ADDRESS]" at bounding box center [404, 20] width 375 height 22
paste input "[STREET_ADDRESS]"
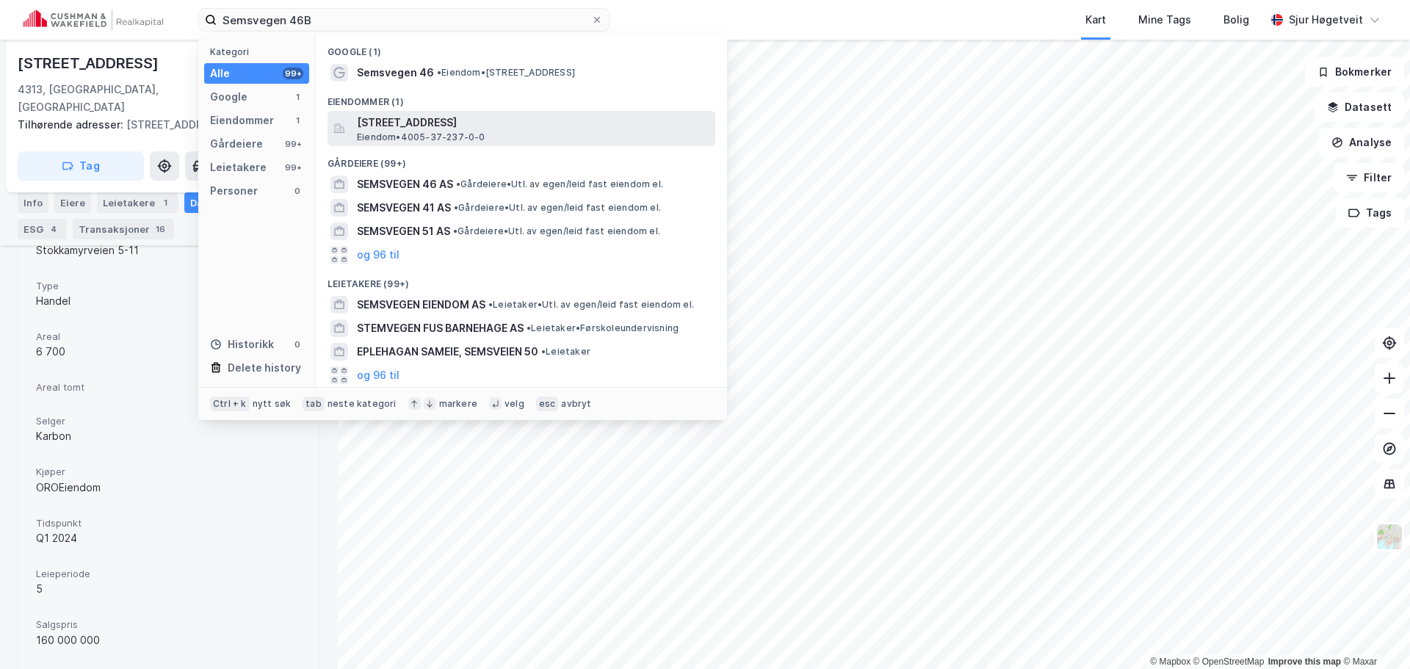
click at [477, 118] on span "[STREET_ADDRESS]" at bounding box center [533, 123] width 353 height 18
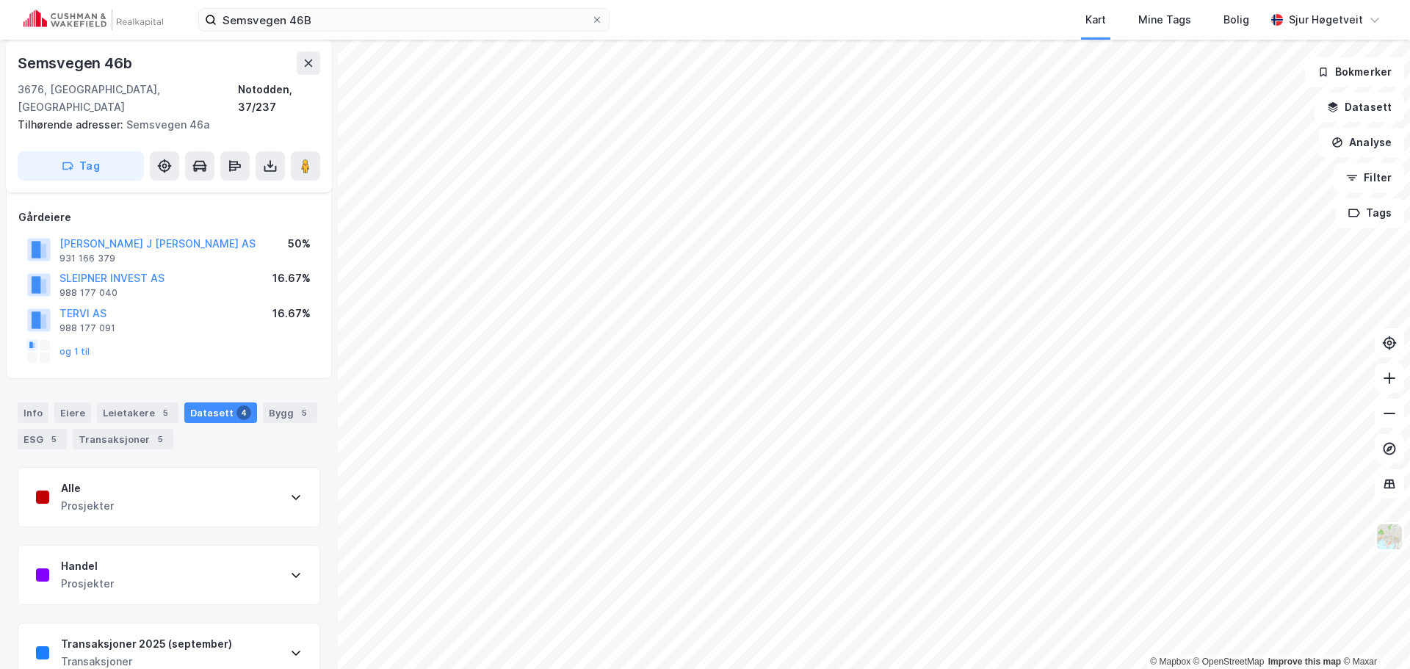
scroll to position [165, 0]
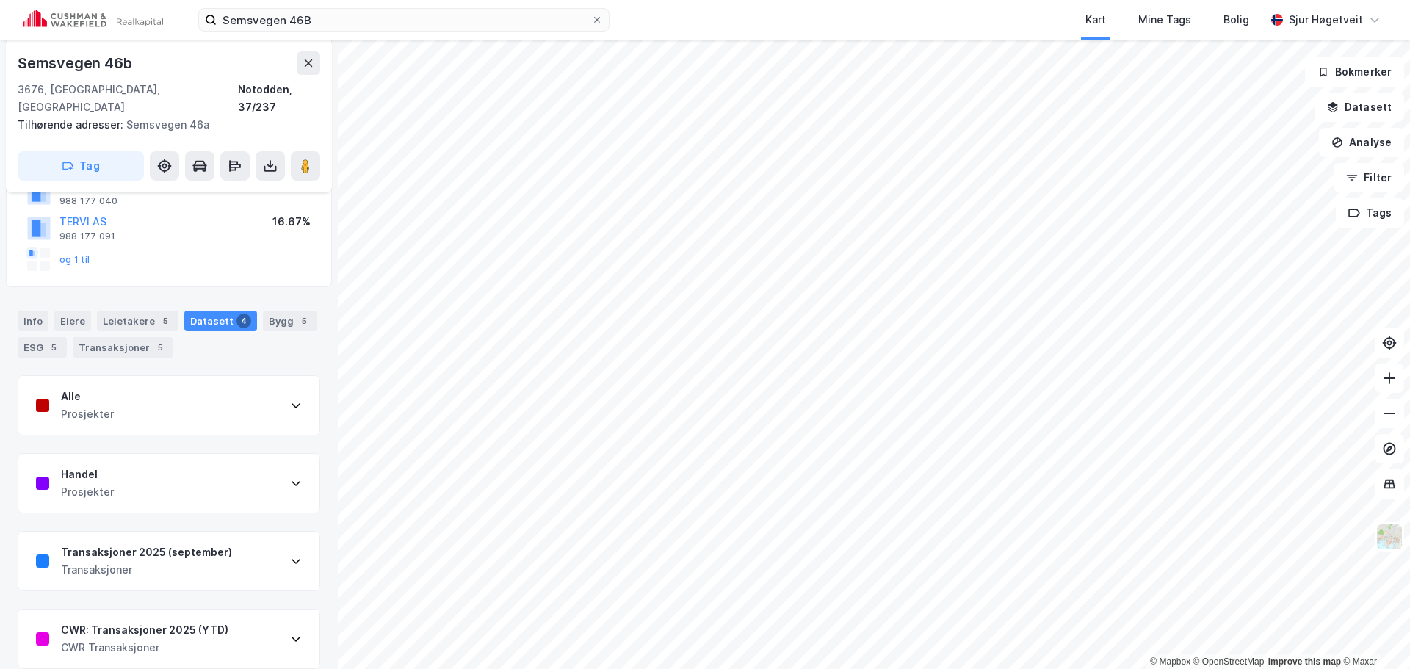
click at [234, 624] on div "CWR: Transaksjoner 2025 (YTD) CWR Transaksjoner" at bounding box center [168, 639] width 301 height 59
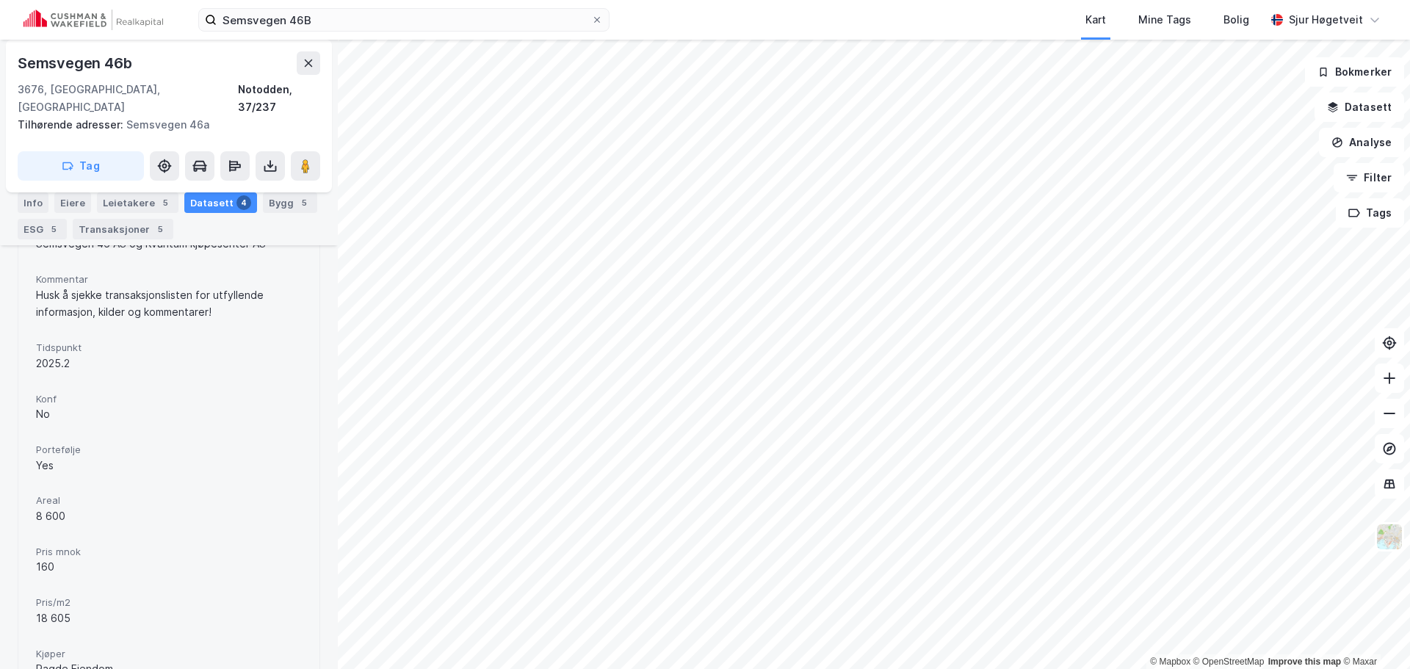
scroll to position [569, 0]
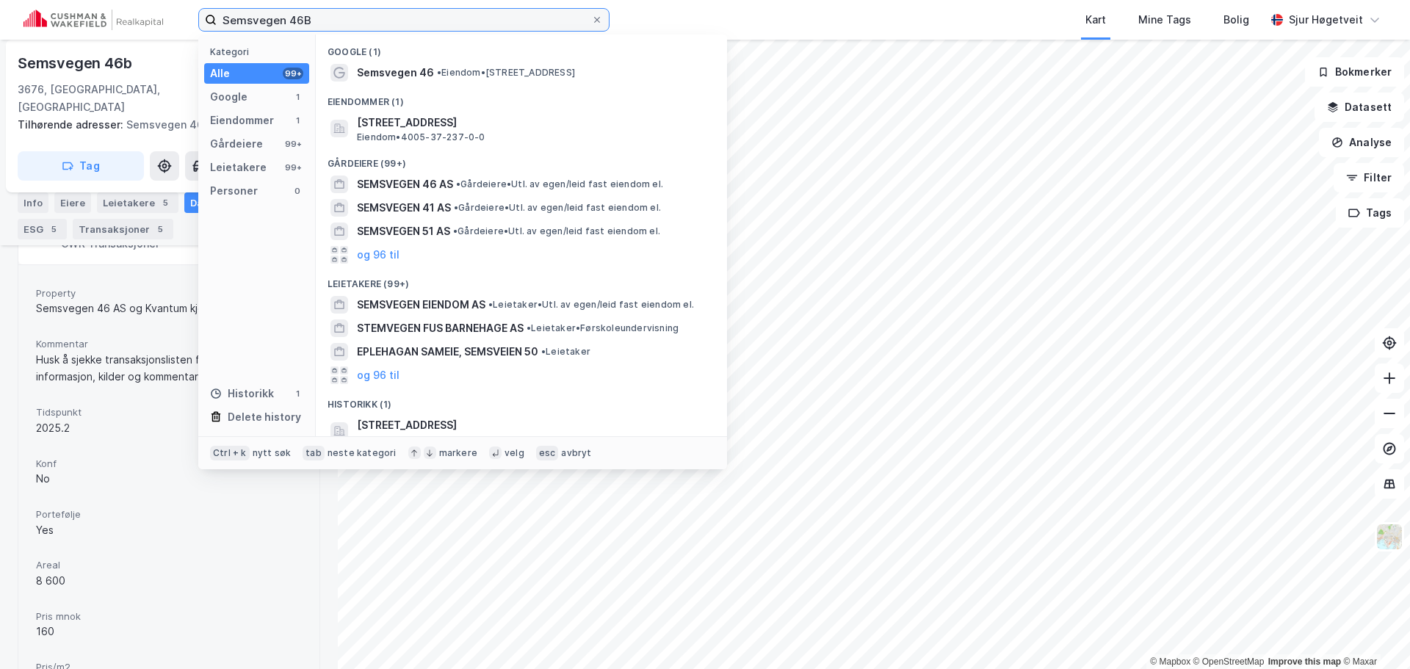
click at [508, 19] on input "Semsvegen 46B" at bounding box center [404, 20] width 375 height 22
click at [508, 18] on input "Semsvegen 46B" at bounding box center [404, 20] width 375 height 22
click at [505, 16] on input "Semsvegen 46B" at bounding box center [404, 20] width 375 height 22
paste input "[STREET_ADDRESS]"
click at [501, 12] on input "Semsvegen 46BMerdevegen 22B" at bounding box center [404, 20] width 375 height 22
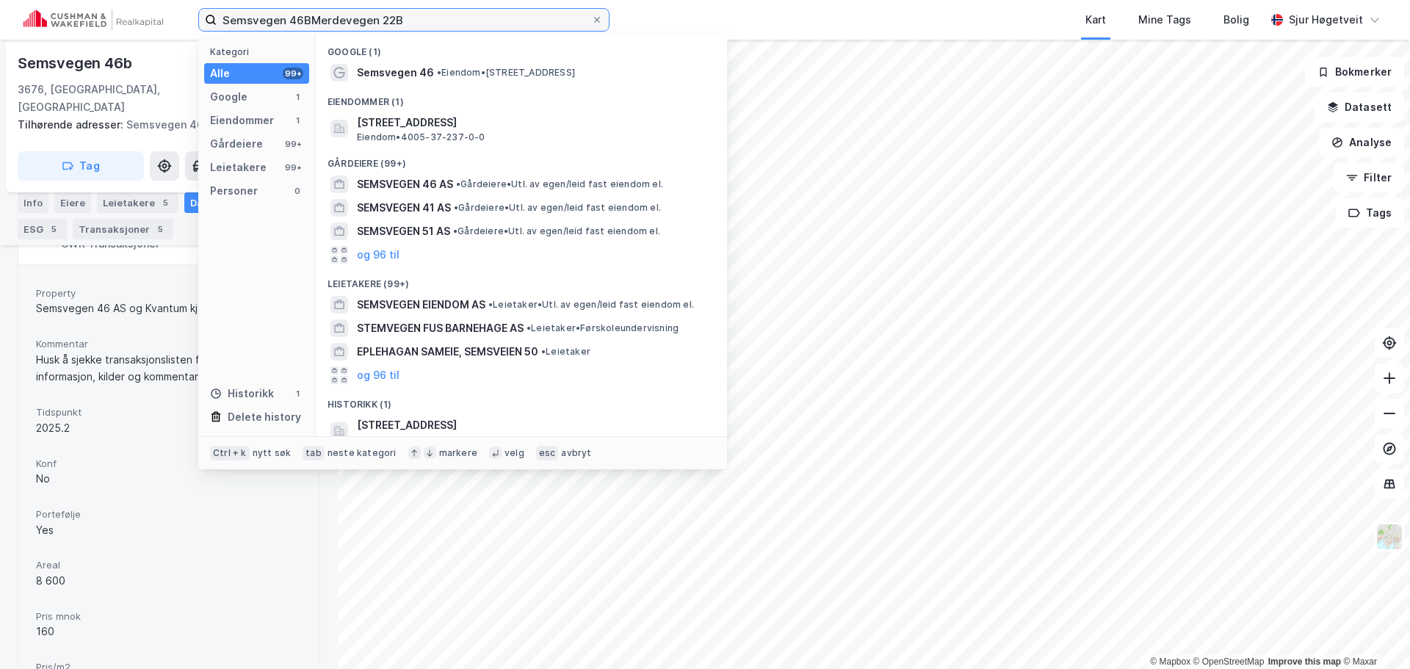
click at [500, 12] on input "Semsvegen 46BMerdevegen 22B" at bounding box center [404, 20] width 375 height 22
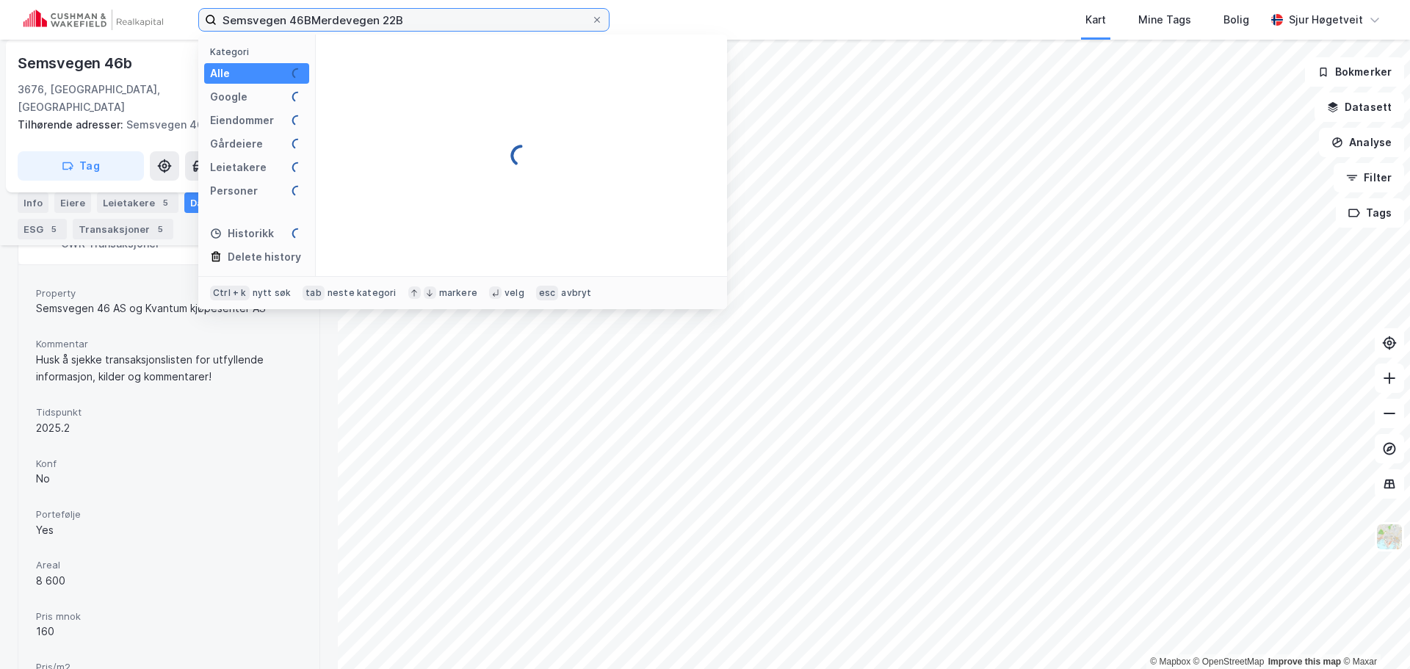
click at [500, 11] on input "Semsvegen 46BMerdevegen 22B" at bounding box center [404, 20] width 375 height 22
click at [497, 9] on label "Semsvegen 46BMerdevegen 22B" at bounding box center [403, 20] width 411 height 24
click at [497, 9] on input "Semsvegen 46BMerdevegen 22B" at bounding box center [404, 20] width 375 height 22
click at [497, 8] on label "Semsvegen 46BMerdevegen 22B" at bounding box center [403, 20] width 411 height 24
click at [497, 9] on input "Semsvegen 46BMerdevegen 22B" at bounding box center [404, 20] width 375 height 22
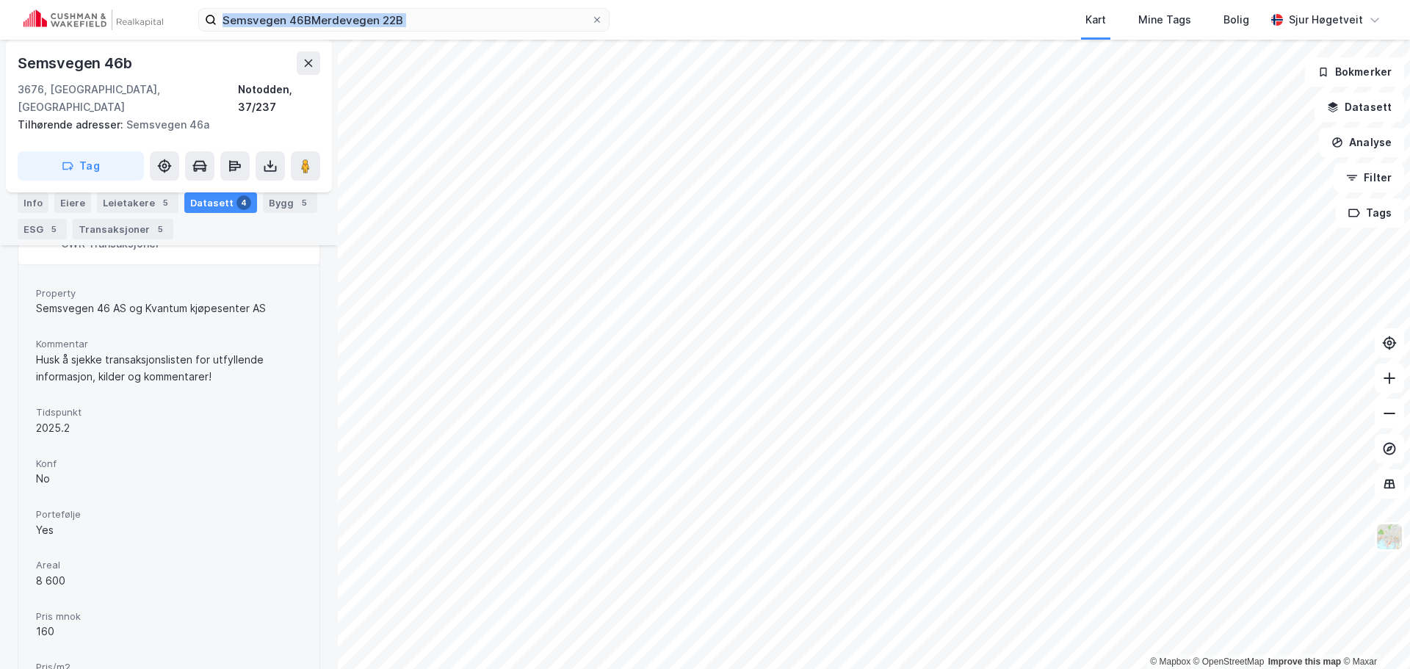
click at [494, 7] on div "Semsvegen 46BMerdevegen 22B Kart Mine Tags Bolig [PERSON_NAME]" at bounding box center [705, 20] width 1410 height 40
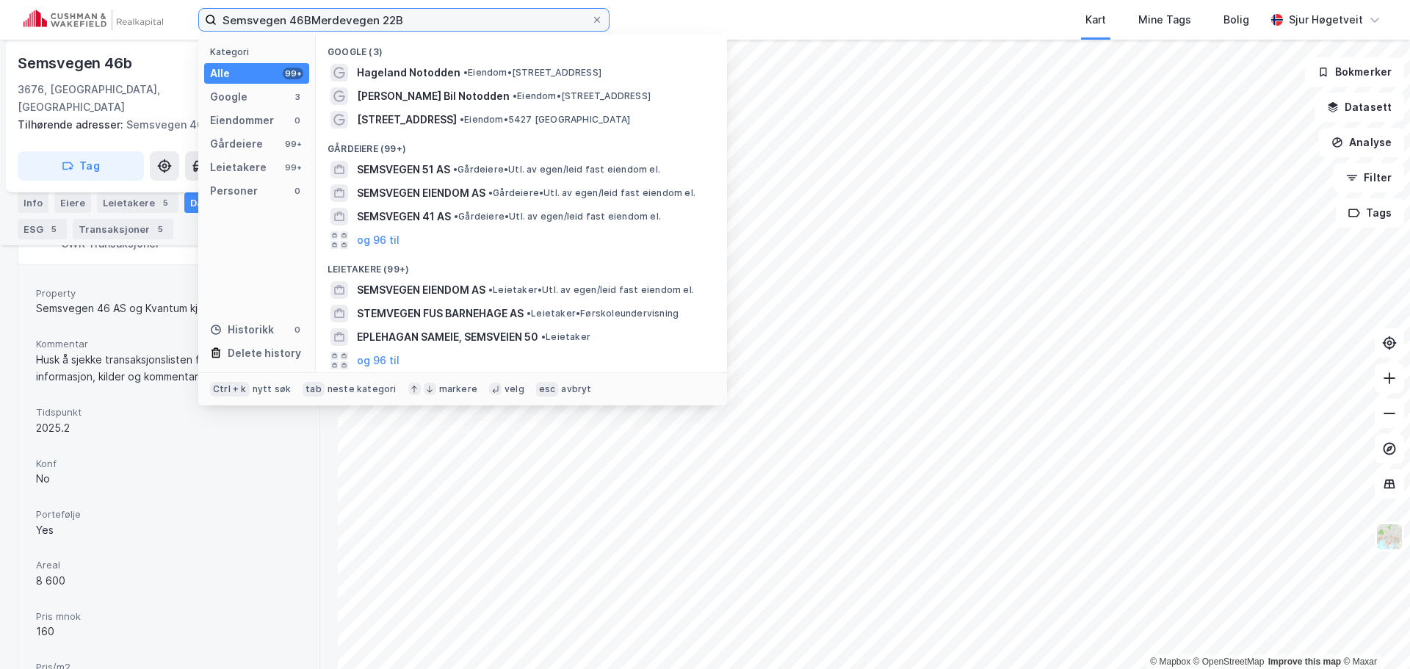
click at [485, 10] on input "Semsvegen 46BMerdevegen 22B" at bounding box center [404, 20] width 375 height 22
click at [483, 9] on input "Semsvegen 46BMerdevegen 22B" at bounding box center [404, 20] width 375 height 22
paste input
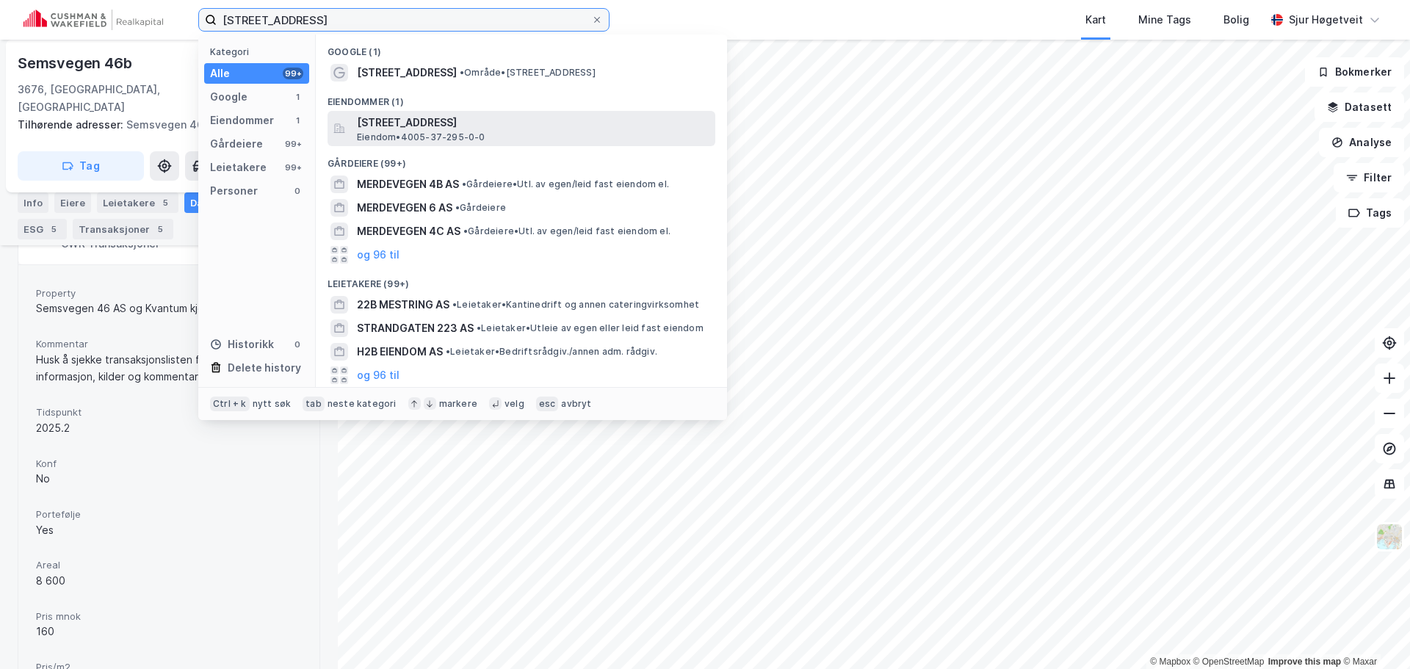
type input "[STREET_ADDRESS]"
click at [513, 126] on span "[STREET_ADDRESS]" at bounding box center [533, 123] width 353 height 18
